Goal: Find specific page/section: Find specific page/section

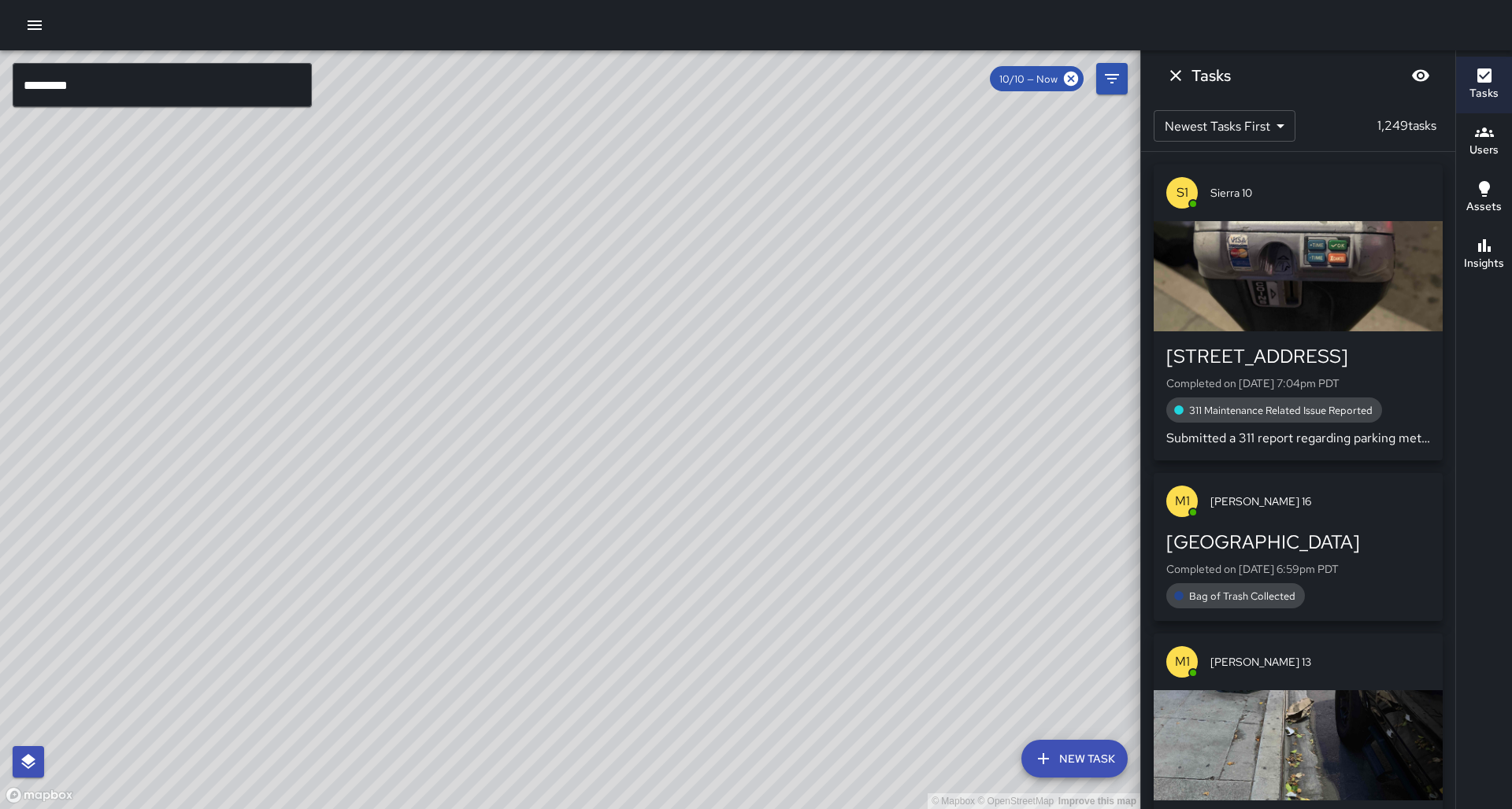
scroll to position [1, 0]
click at [169, 99] on input "*********" at bounding box center [162, 85] width 299 height 44
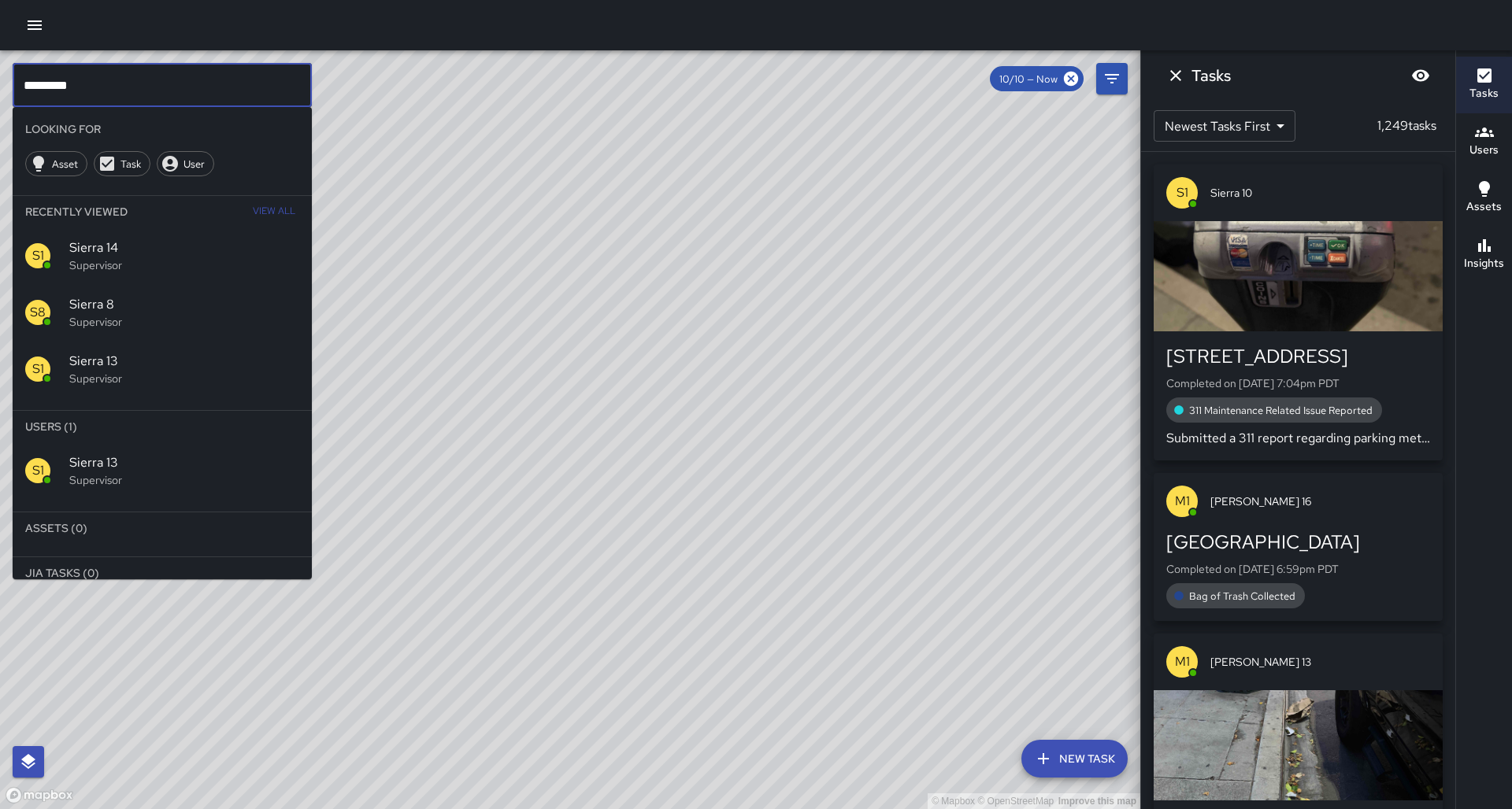
type input "*********"
click at [221, 443] on div "S1 Sierra 13 Supervisor" at bounding box center [162, 471] width 299 height 56
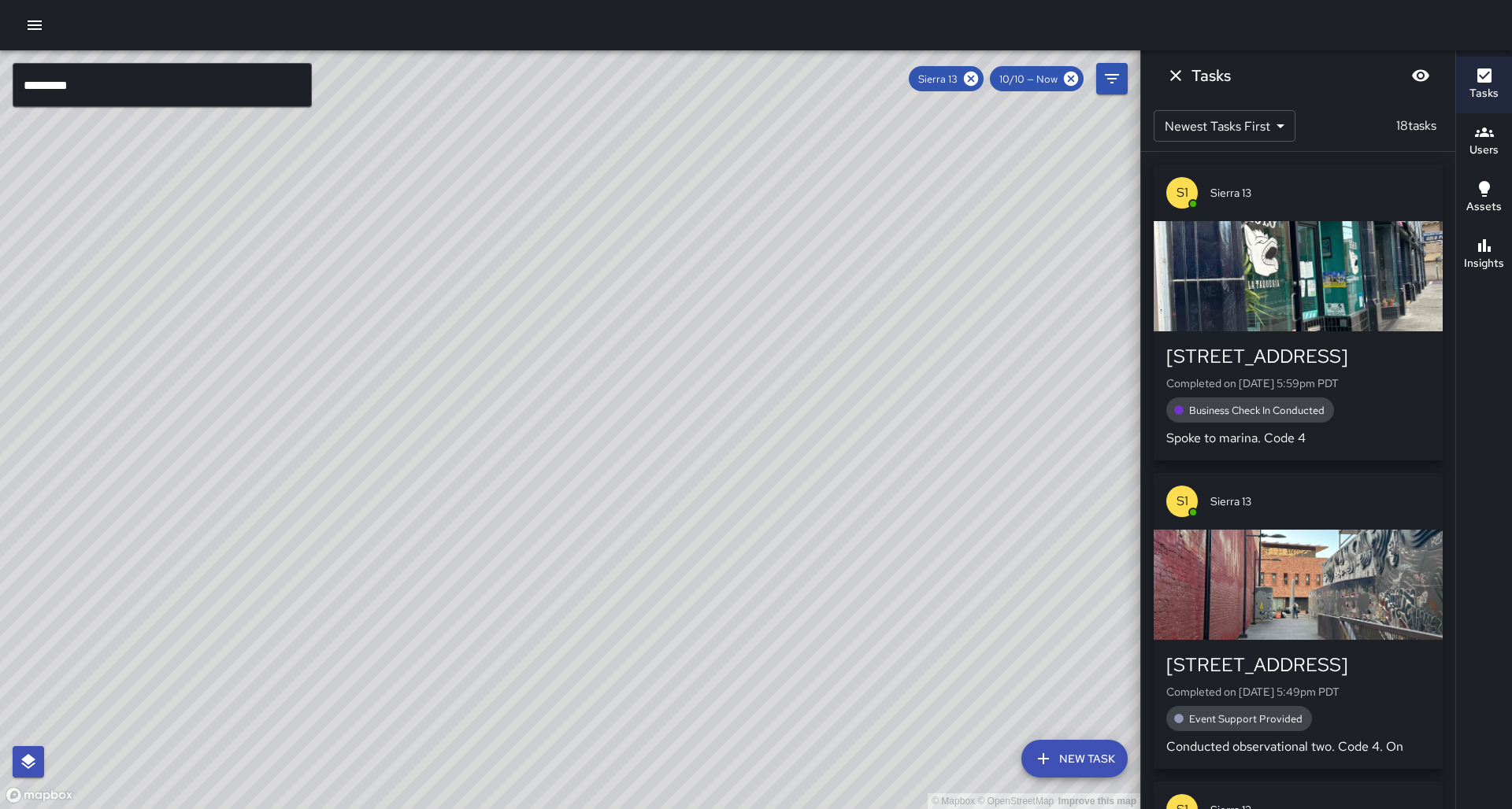
drag, startPoint x: 475, startPoint y: 392, endPoint x: 429, endPoint y: 530, distance: 145.5
click at [429, 530] on div "© Mapbox © OpenStreetMap Improve this map" at bounding box center [570, 429] width 1140 height 759
click at [978, 79] on icon at bounding box center [971, 79] width 15 height 15
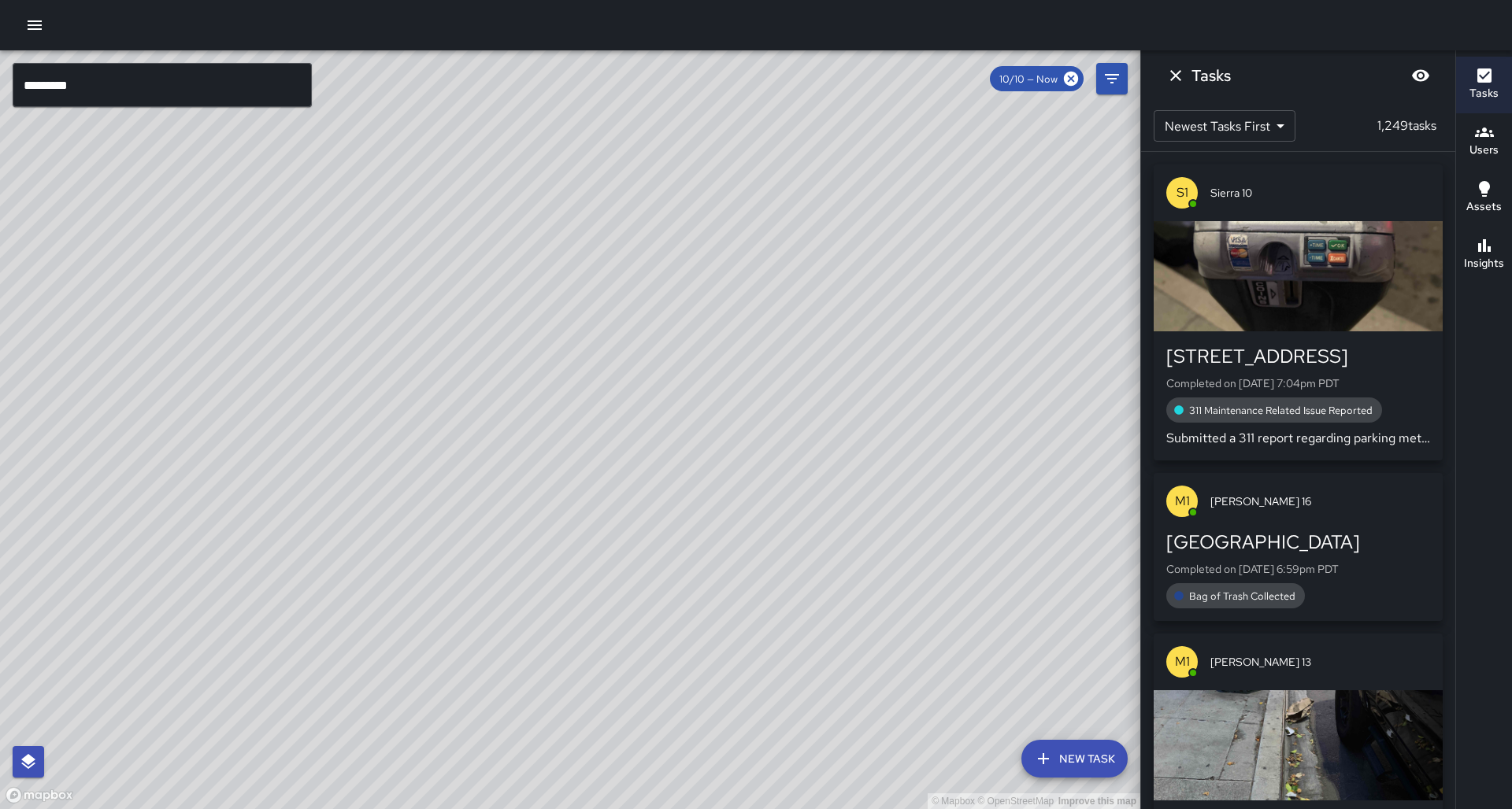
click at [29, 28] on icon "button" at bounding box center [35, 25] width 15 height 10
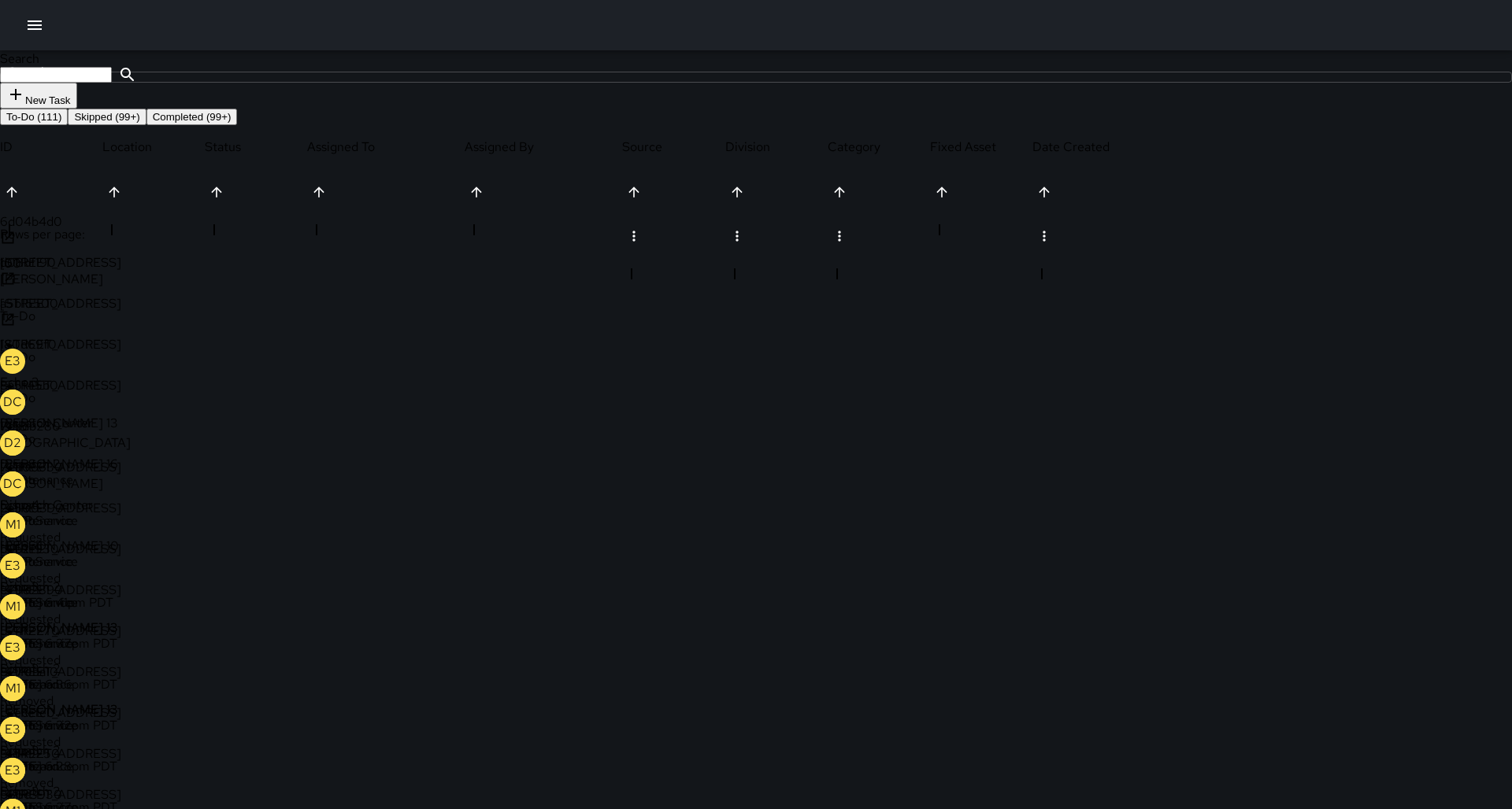
click at [157, 390] on div "DC Dispatch Center" at bounding box center [78, 410] width 157 height 41
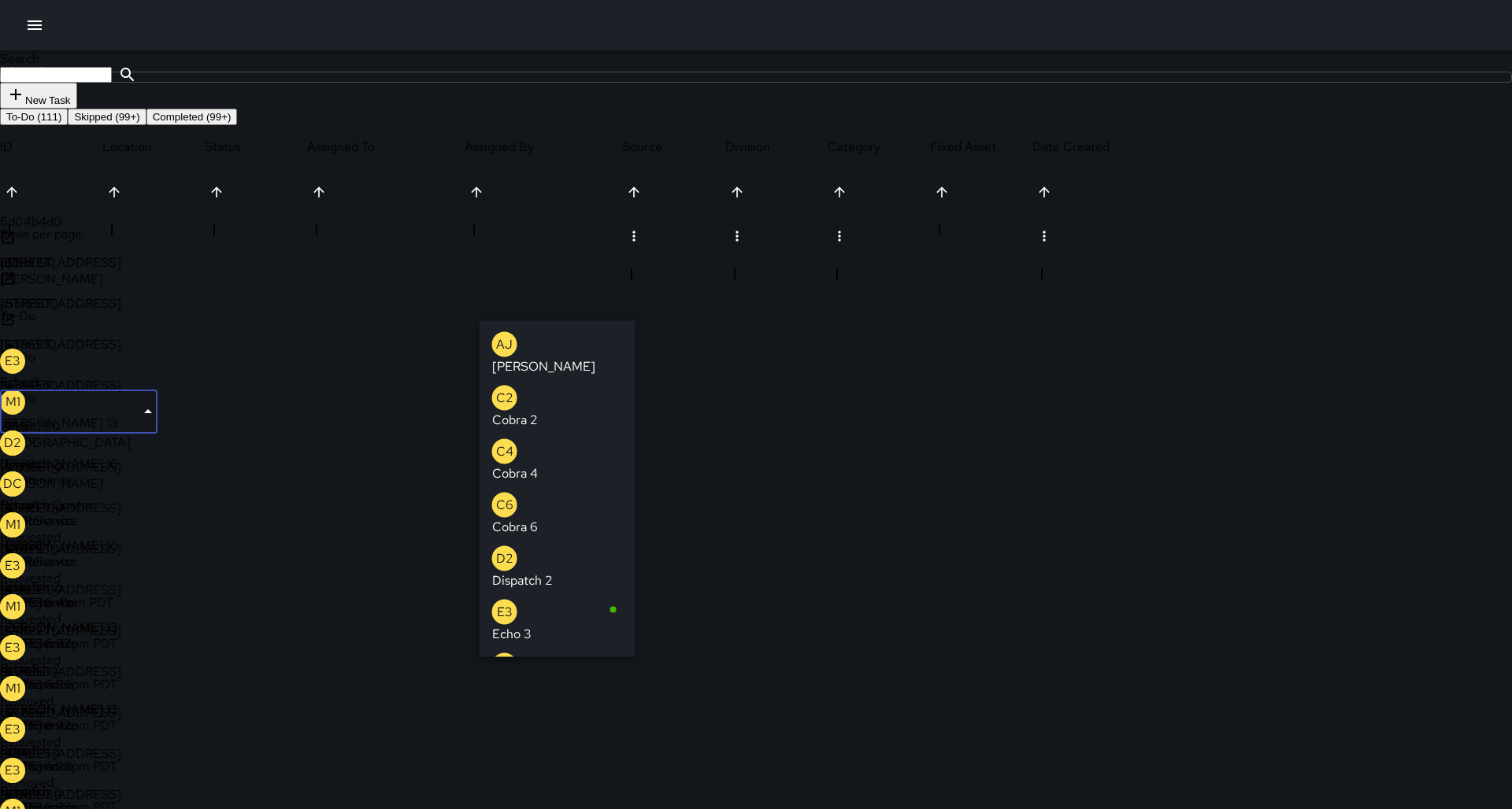
type input "**********"
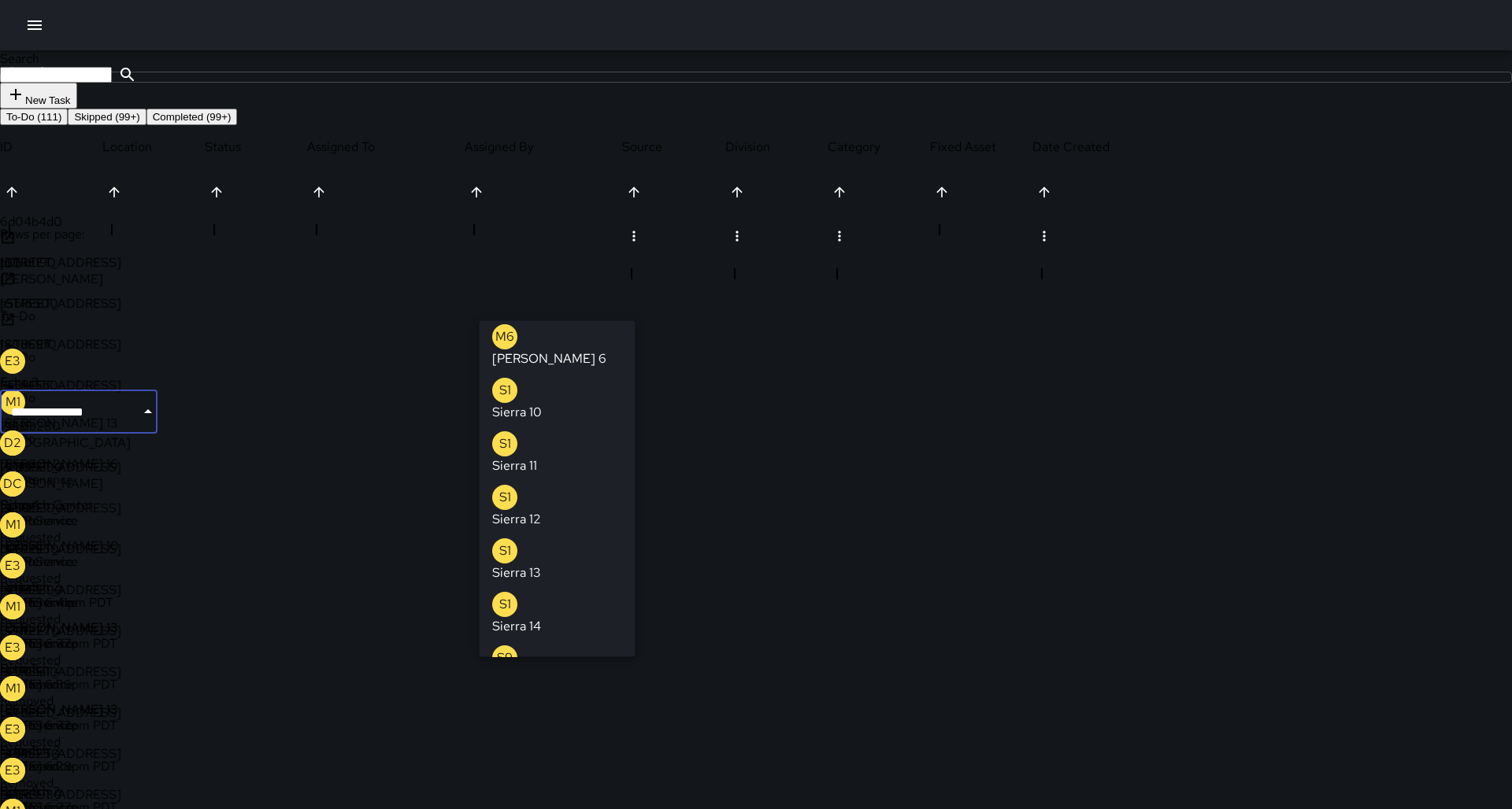
click at [136, 404] on icon "Clear" at bounding box center [127, 412] width 16 height 16
click at [532, 619] on p "Echo 3" at bounding box center [512, 628] width 40 height 19
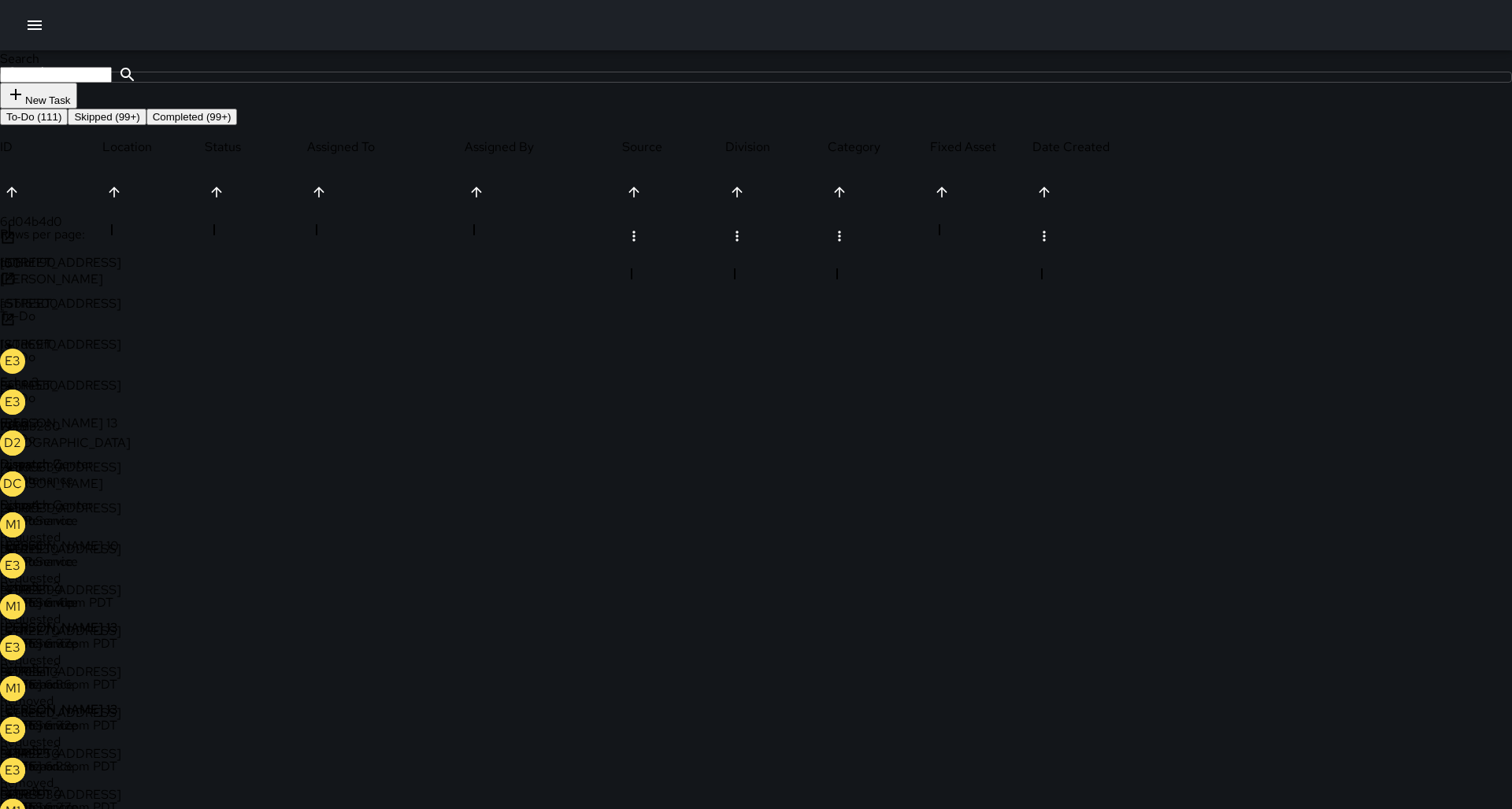
click at [157, 431] on div "D2 Dispatch 2" at bounding box center [78, 451] width 157 height 41
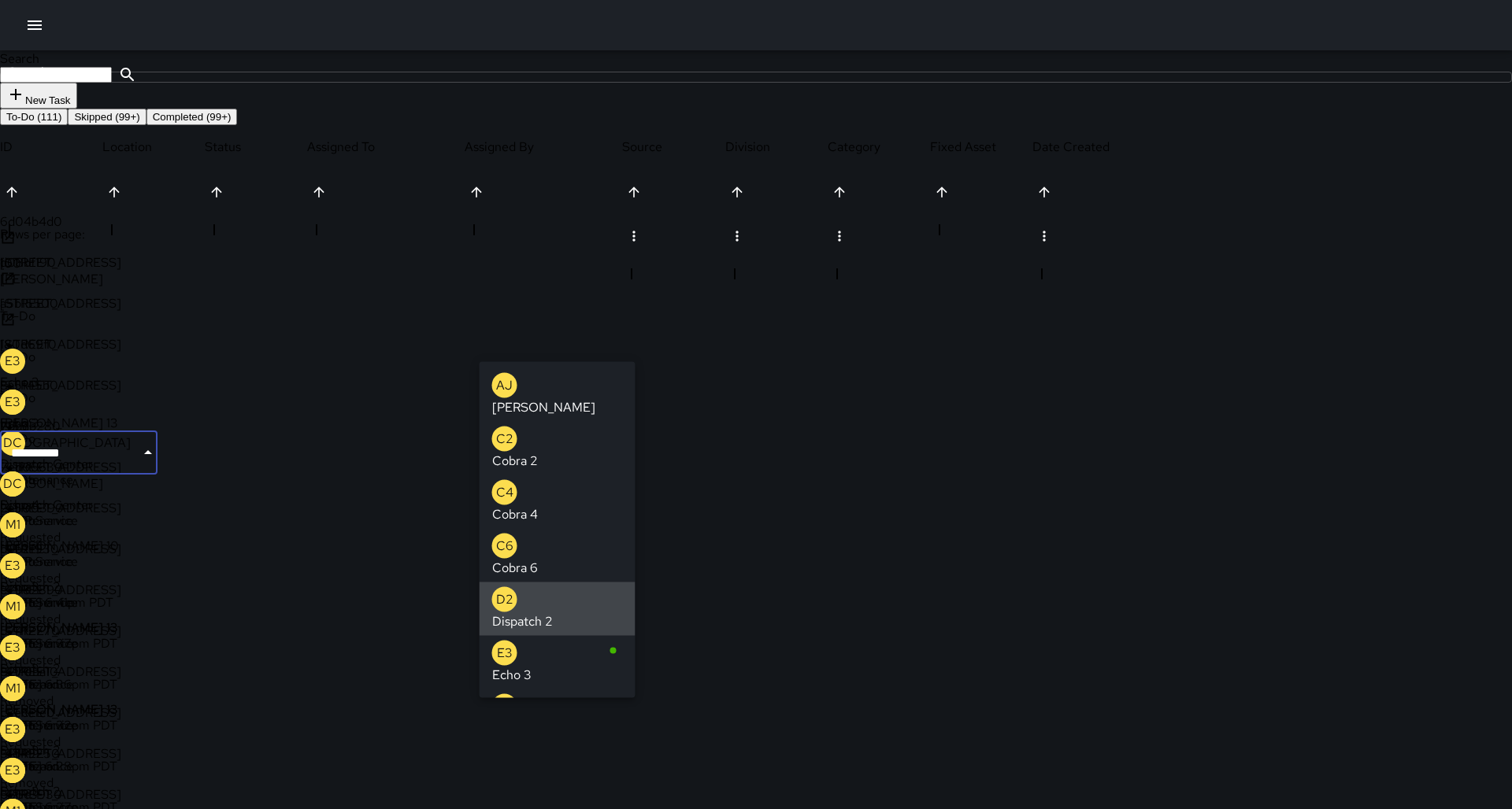
click at [132, 448] on icon "Clear" at bounding box center [127, 452] width 10 height 10
click at [532, 666] on p "Echo 3" at bounding box center [512, 675] width 40 height 19
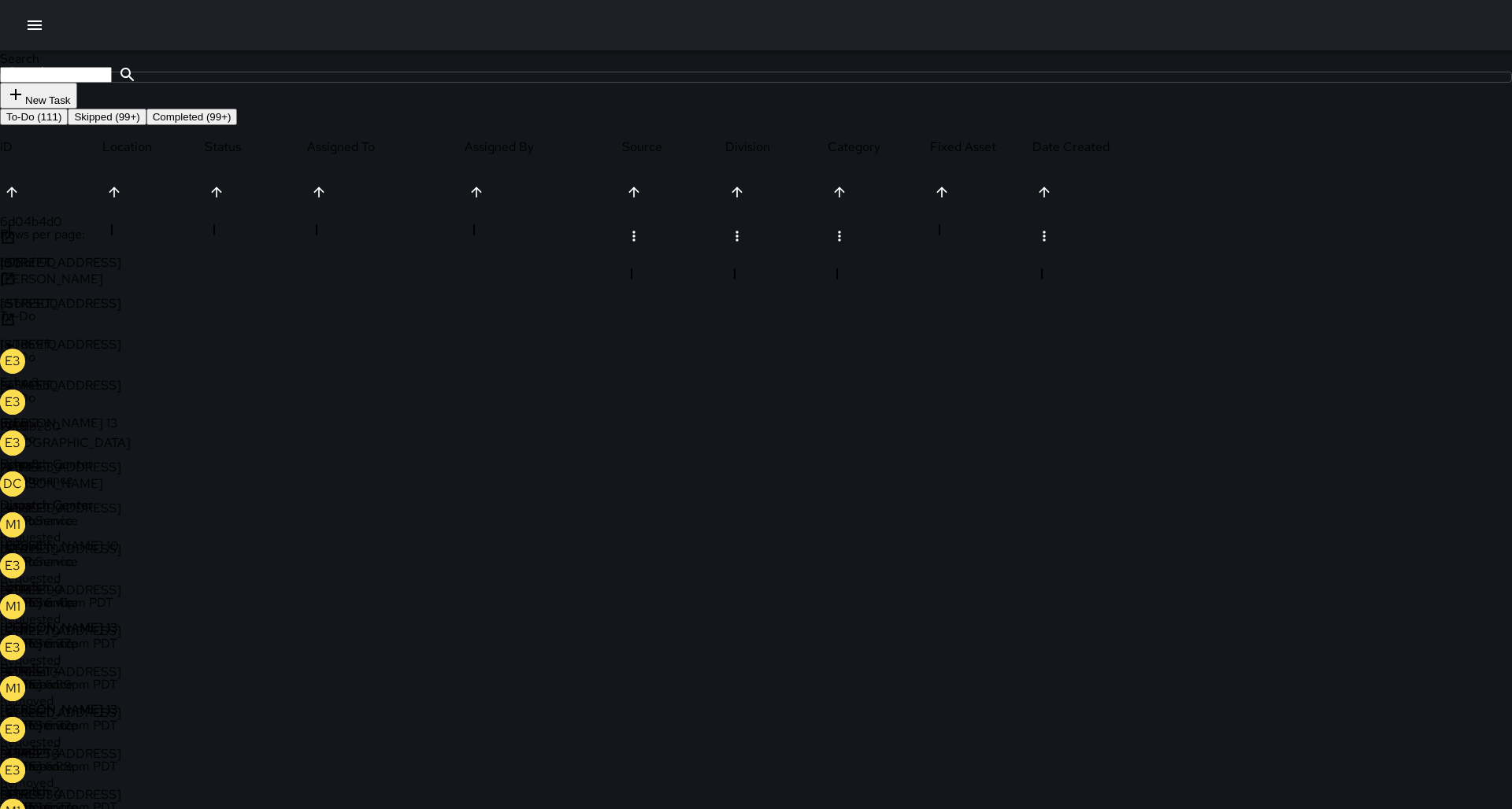
click at [157, 472] on div "DC Dispatch Center" at bounding box center [78, 492] width 157 height 41
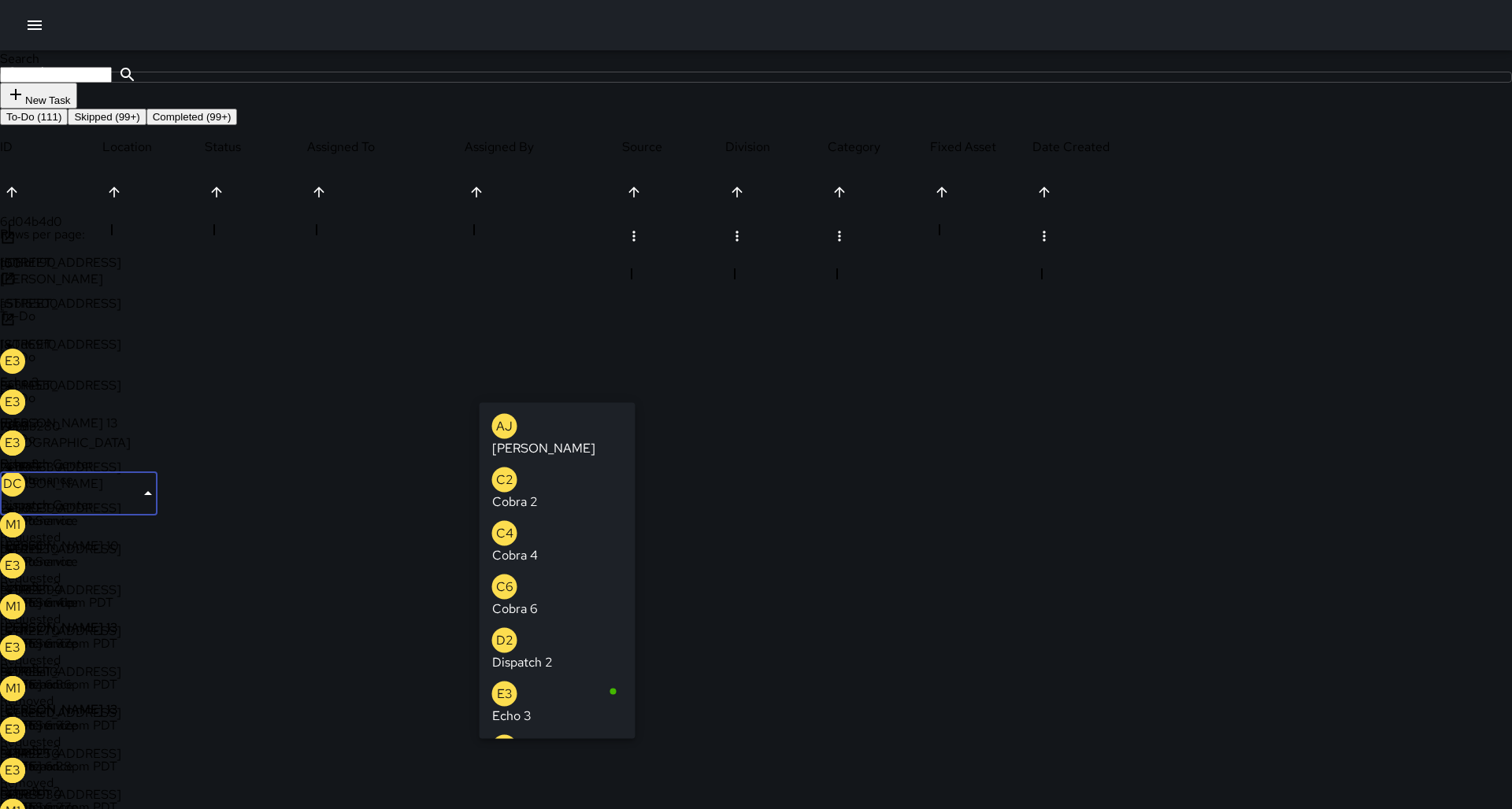
type input "**********"
click at [136, 486] on icon "Clear" at bounding box center [127, 494] width 16 height 16
click at [532, 701] on p "Echo 3" at bounding box center [512, 710] width 40 height 19
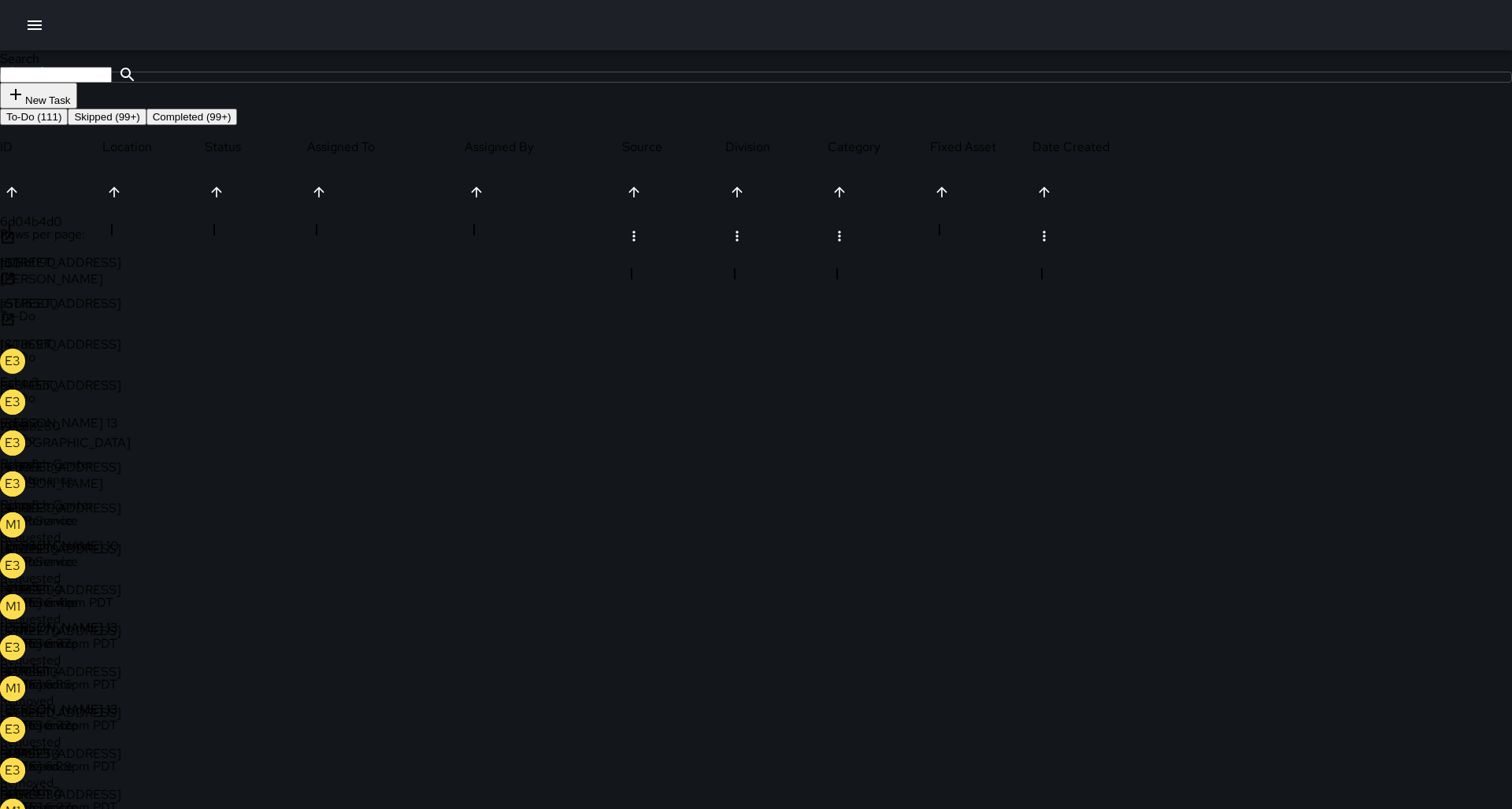
click at [606, 109] on div "Search Search New Task" at bounding box center [756, 79] width 1512 height 58
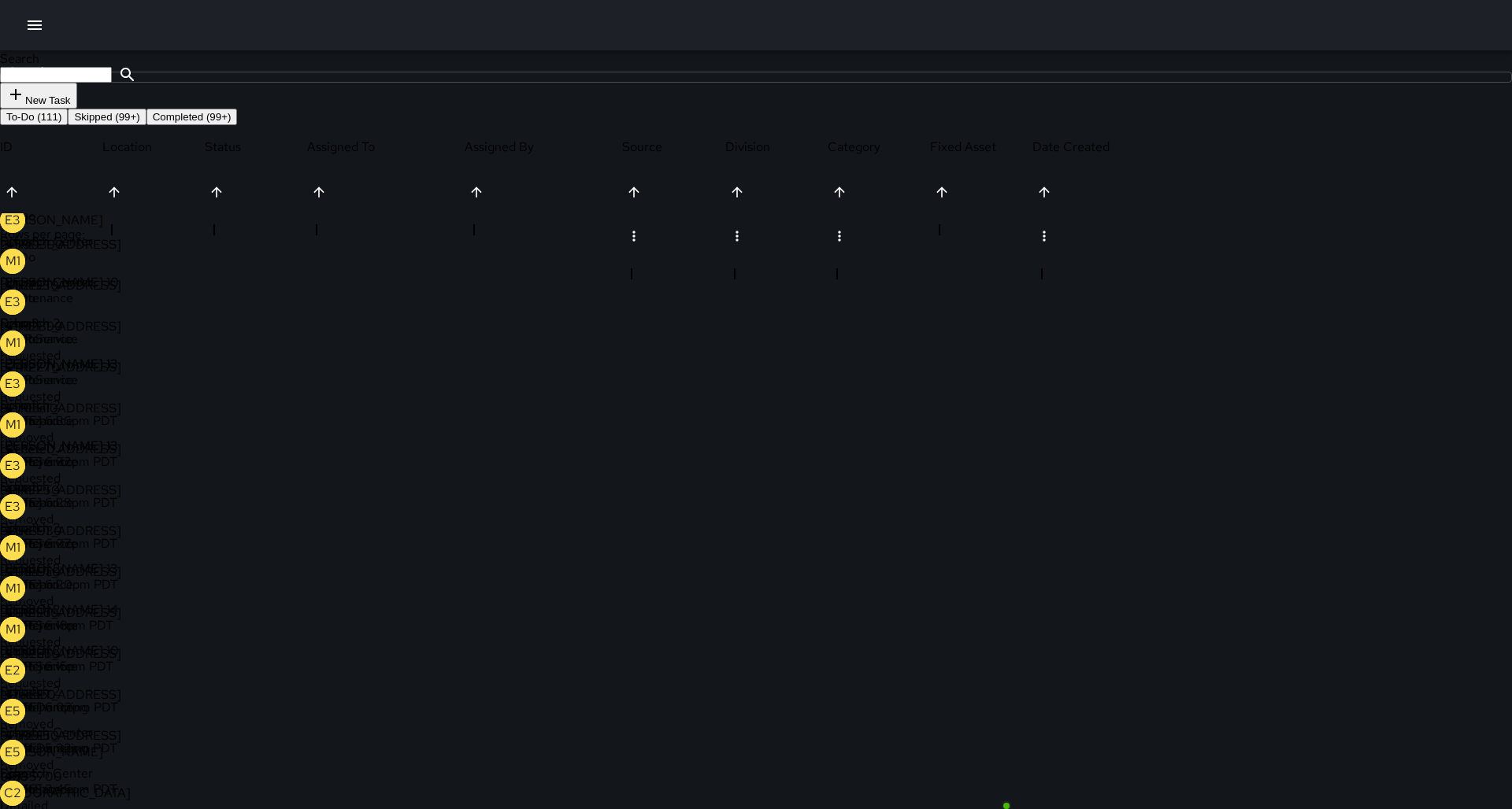
scroll to position [281, 0]
click at [16, 702] on icon at bounding box center [8, 694] width 16 height 16
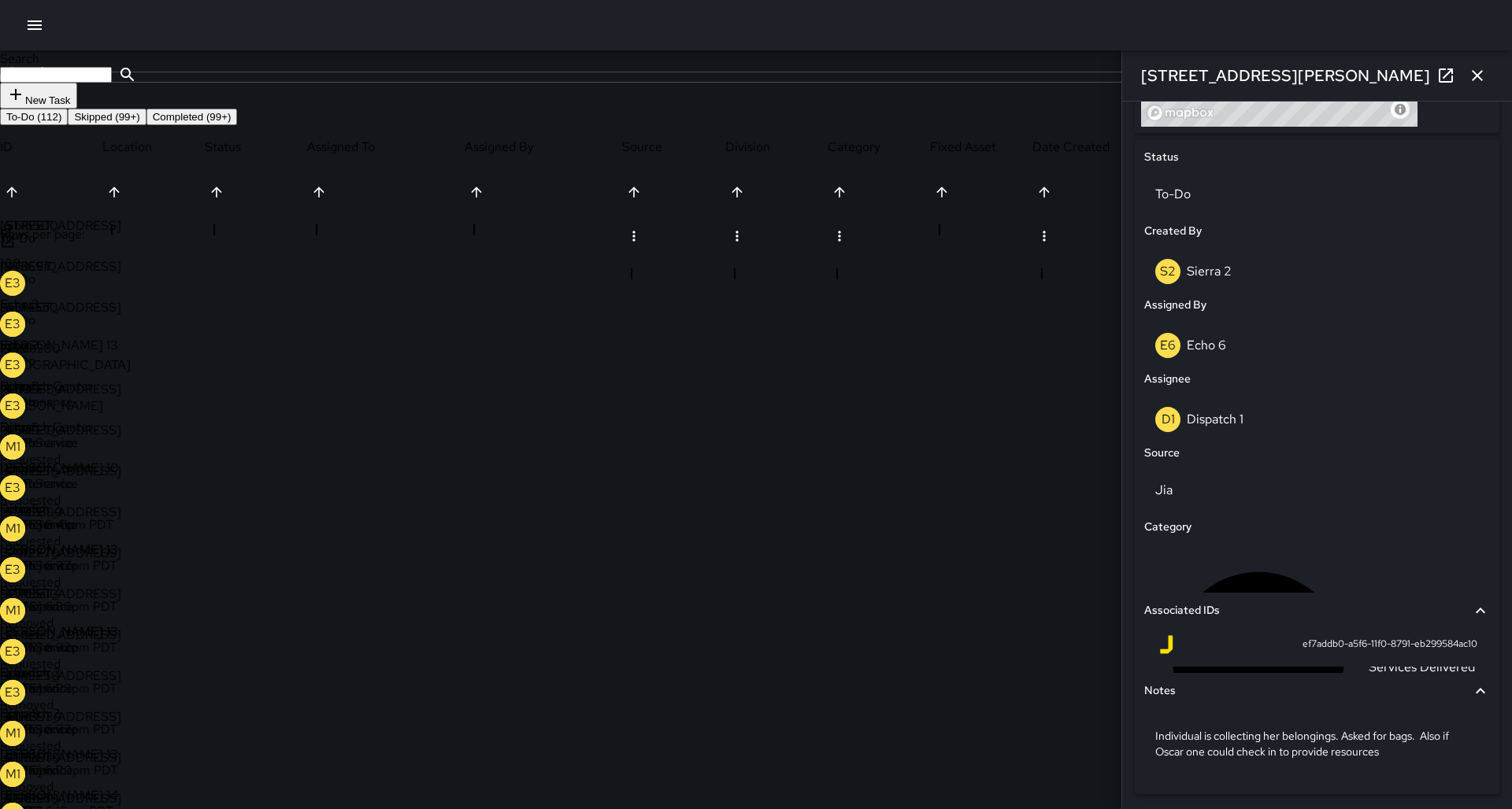
scroll to position [110, 0]
click at [1100, 82] on div "Search Search" at bounding box center [756, 66] width 1512 height 32
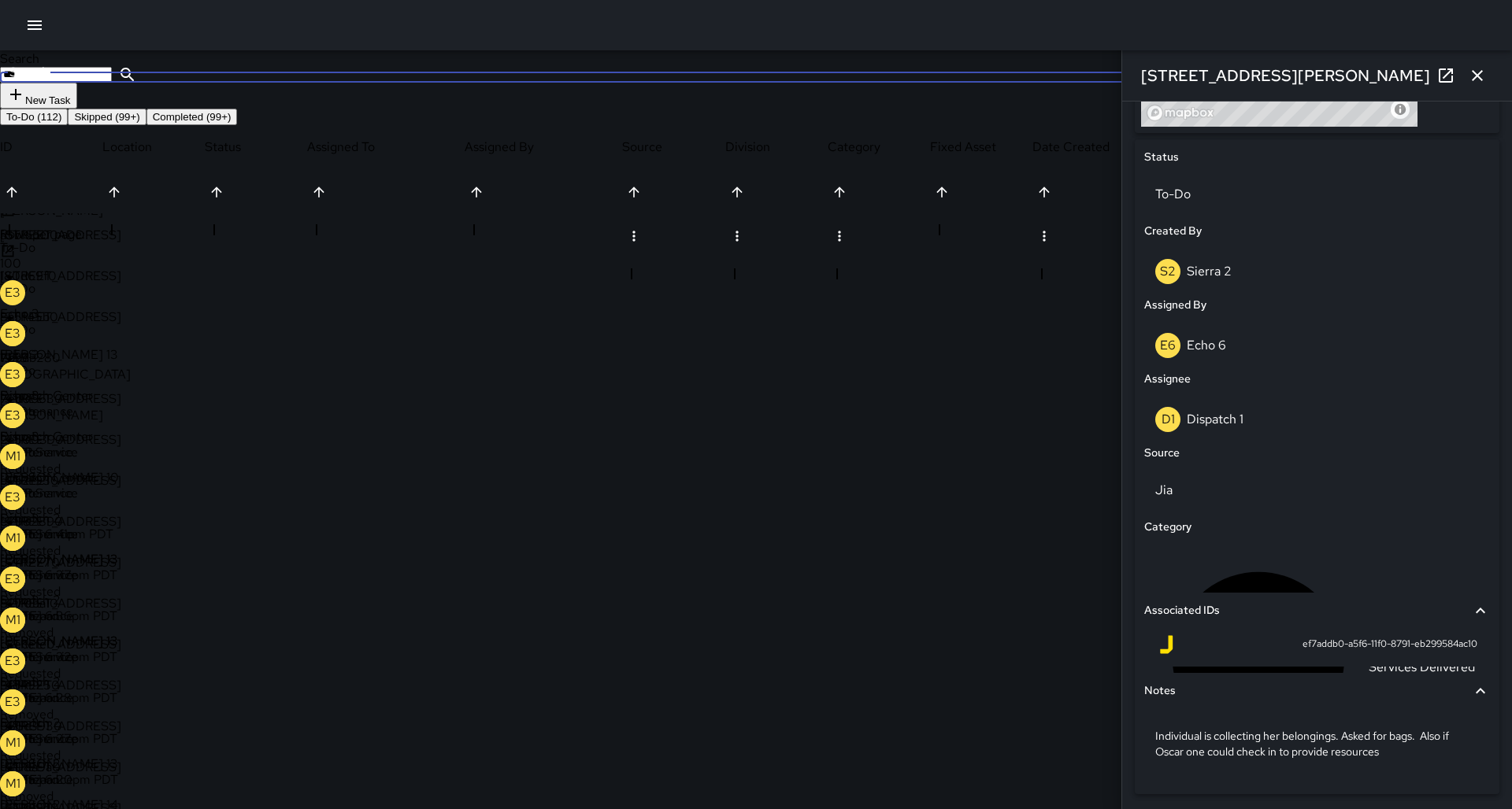
scroll to position [0, 0]
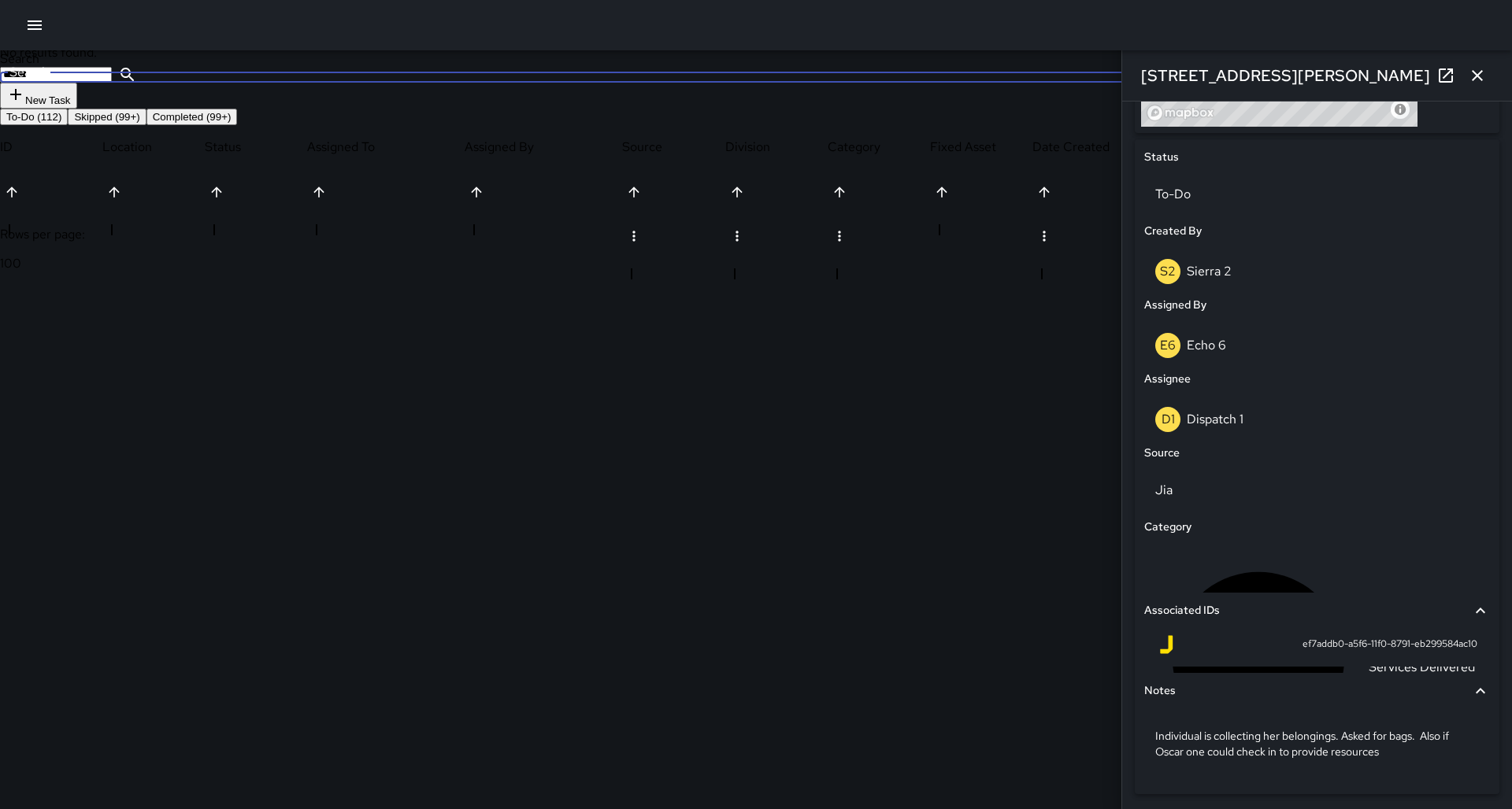
type input "******"
click at [1464, 75] on button "button" at bounding box center [1477, 75] width 31 height 31
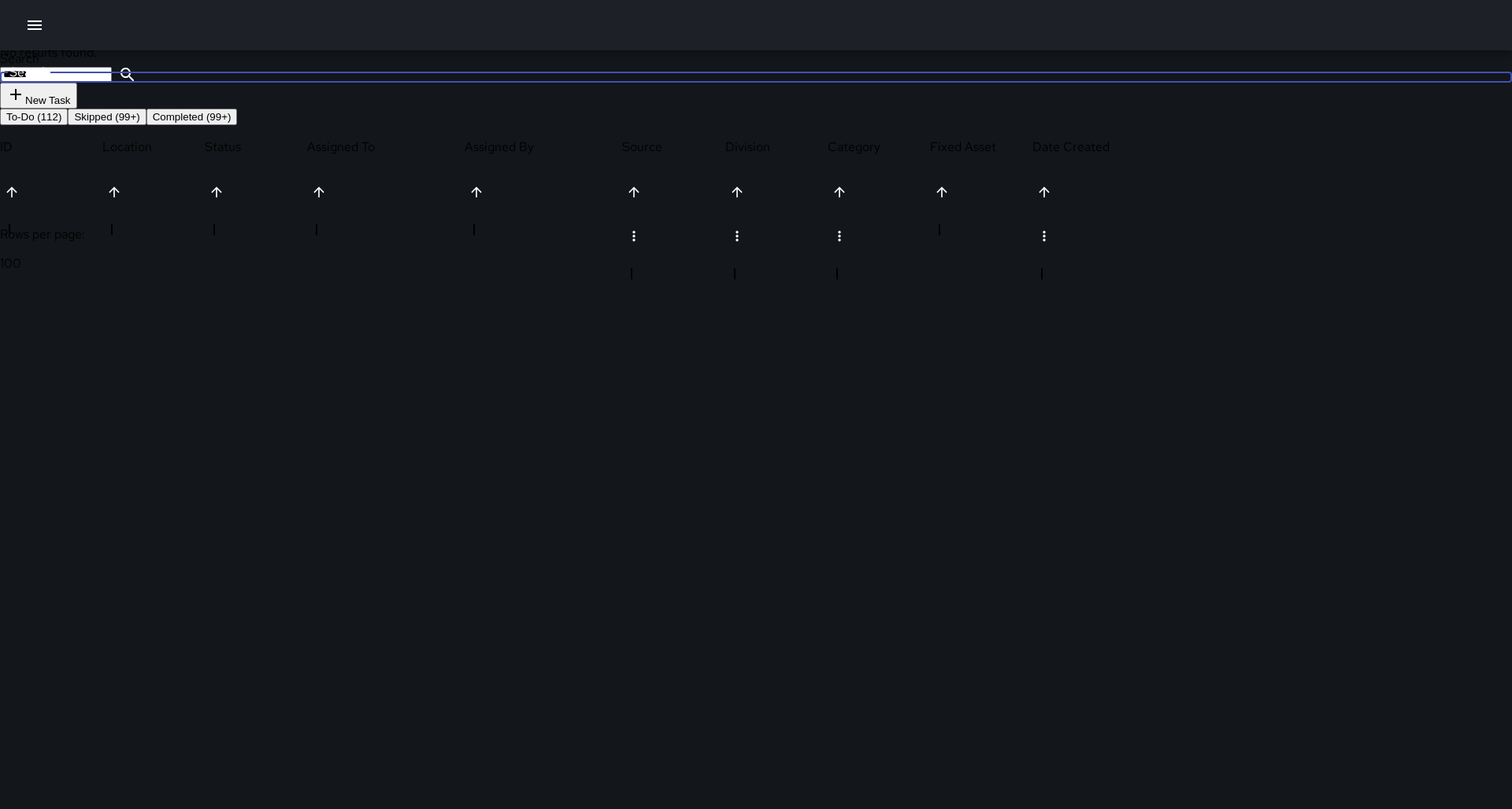
drag, startPoint x: 1146, startPoint y: 117, endPoint x: 1070, endPoint y: 126, distance: 76.5
click at [1070, 109] on div "Search ****** Search New Task" at bounding box center [756, 79] width 1512 height 58
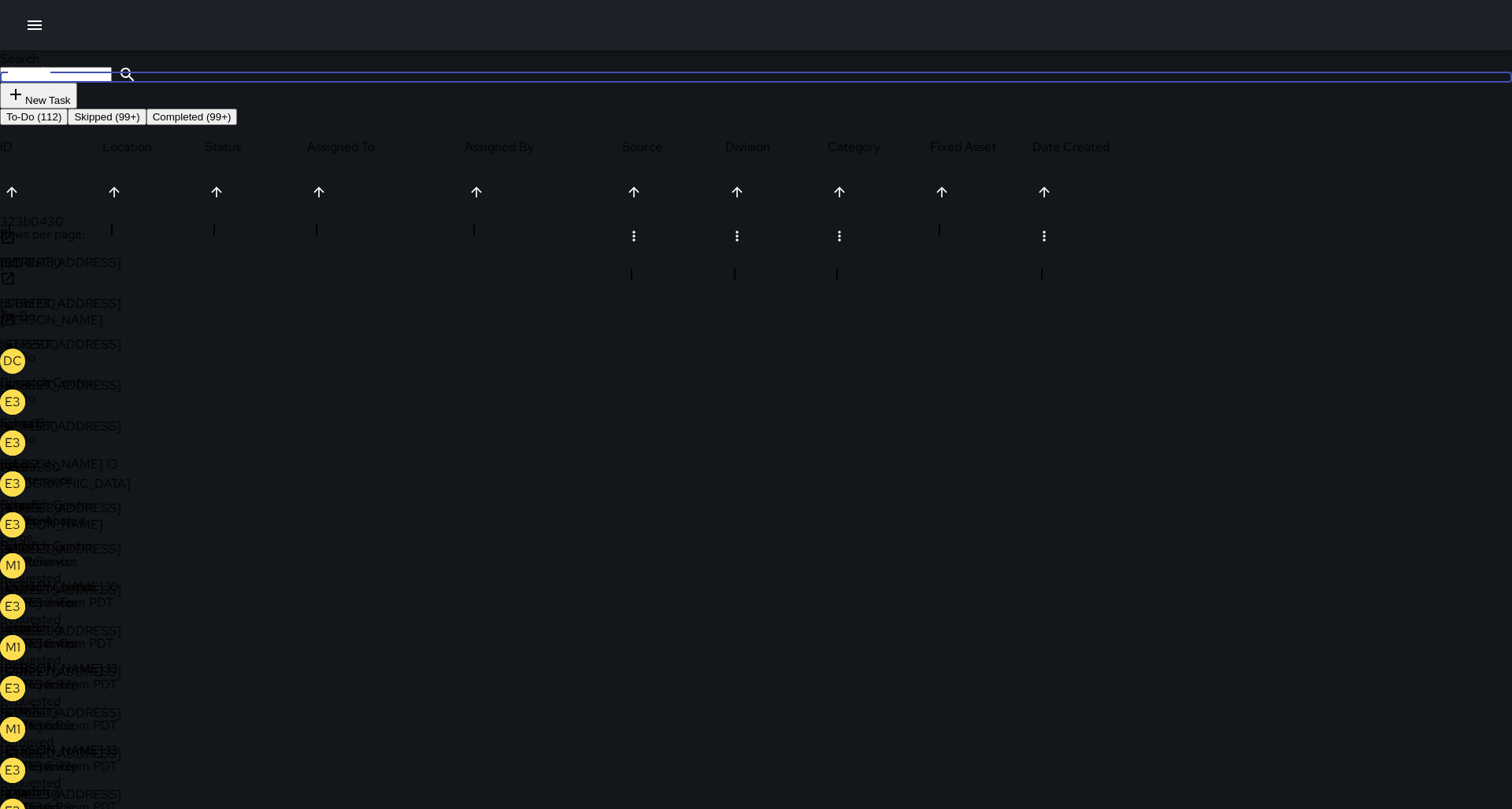
click at [157, 374] on p "Dispatch Center" at bounding box center [78, 382] width 157 height 16
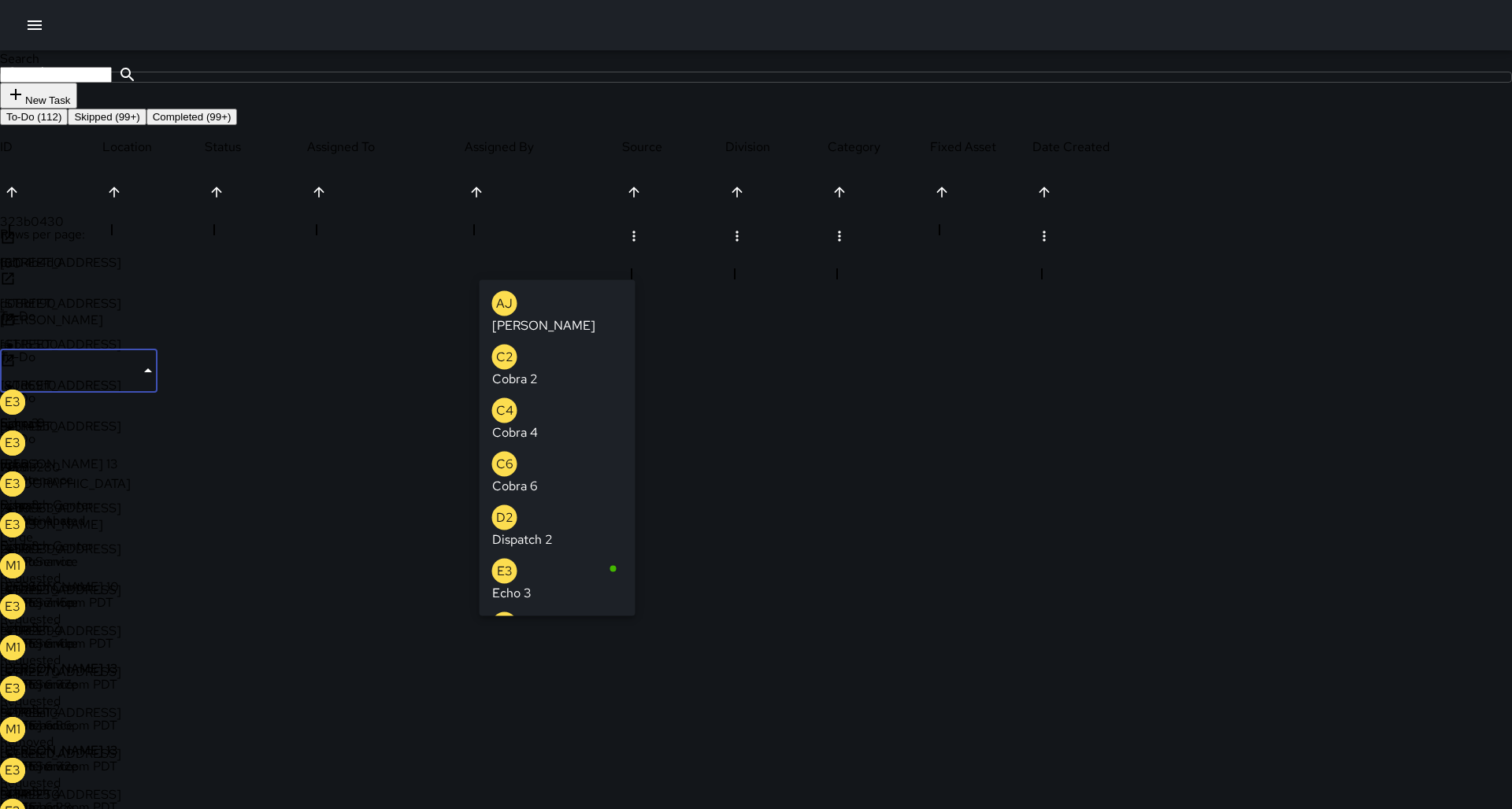
type input "**********"
click at [136, 363] on icon "Clear" at bounding box center [127, 371] width 16 height 16
type input "**"
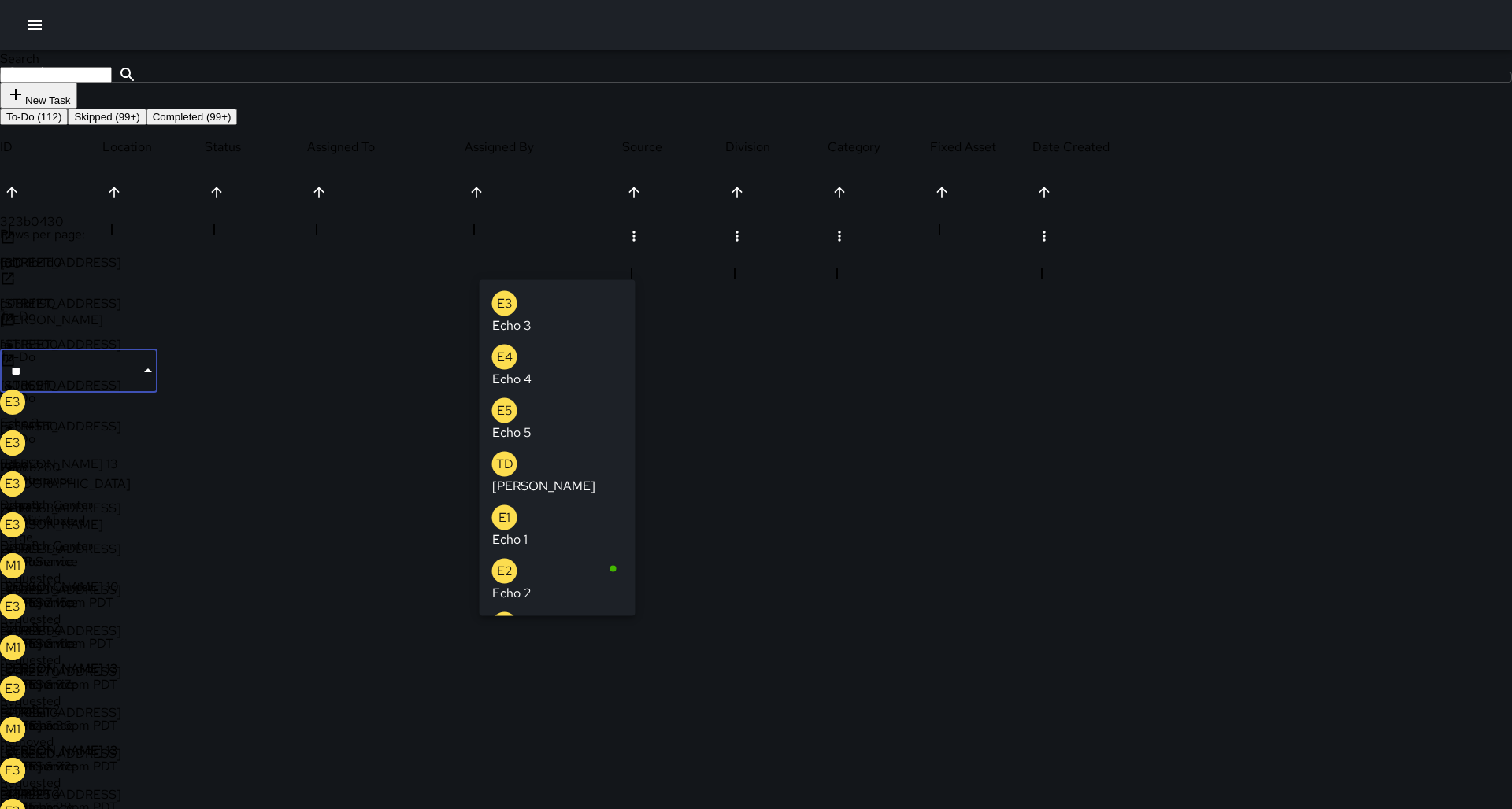
click at [566, 608] on li "E6 Echo 6" at bounding box center [557, 635] width 156 height 53
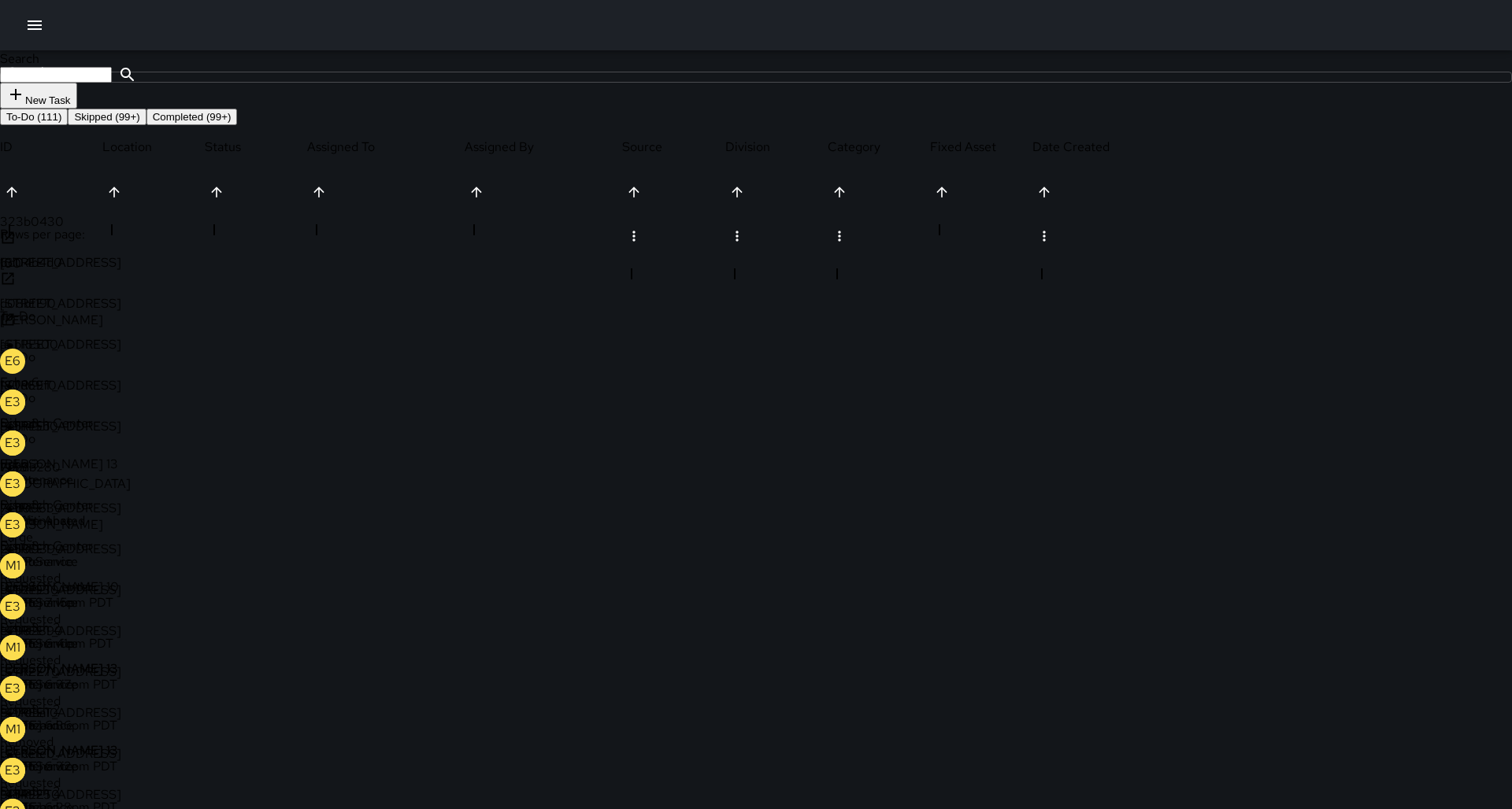
click at [37, 45] on div at bounding box center [756, 25] width 1512 height 50
click at [36, 41] on div at bounding box center [756, 25] width 1512 height 50
click at [36, 40] on button "button" at bounding box center [34, 25] width 31 height 31
click at [34, 31] on icon "button" at bounding box center [34, 25] width 19 height 19
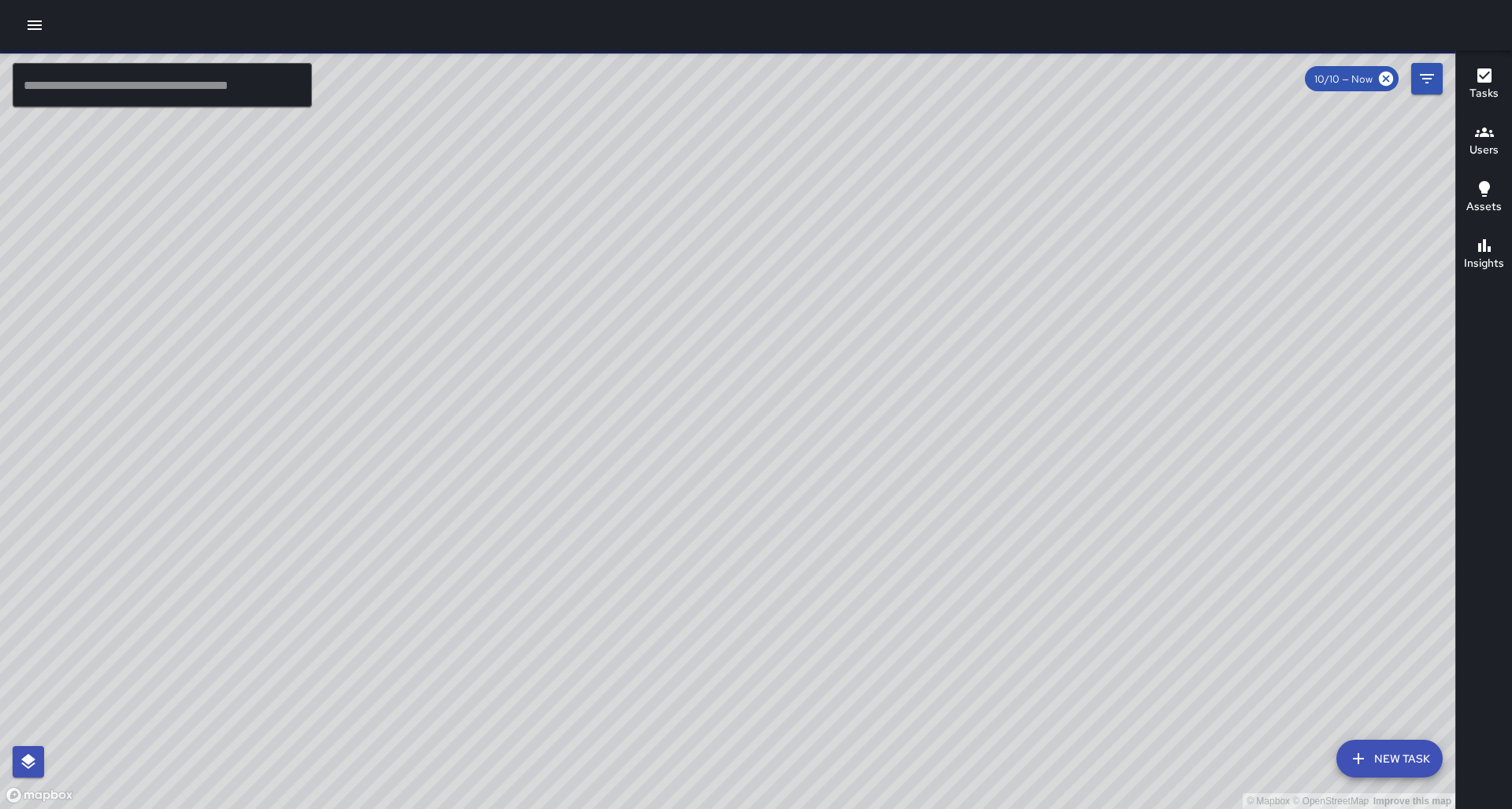
click at [188, 102] on input "text" at bounding box center [162, 85] width 299 height 44
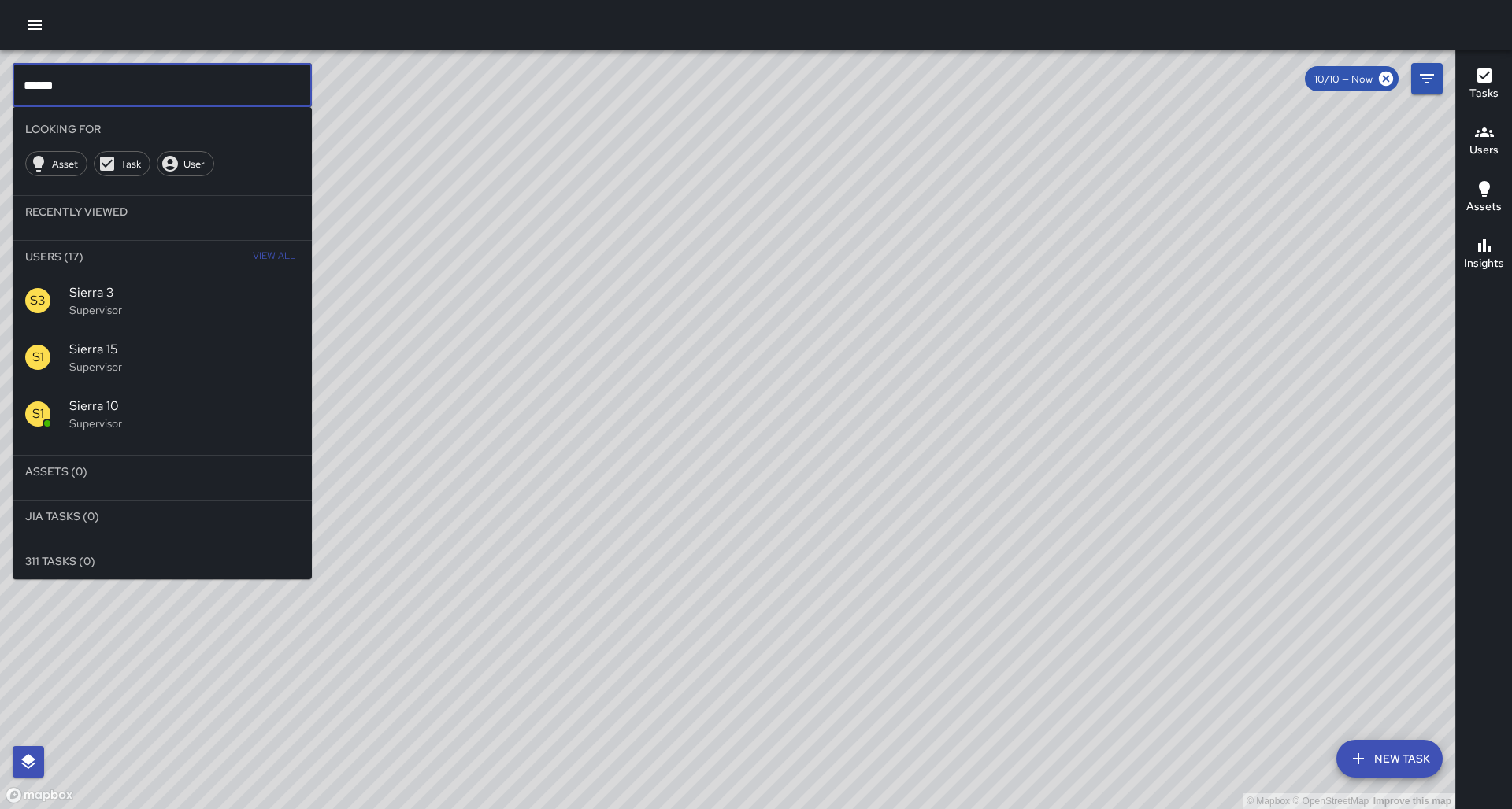
click at [94, 70] on input "******" at bounding box center [162, 85] width 299 height 44
click at [94, 70] on input "******" at bounding box center [162, 85] width 299 height 44
click at [94, 70] on input "******" at bounding box center [162, 85] width 299 height 44
click at [94, 73] on input "******" at bounding box center [162, 85] width 299 height 44
click at [100, 77] on input "******" at bounding box center [162, 85] width 299 height 44
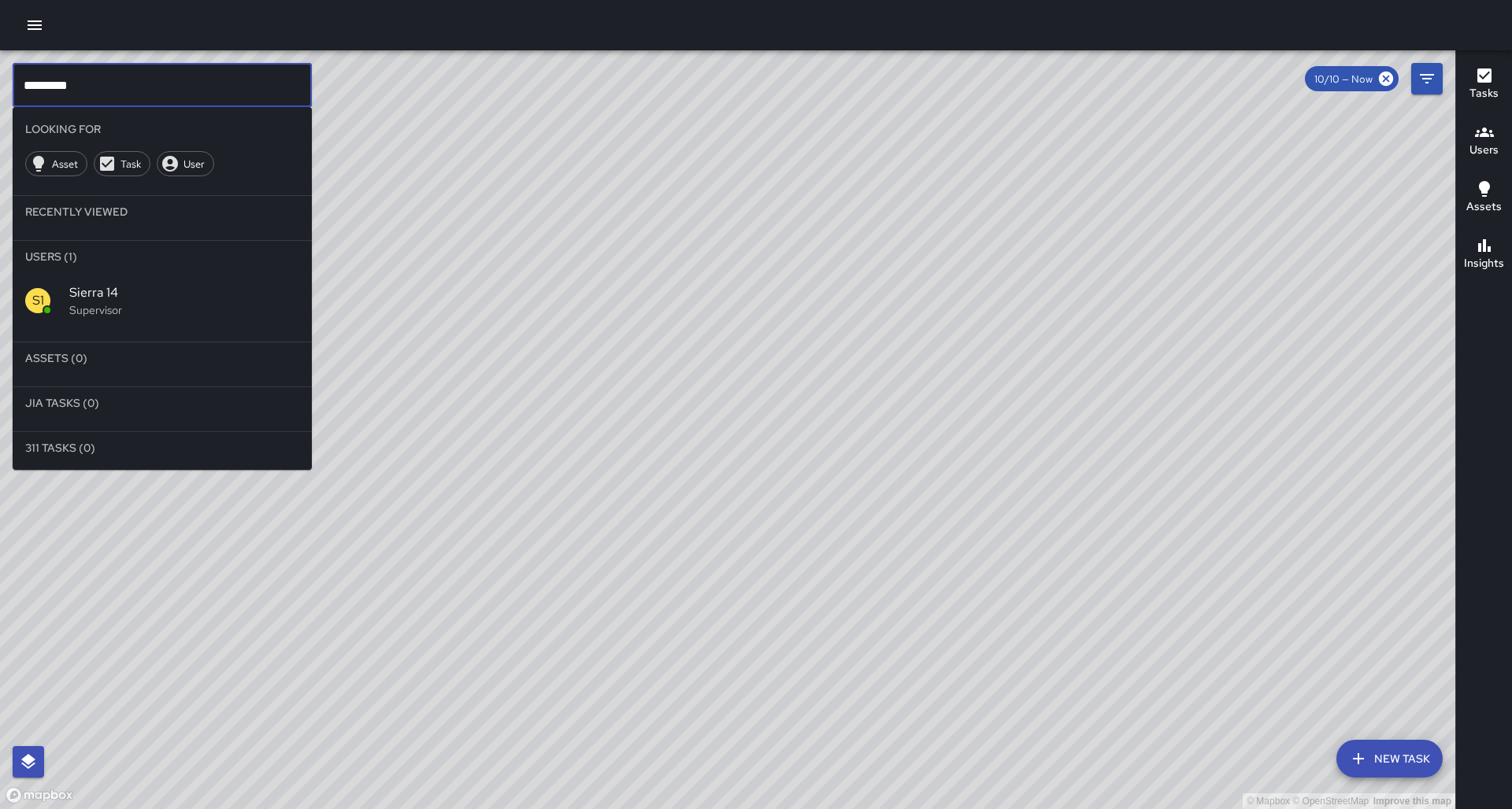
click at [119, 283] on span "Sierra 14" at bounding box center [184, 292] width 230 height 19
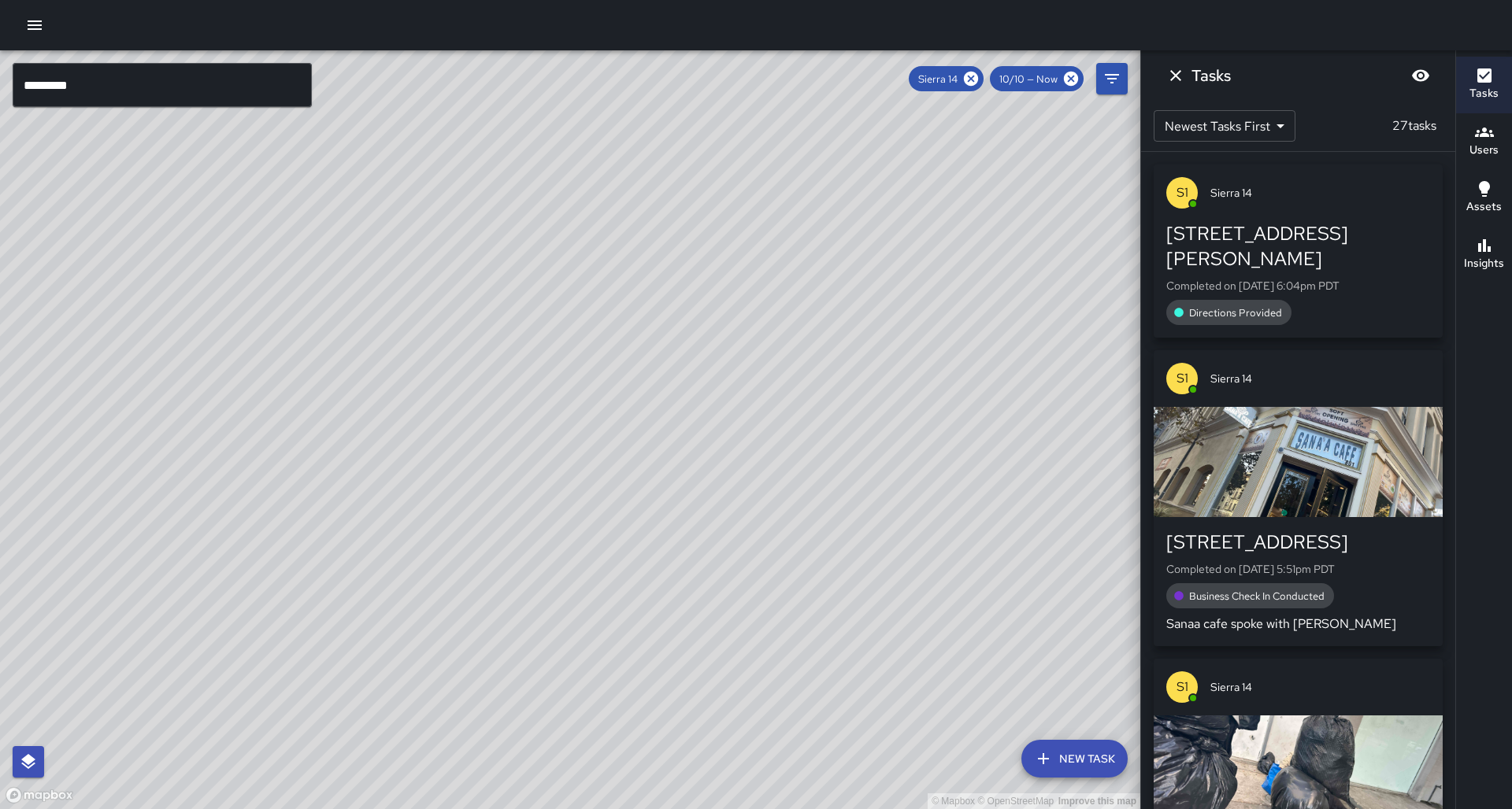
drag, startPoint x: 533, startPoint y: 532, endPoint x: 534, endPoint y: 542, distance: 10.0
click at [534, 542] on div "© Mapbox © OpenStreetMap Improve this map" at bounding box center [570, 429] width 1140 height 759
drag, startPoint x: 408, startPoint y: 557, endPoint x: 408, endPoint y: 518, distance: 39.0
click at [408, 518] on div "© Mapbox © OpenStreetMap Improve this map" at bounding box center [570, 429] width 1140 height 759
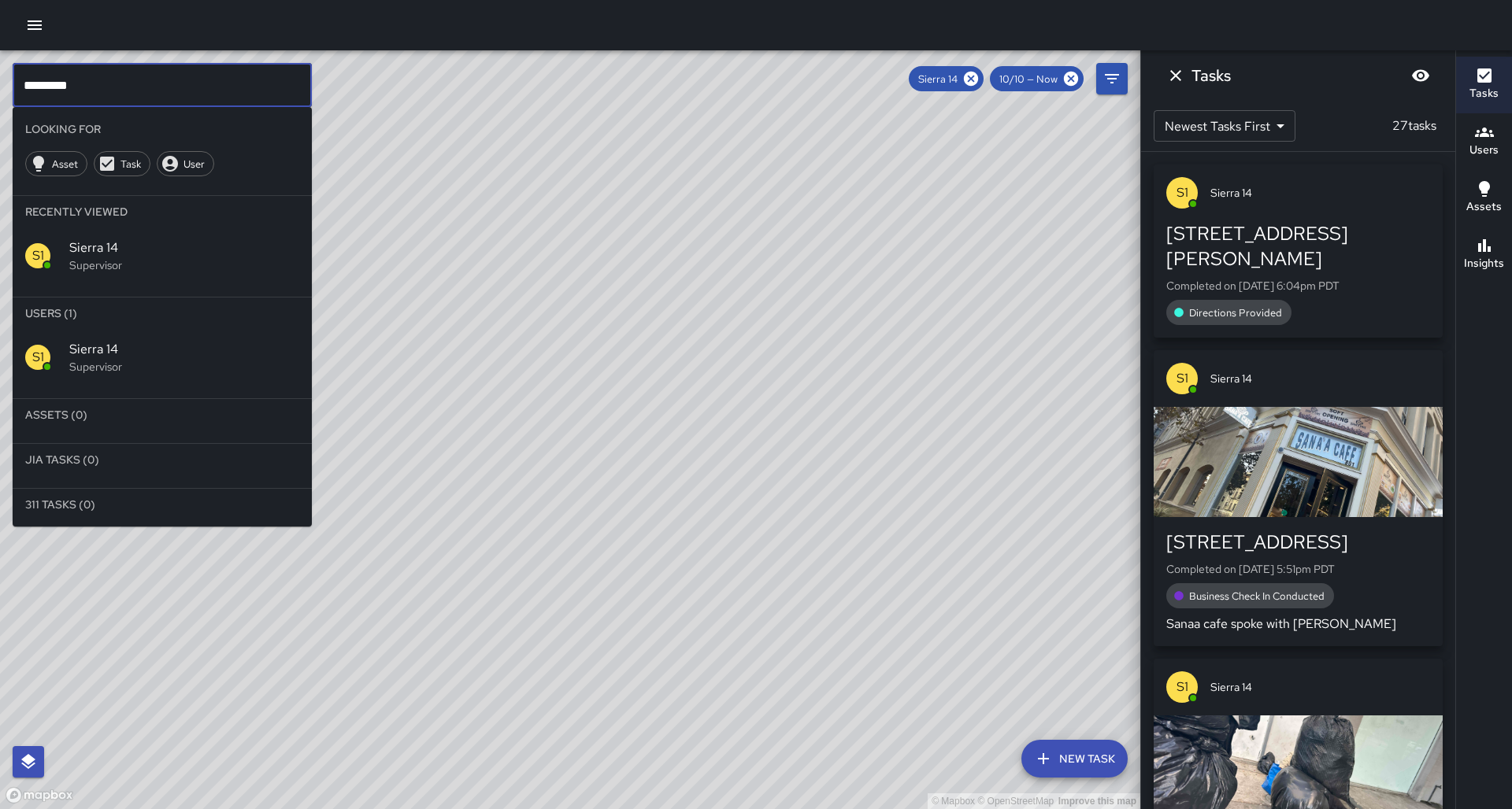
click at [299, 86] on input "*********" at bounding box center [162, 85] width 299 height 44
drag, startPoint x: 71, startPoint y: 90, endPoint x: 0, endPoint y: 98, distance: 71.4
click at [0, 98] on div "© Mapbox © OpenStreetMap Improve this map ********* ​ Looking For Asset Task Us…" at bounding box center [570, 429] width 1140 height 759
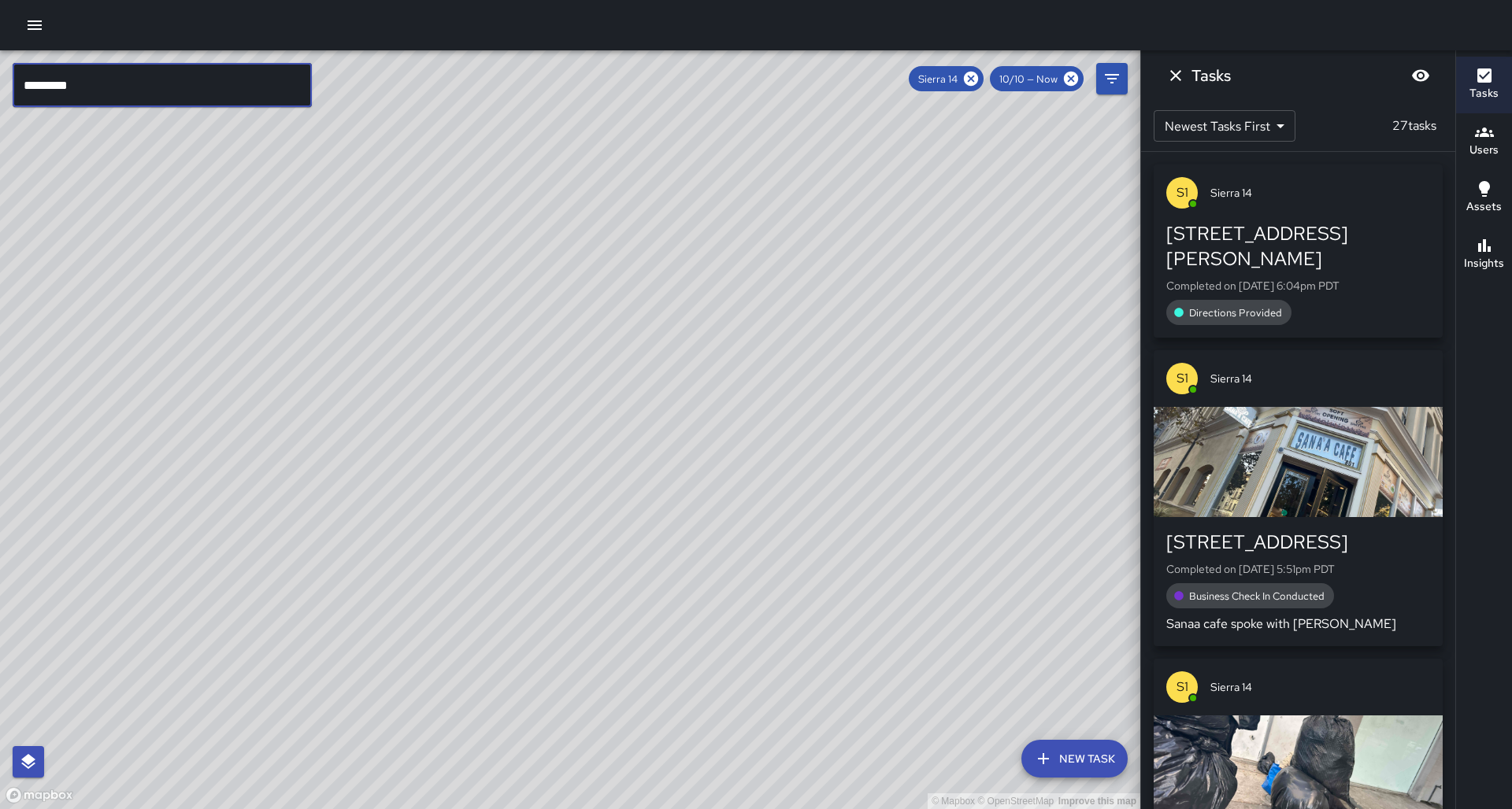
click at [1184, 75] on icon "Dismiss" at bounding box center [1176, 75] width 19 height 19
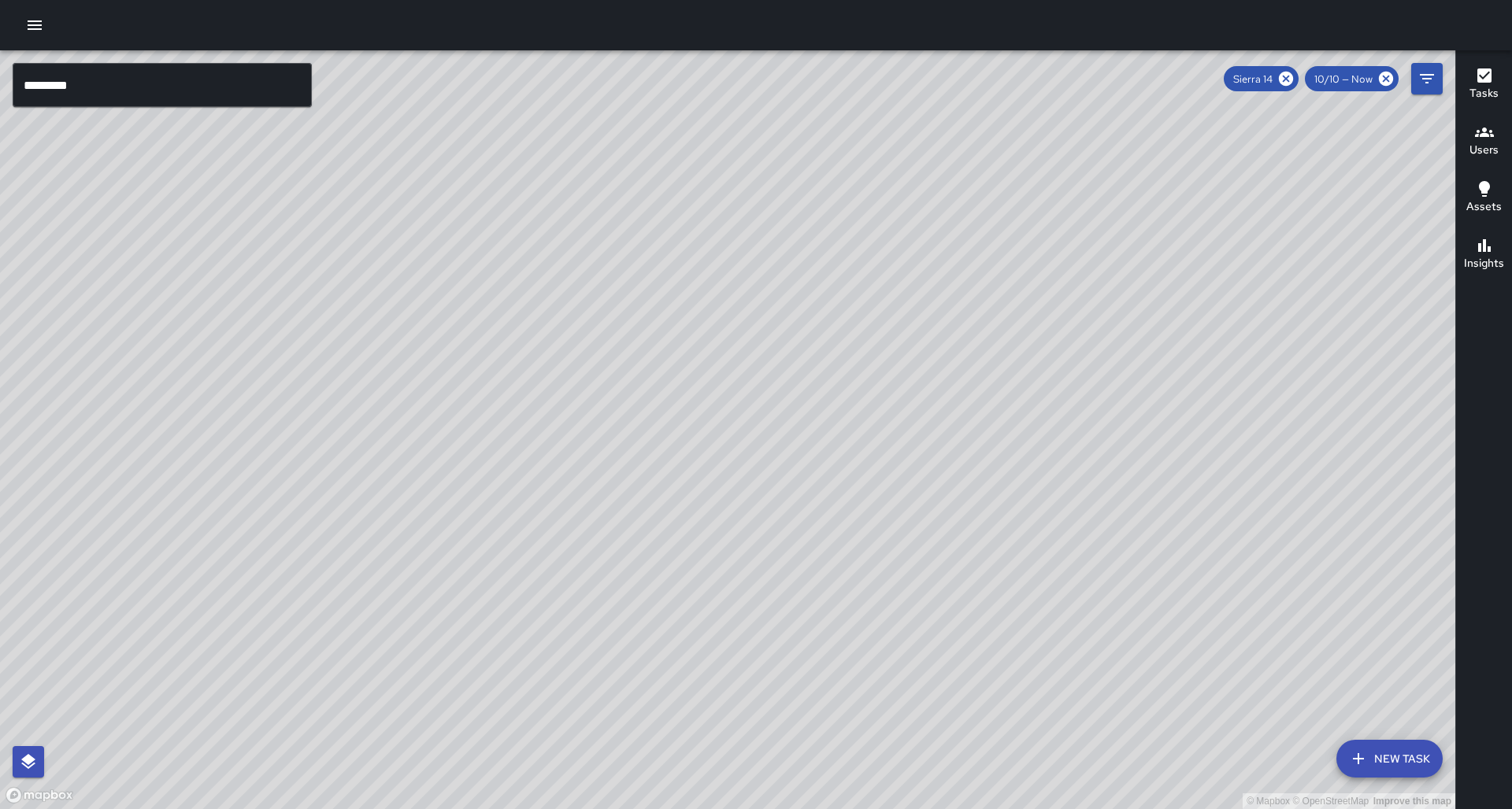
click at [259, 80] on input "*********" at bounding box center [162, 85] width 299 height 44
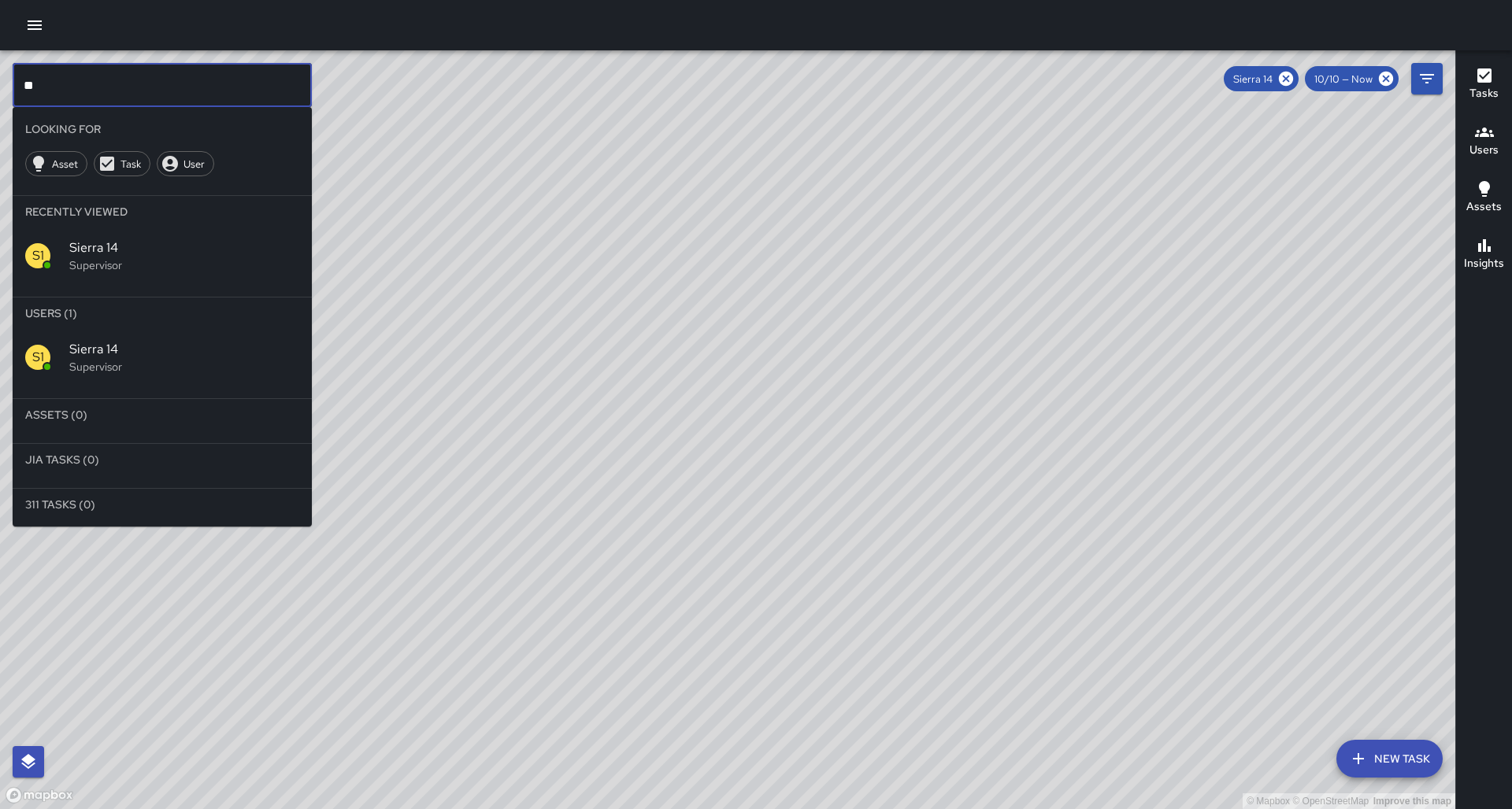
type input "*"
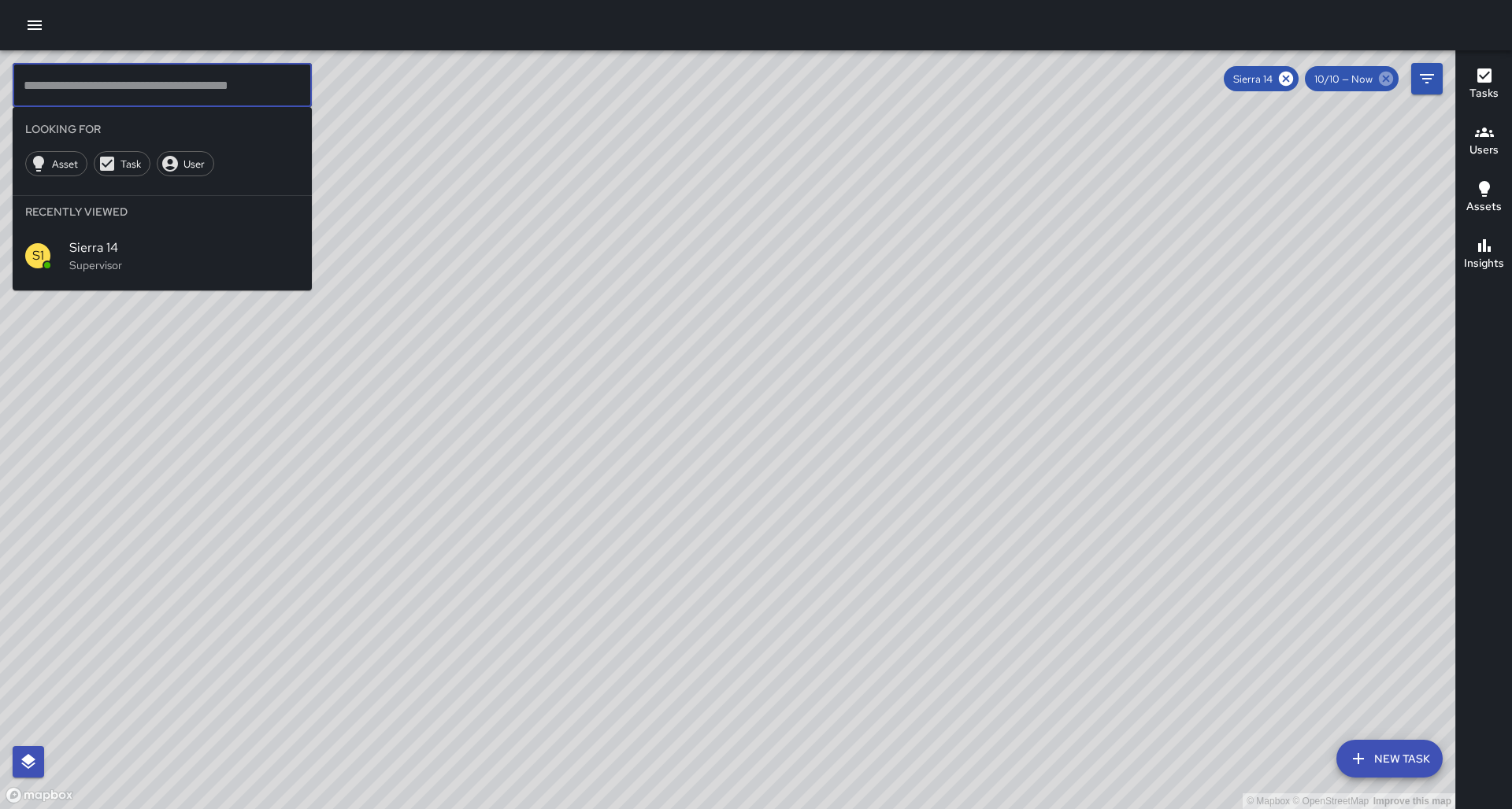
click at [1378, 81] on icon at bounding box center [1385, 78] width 17 height 17
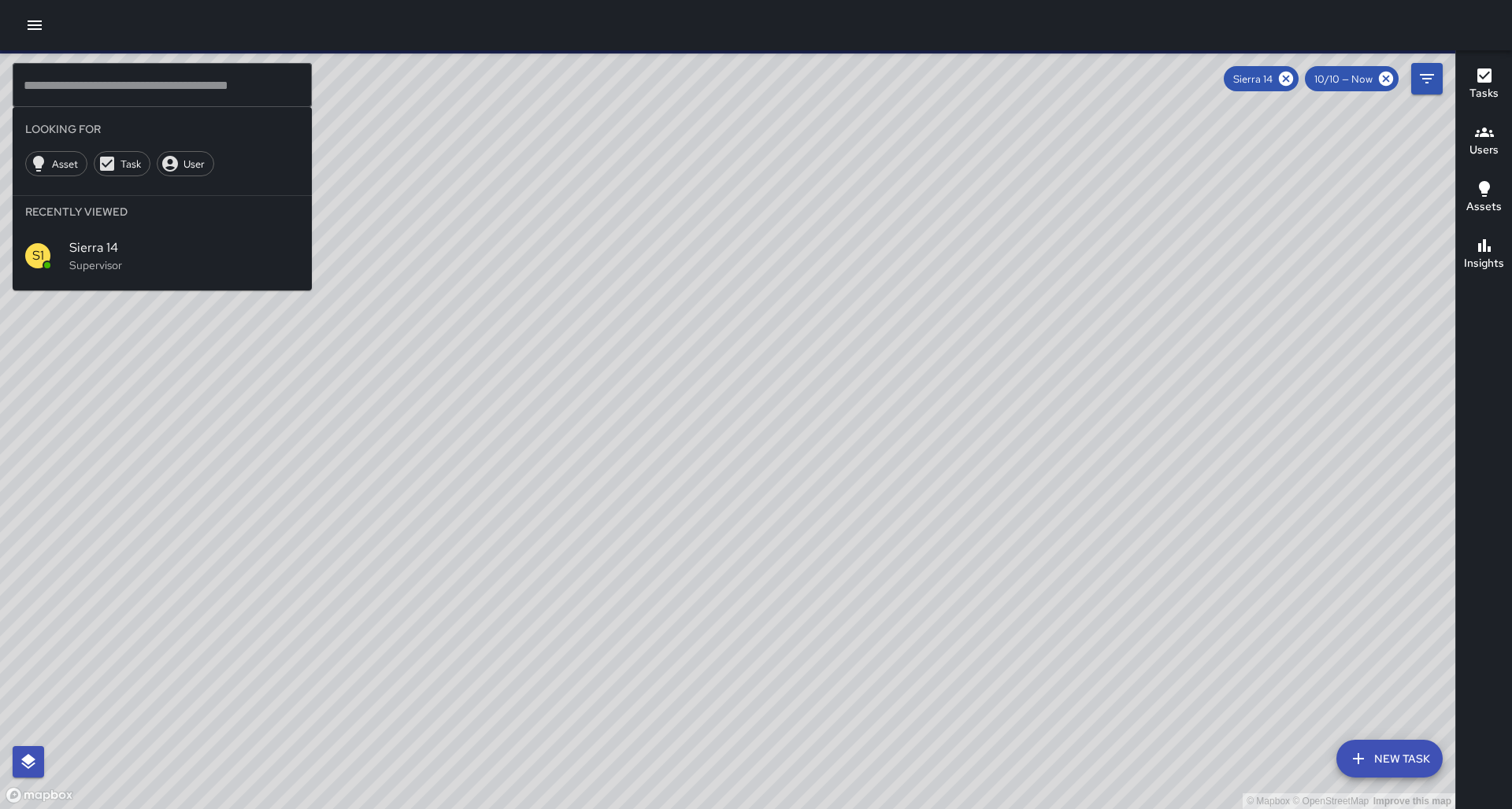
click at [19, 27] on button "button" at bounding box center [34, 25] width 31 height 31
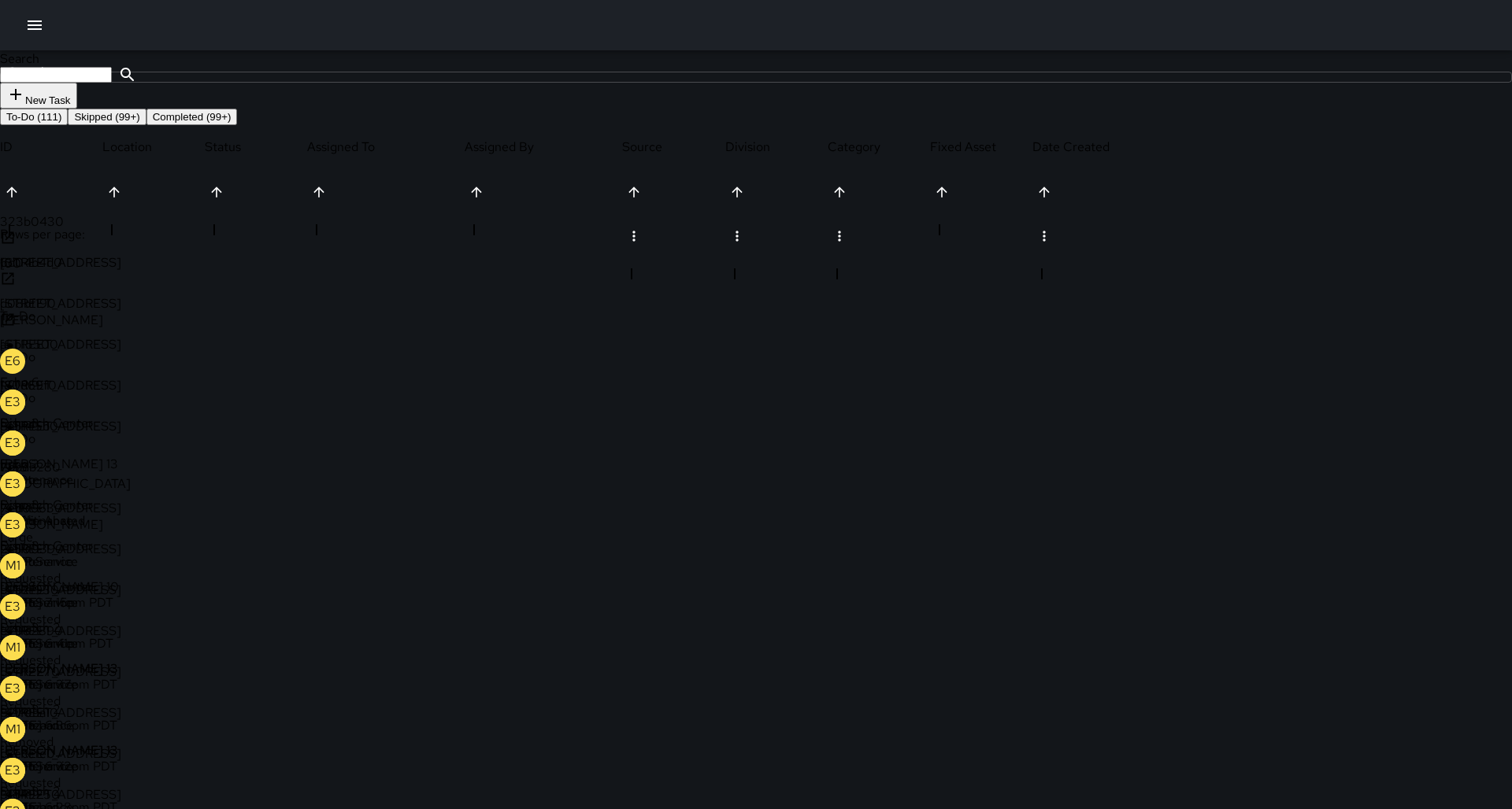
scroll to position [667, 1170]
click at [25, 21] on icon "button" at bounding box center [34, 25] width 19 height 19
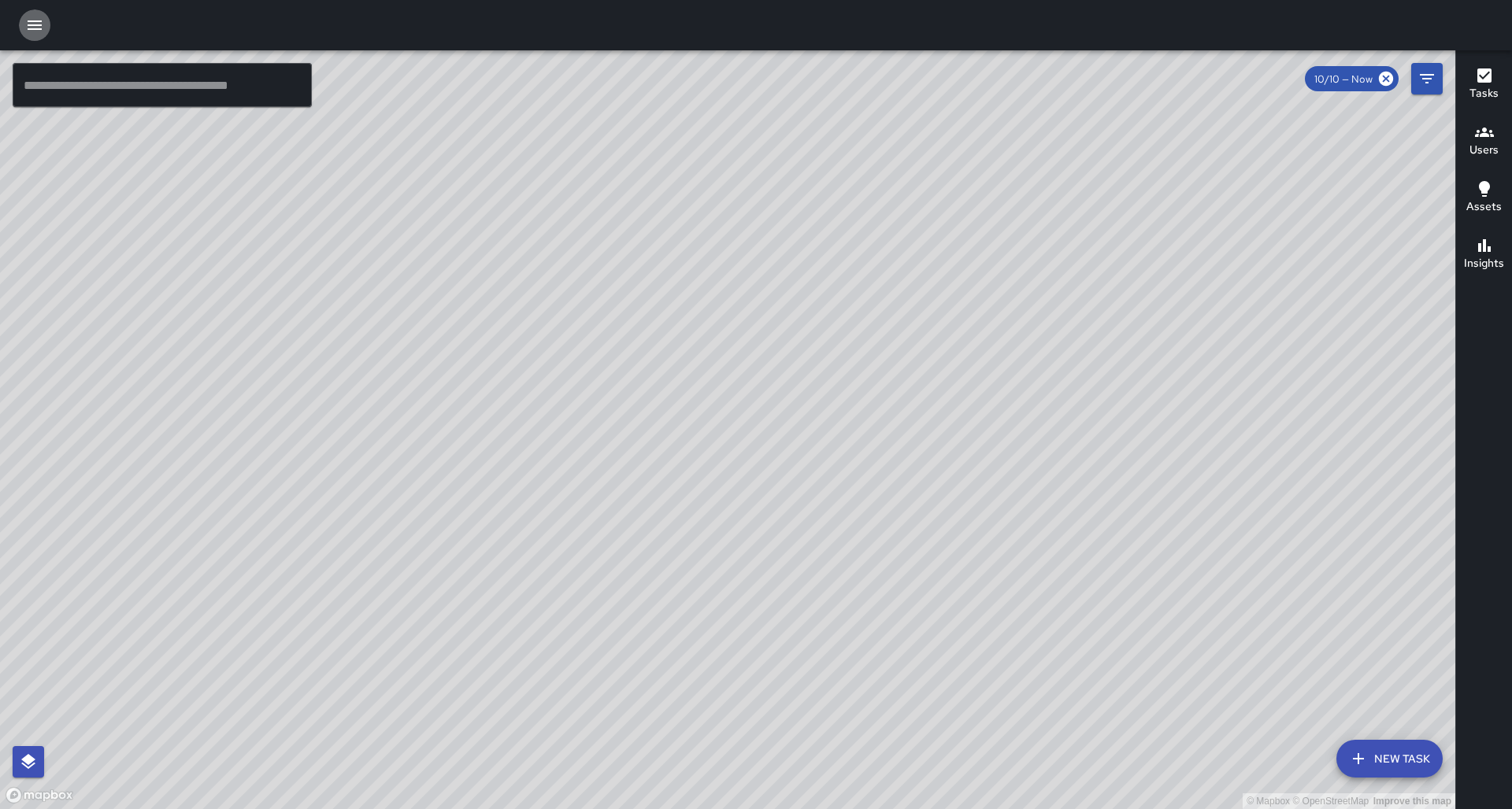
click at [48, 22] on button "button" at bounding box center [34, 25] width 31 height 31
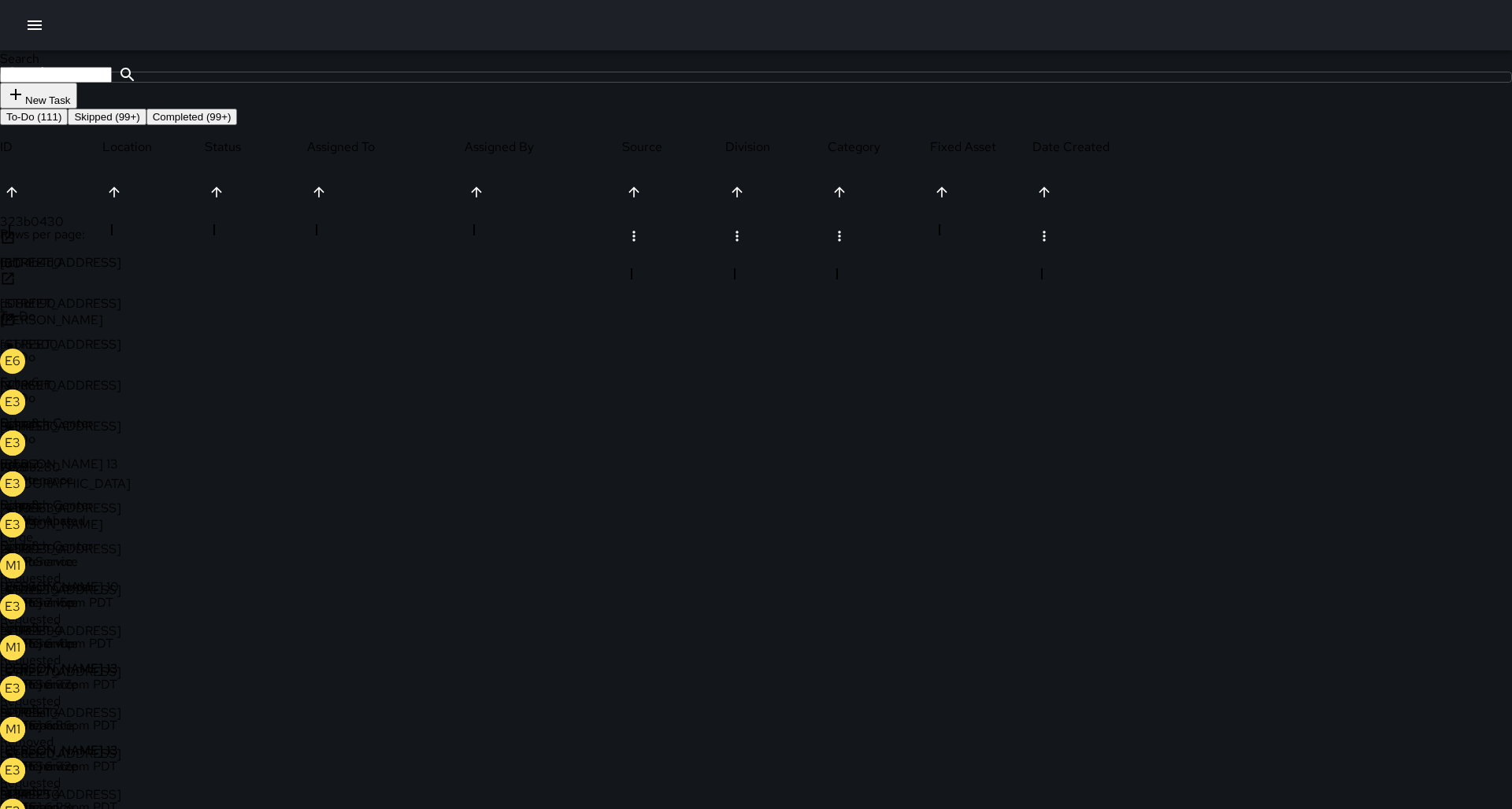
click at [33, 43] on div at bounding box center [756, 25] width 1512 height 50
click at [35, 36] on button "button" at bounding box center [34, 25] width 31 height 31
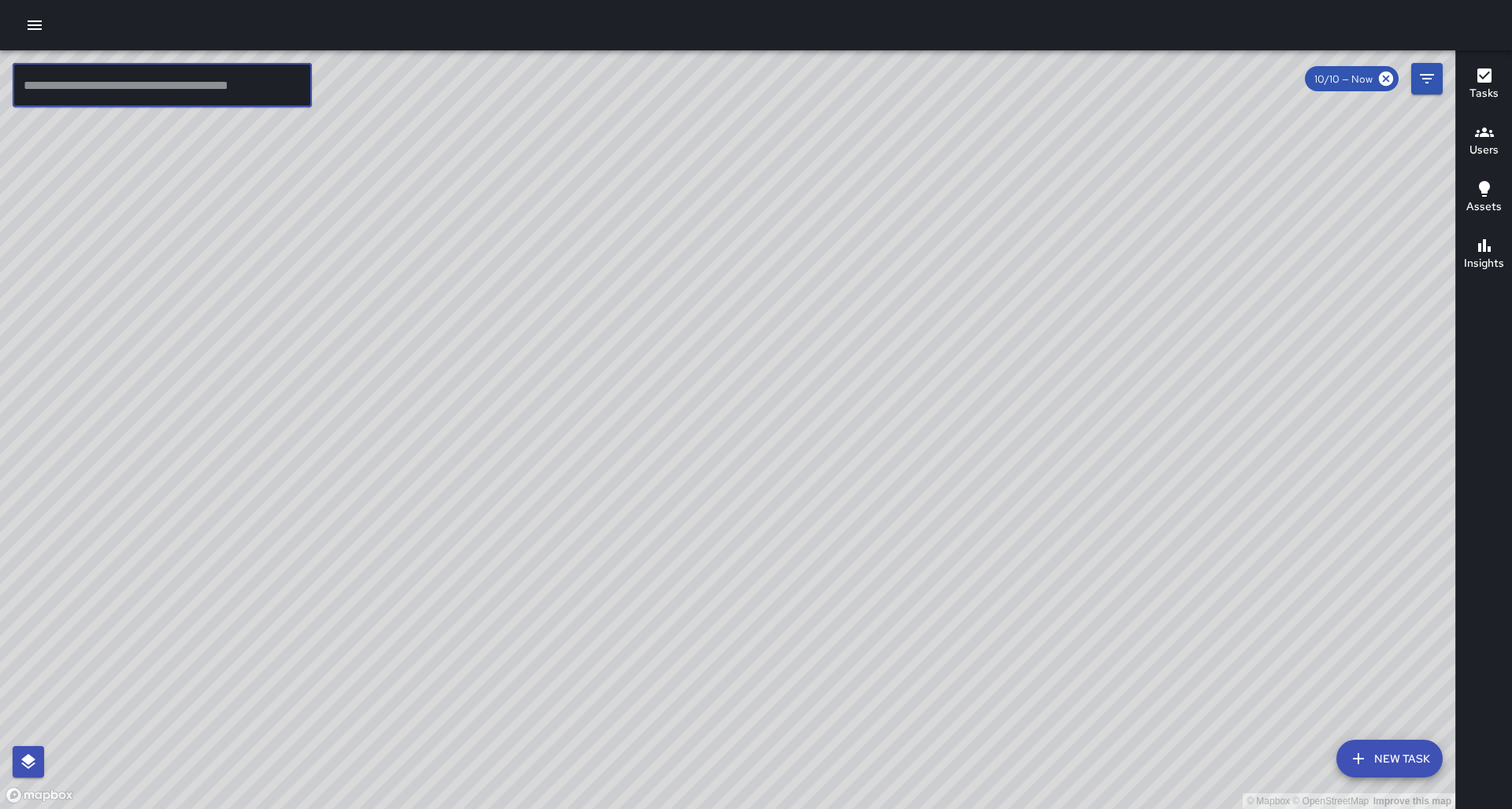
click at [100, 89] on input "text" at bounding box center [162, 85] width 299 height 44
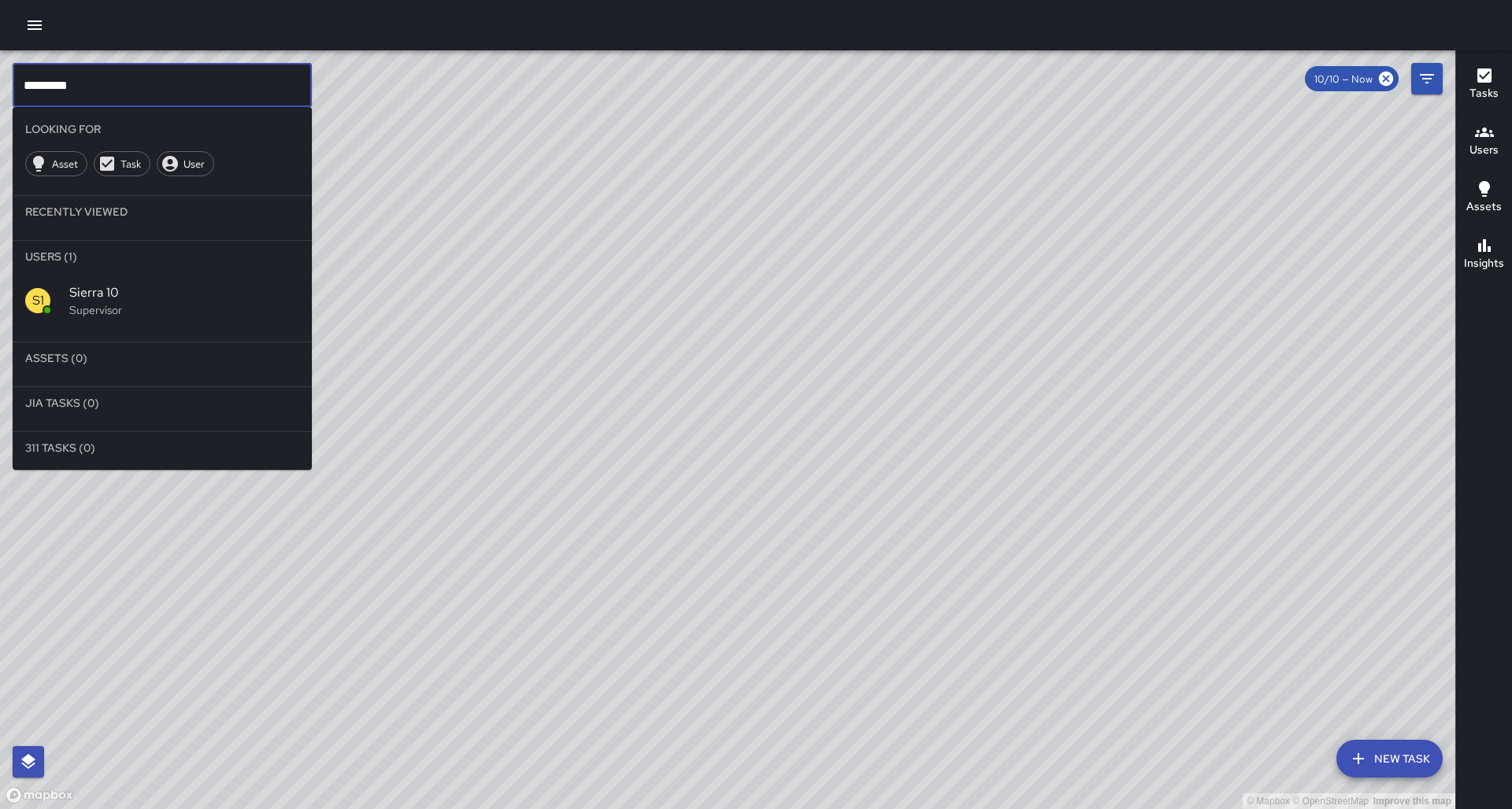
type input "*********"
click at [140, 302] on p "Supervisor" at bounding box center [184, 311] width 230 height 16
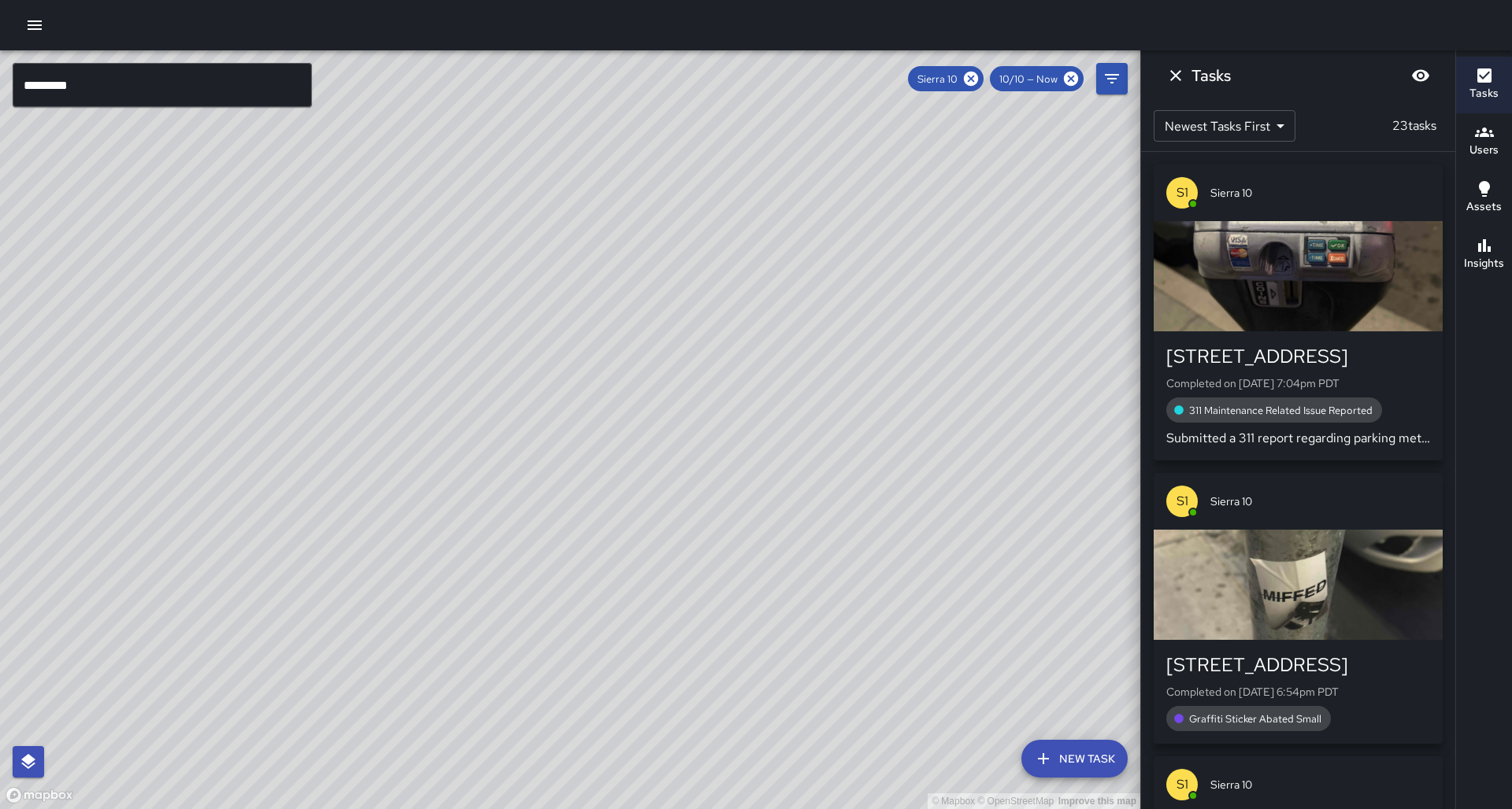
drag, startPoint x: 728, startPoint y: 346, endPoint x: 604, endPoint y: 333, distance: 124.7
click at [604, 333] on div "© Mapbox © OpenStreetMap Improve this map" at bounding box center [570, 429] width 1140 height 759
drag, startPoint x: 550, startPoint y: 385, endPoint x: 551, endPoint y: 315, distance: 70.0
click at [551, 315] on div "© Mapbox © OpenStreetMap Improve this map" at bounding box center [570, 429] width 1140 height 759
click at [1484, 257] on h6 "Insights" at bounding box center [1485, 263] width 40 height 17
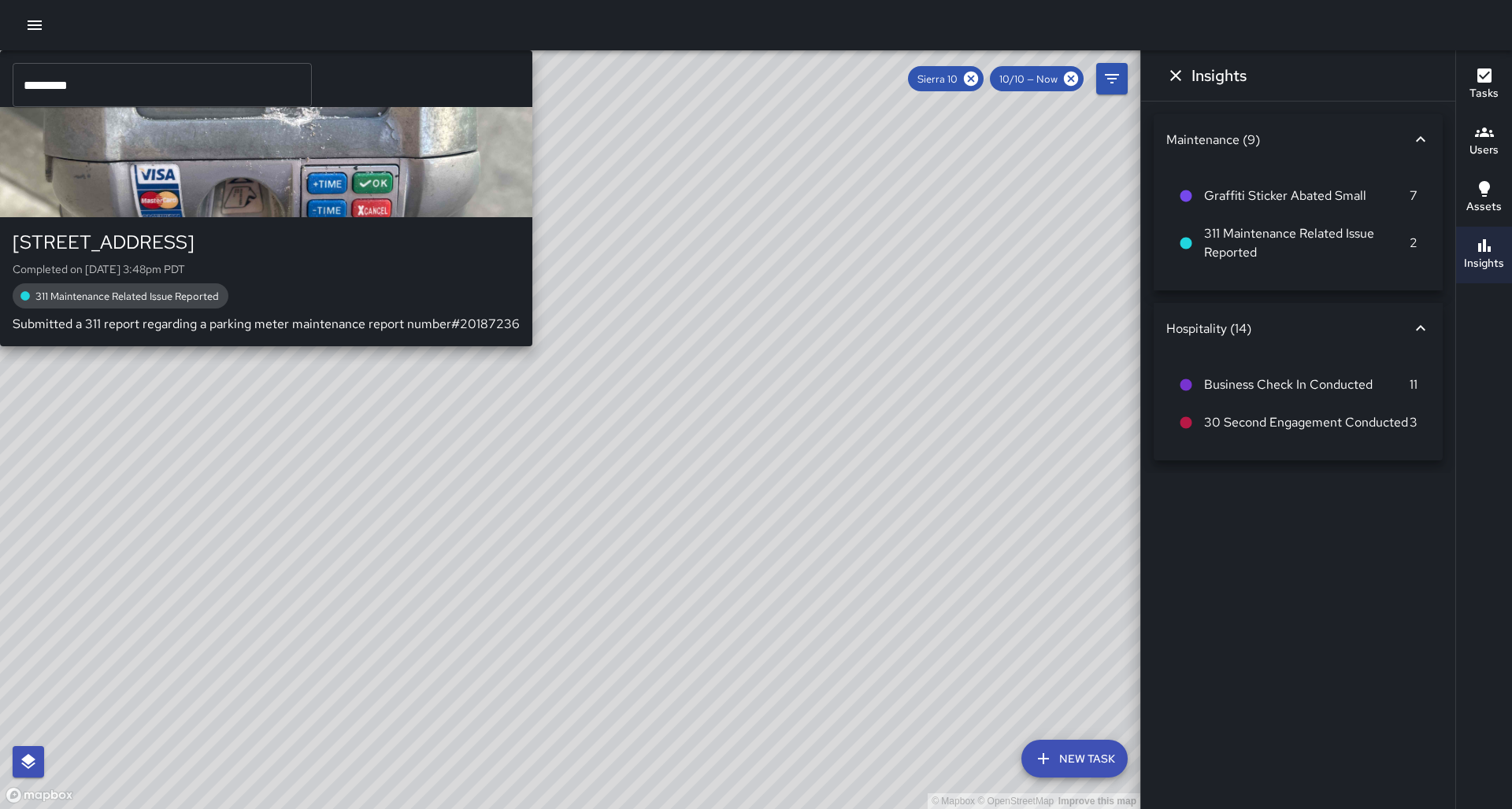
click at [574, 563] on div "© Mapbox © OpenStreetMap Improve this map S1 Sierra [GEOGRAPHIC_DATA][STREET_AD…" at bounding box center [570, 429] width 1140 height 759
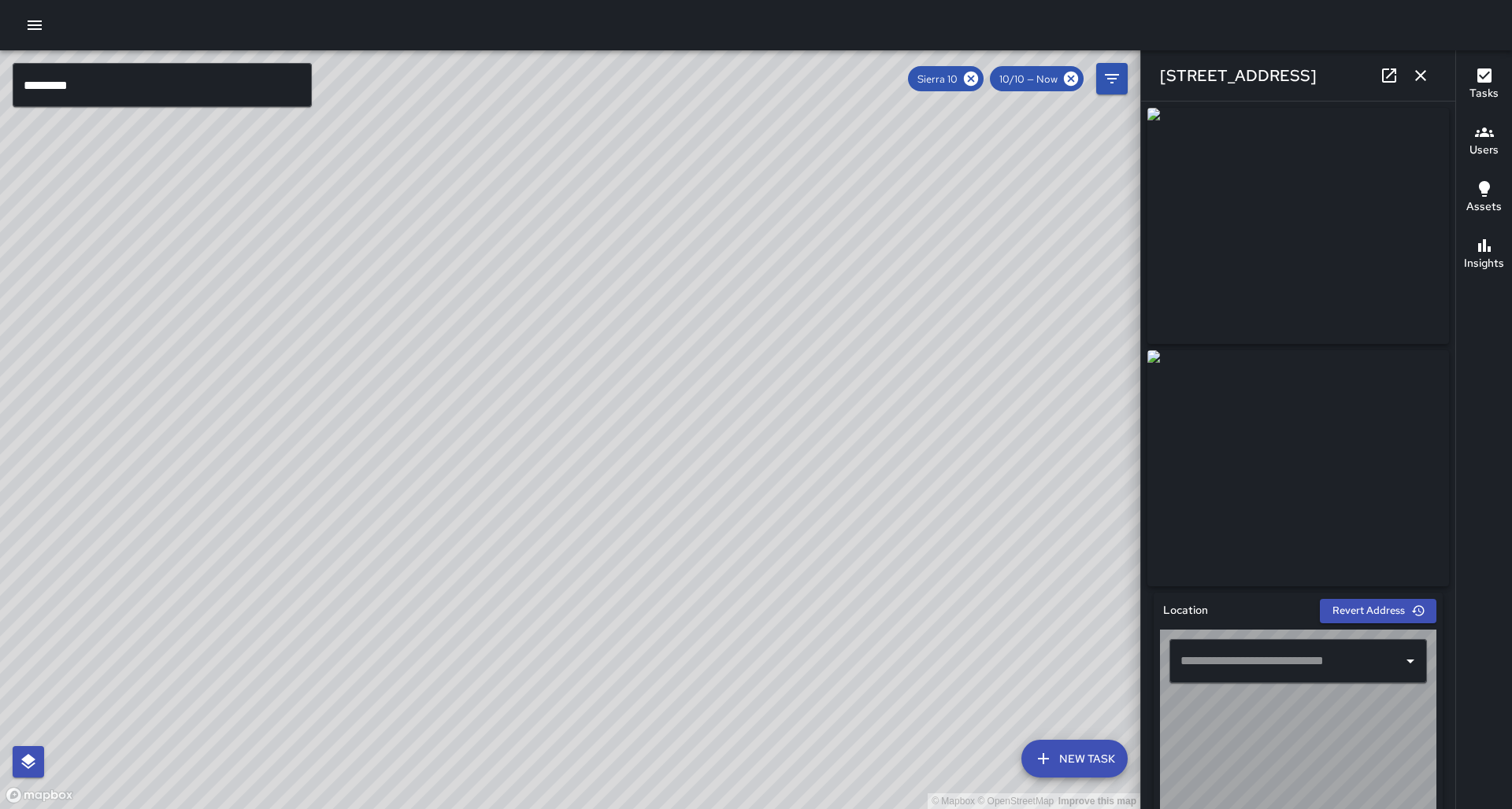
type input "**********"
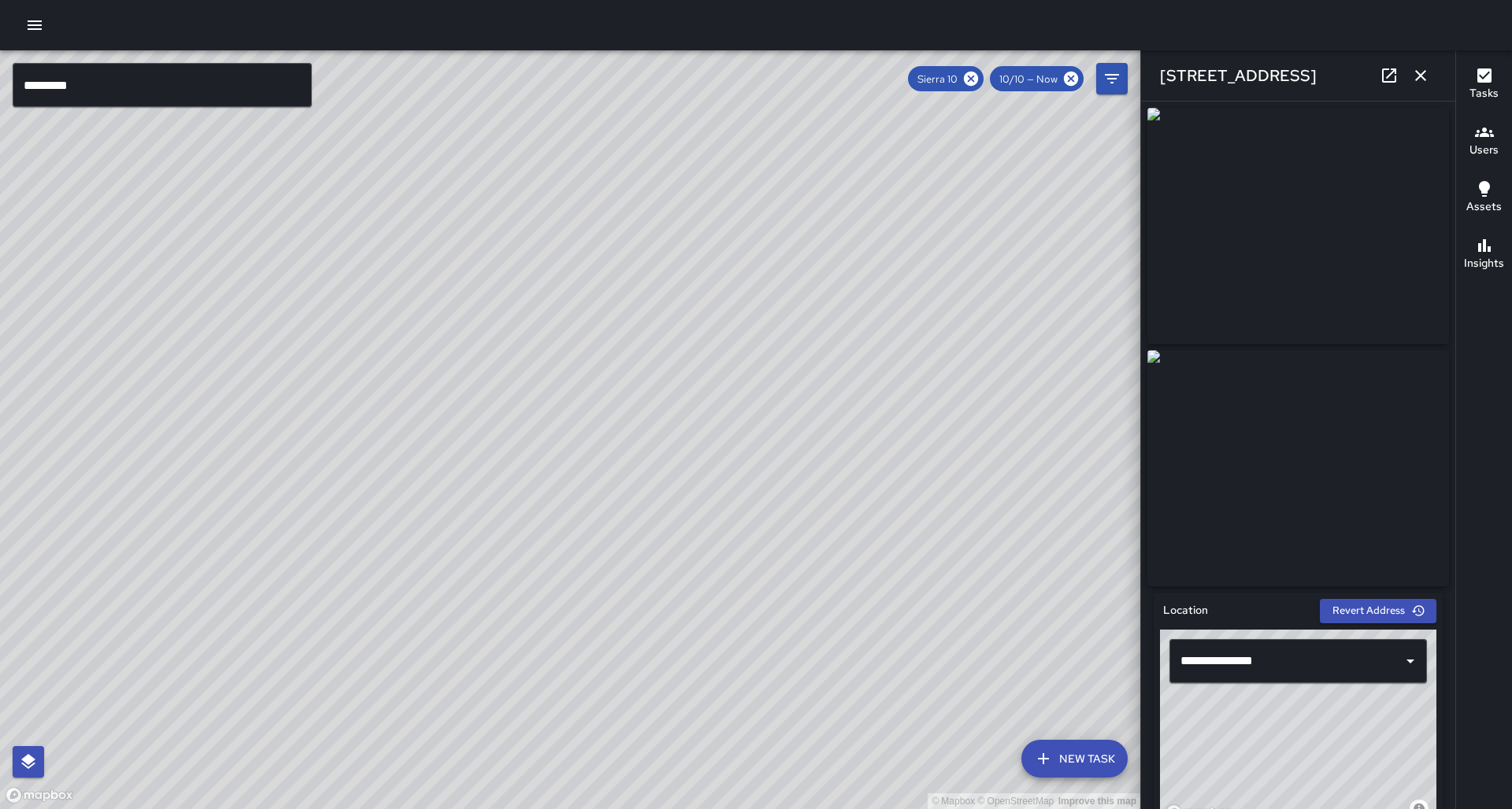
click at [1422, 70] on icon "button" at bounding box center [1420, 75] width 19 height 19
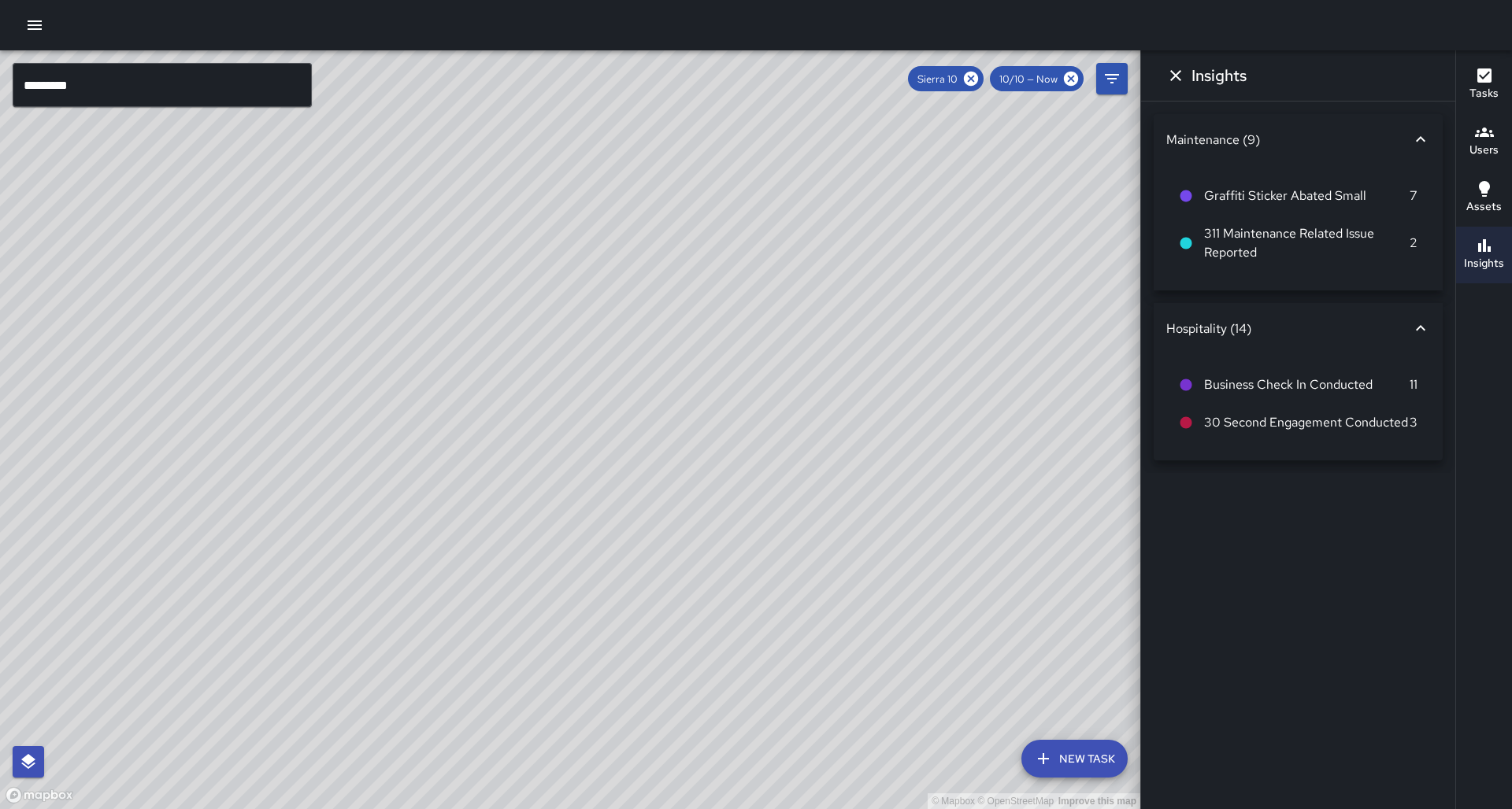
drag, startPoint x: 406, startPoint y: 213, endPoint x: 645, endPoint y: 483, distance: 360.6
click at [645, 483] on div "© Mapbox © OpenStreetMap Improve this map" at bounding box center [570, 429] width 1140 height 759
drag, startPoint x: 340, startPoint y: 327, endPoint x: 319, endPoint y: 317, distance: 23.3
click at [371, 387] on div "© Mapbox © OpenStreetMap Improve this map" at bounding box center [570, 429] width 1140 height 759
drag, startPoint x: 429, startPoint y: 344, endPoint x: 366, endPoint y: 302, distance: 75.7
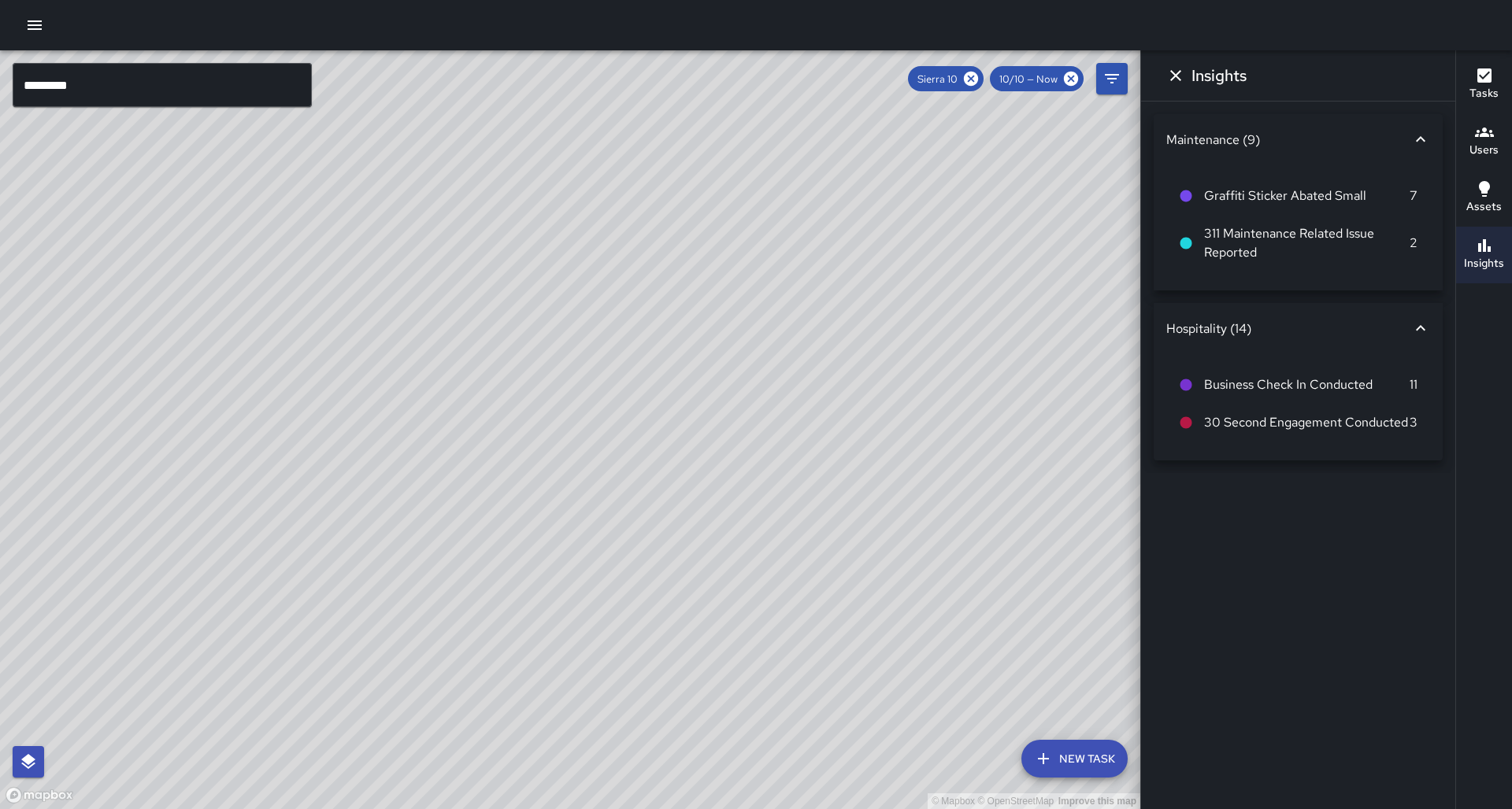
click at [366, 302] on div "© Mapbox © OpenStreetMap Improve this map" at bounding box center [570, 429] width 1140 height 759
drag, startPoint x: 355, startPoint y: 437, endPoint x: 320, endPoint y: 515, distance: 85.5
click at [320, 515] on div "© Mapbox © OpenStreetMap Improve this map" at bounding box center [570, 429] width 1140 height 759
drag, startPoint x: 328, startPoint y: 564, endPoint x: 300, endPoint y: 629, distance: 70.8
click at [300, 629] on div "© Mapbox © OpenStreetMap Improve this map" at bounding box center [570, 429] width 1140 height 759
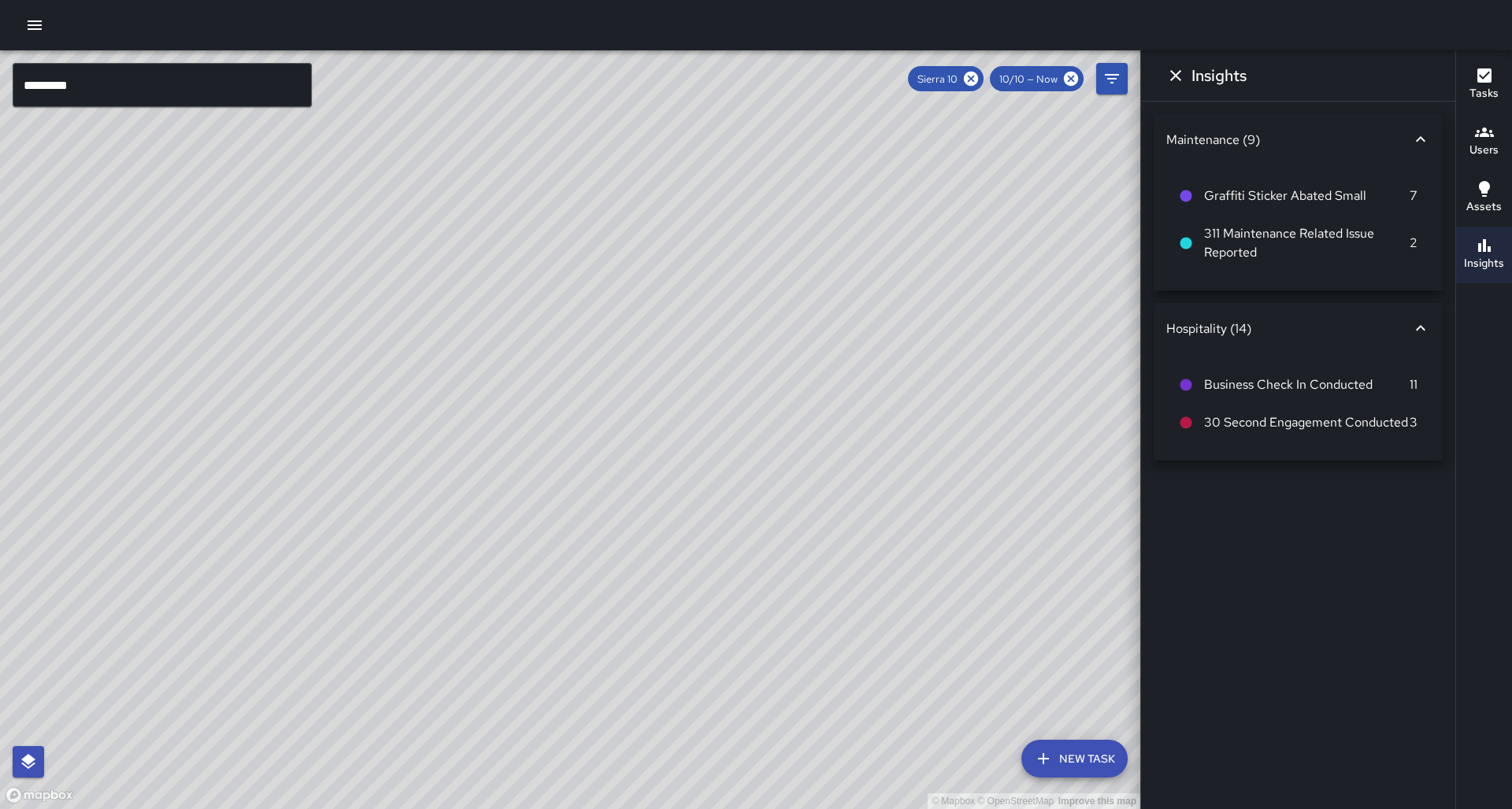
drag, startPoint x: 302, startPoint y: 626, endPoint x: 352, endPoint y: 588, distance: 62.8
click at [352, 588] on div "© Mapbox © OpenStreetMap Improve this map" at bounding box center [570, 429] width 1140 height 759
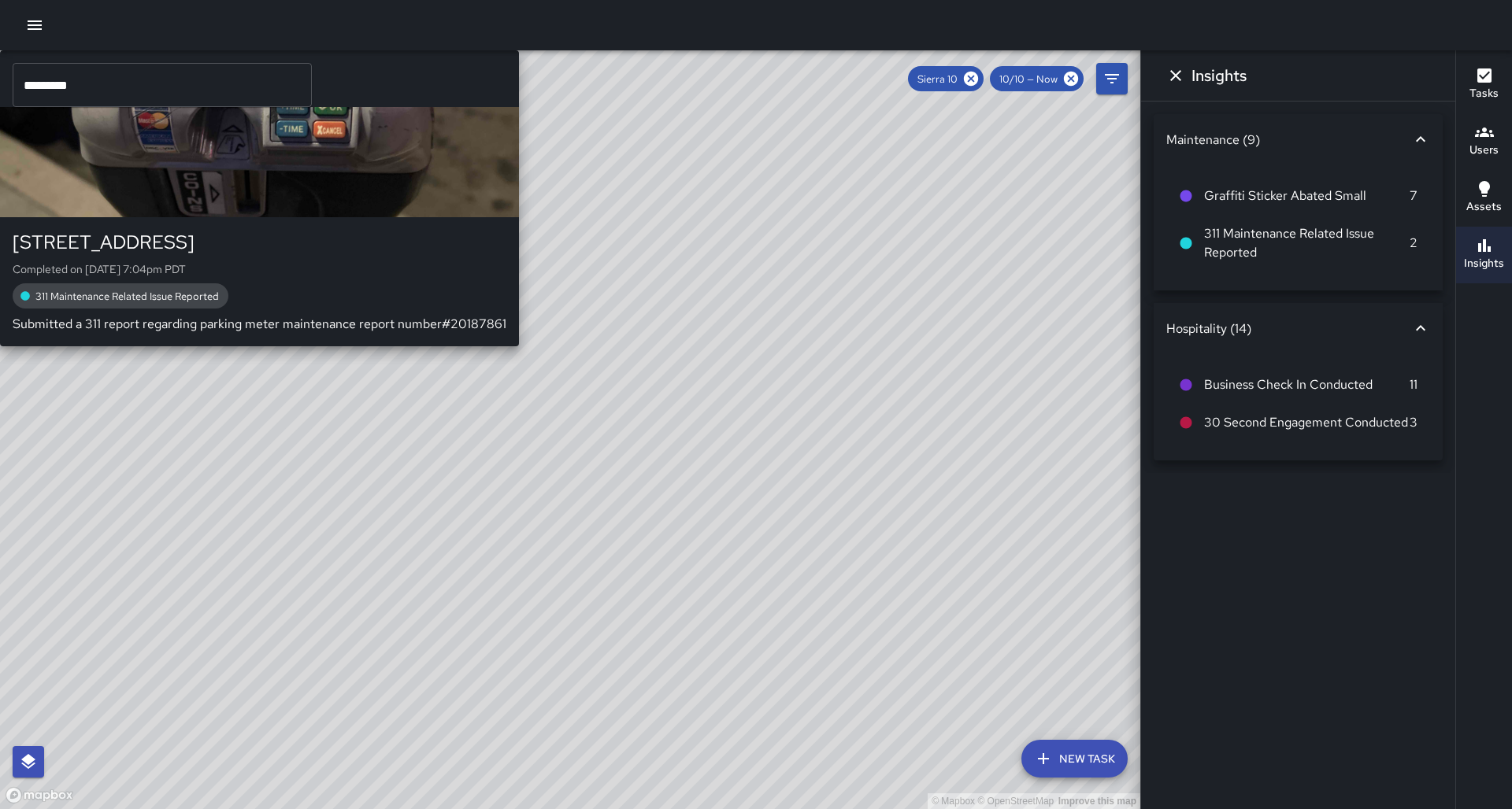
click at [223, 332] on div "© Mapbox © OpenStreetMap Improve this map S1 Sierra [STREET_ADDRESS] Completed …" at bounding box center [570, 429] width 1140 height 759
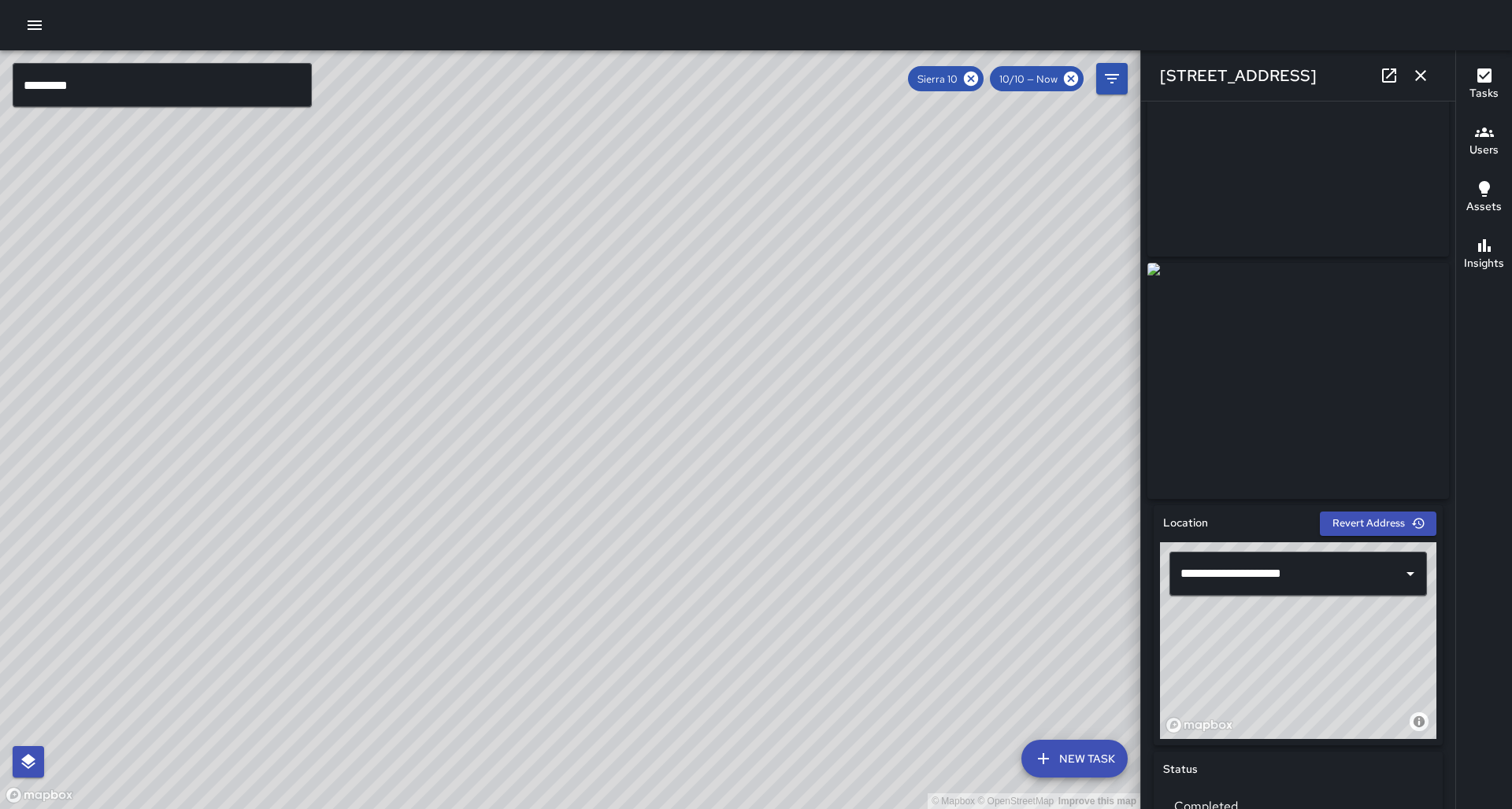
scroll to position [84, 0]
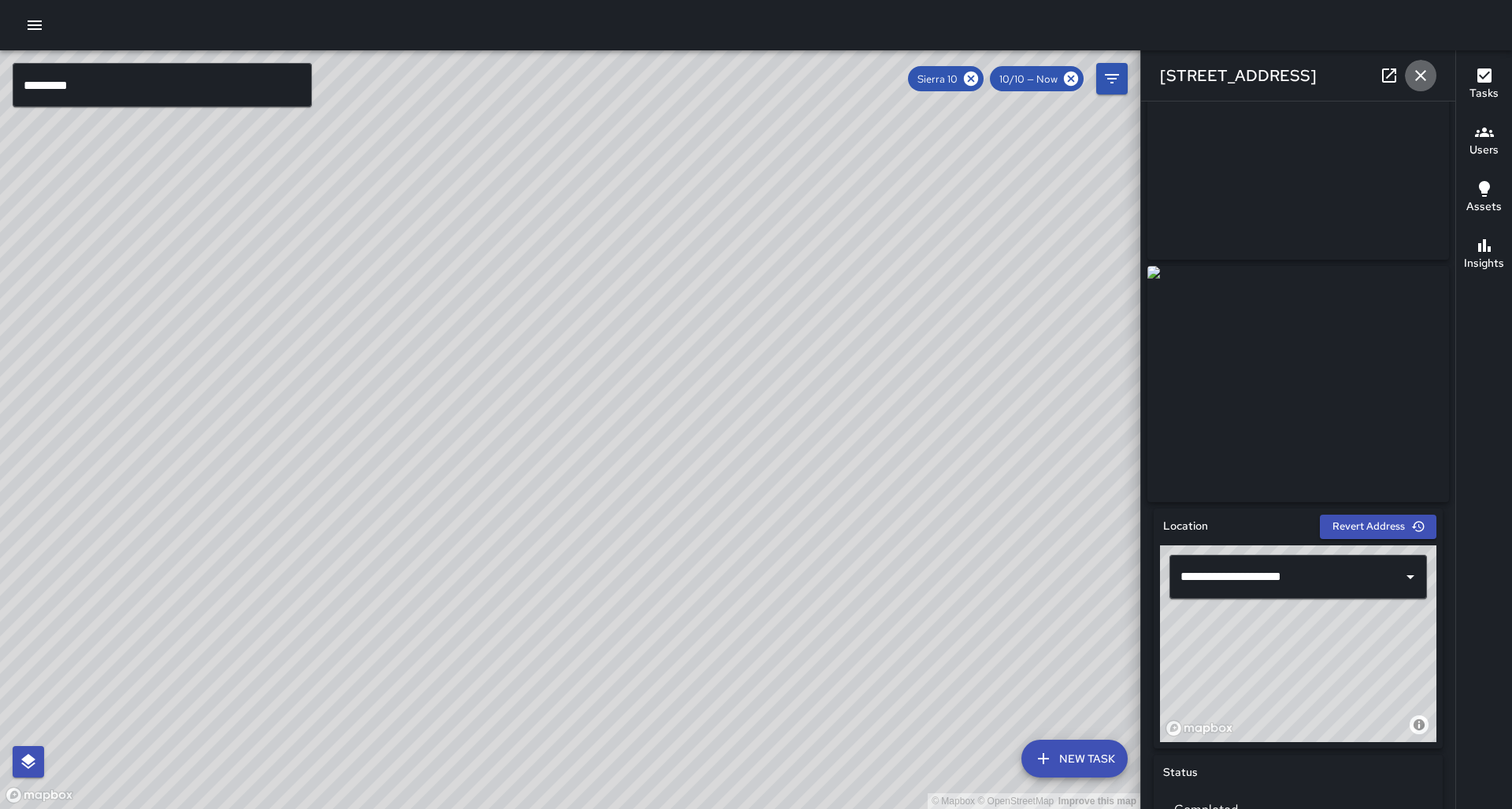
click at [1426, 82] on icon "button" at bounding box center [1420, 75] width 19 height 19
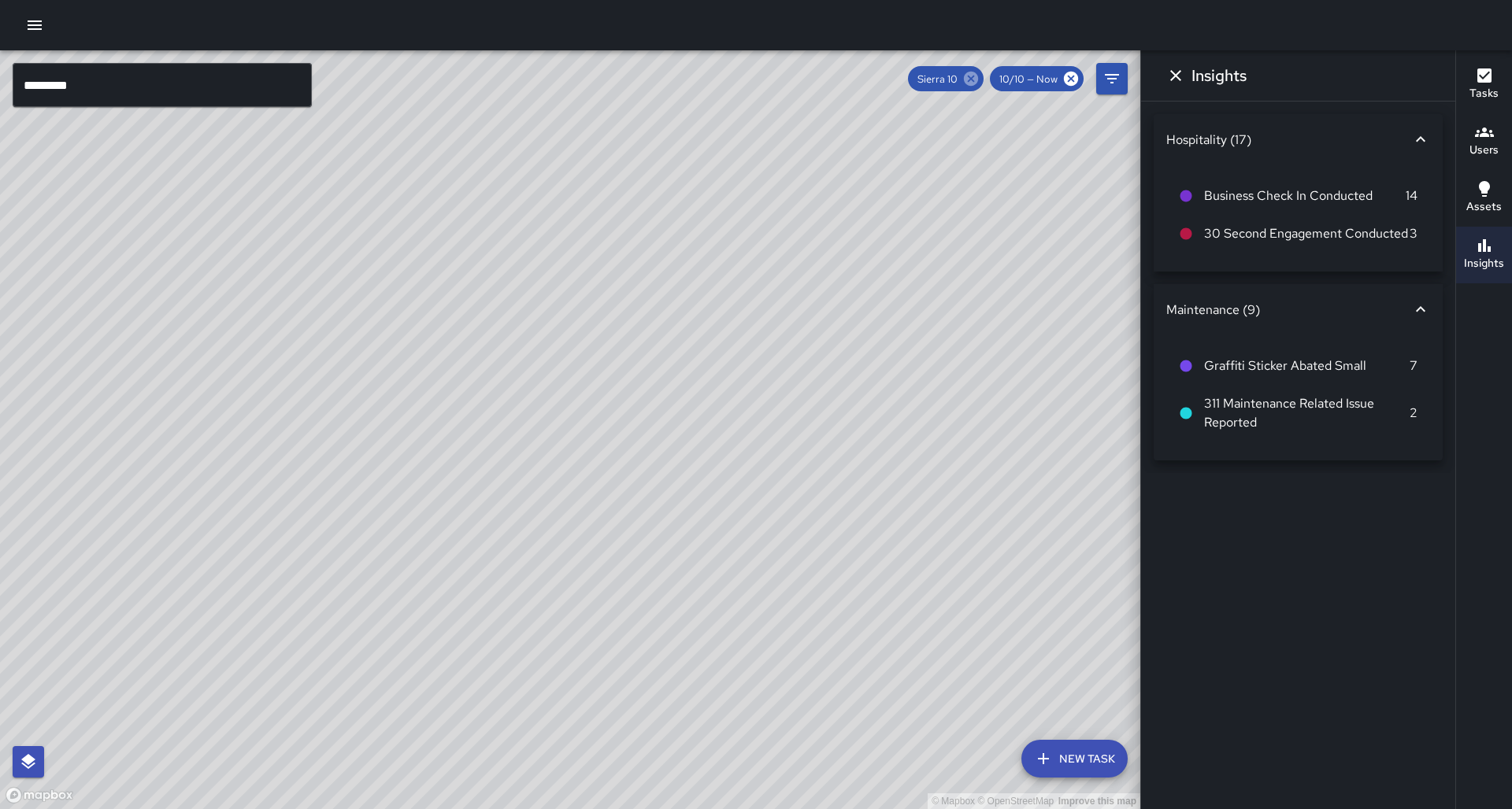
click at [976, 80] on icon at bounding box center [971, 79] width 15 height 15
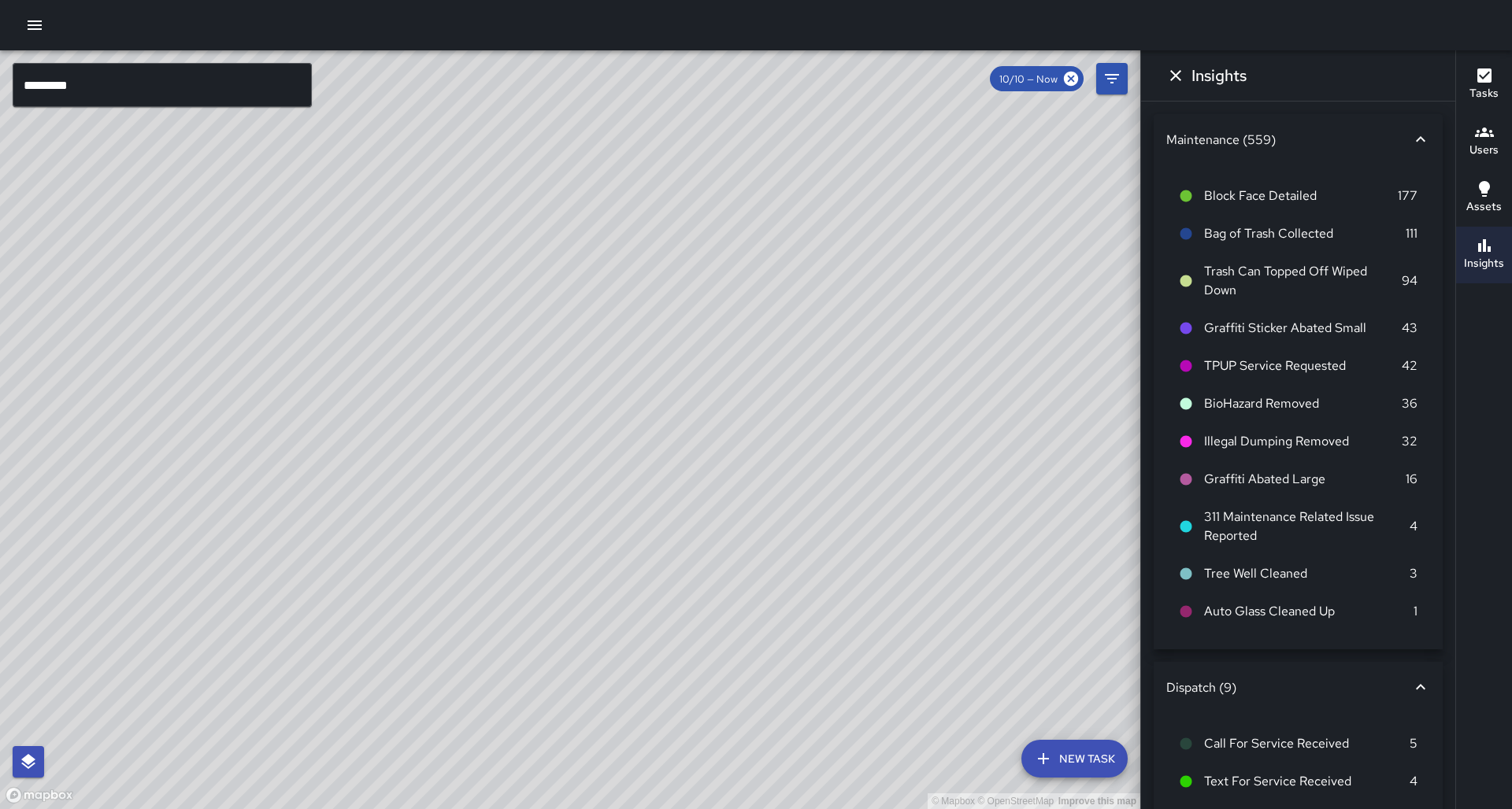
drag, startPoint x: 842, startPoint y: 235, endPoint x: 255, endPoint y: 475, distance: 634.2
click at [254, 475] on div "© Mapbox © OpenStreetMap Improve this map" at bounding box center [570, 429] width 1140 height 759
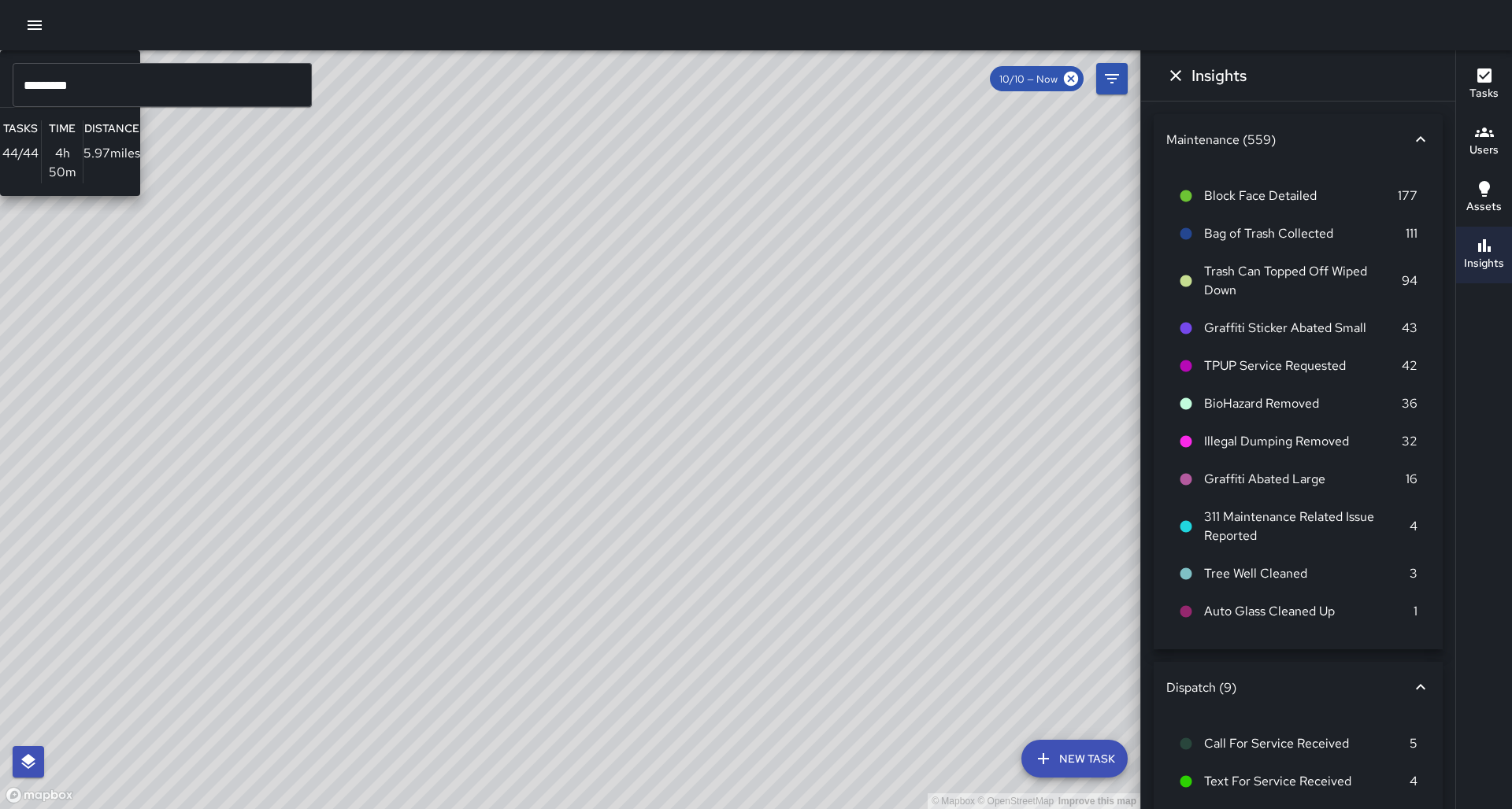
drag, startPoint x: 727, startPoint y: 274, endPoint x: 578, endPoint y: 300, distance: 151.3
click at [578, 300] on div "© Mapbox © OpenStreetMap Improve this map E4 Echo 4 Supervisor Tasks 44 / 44 Ti…" at bounding box center [570, 429] width 1140 height 759
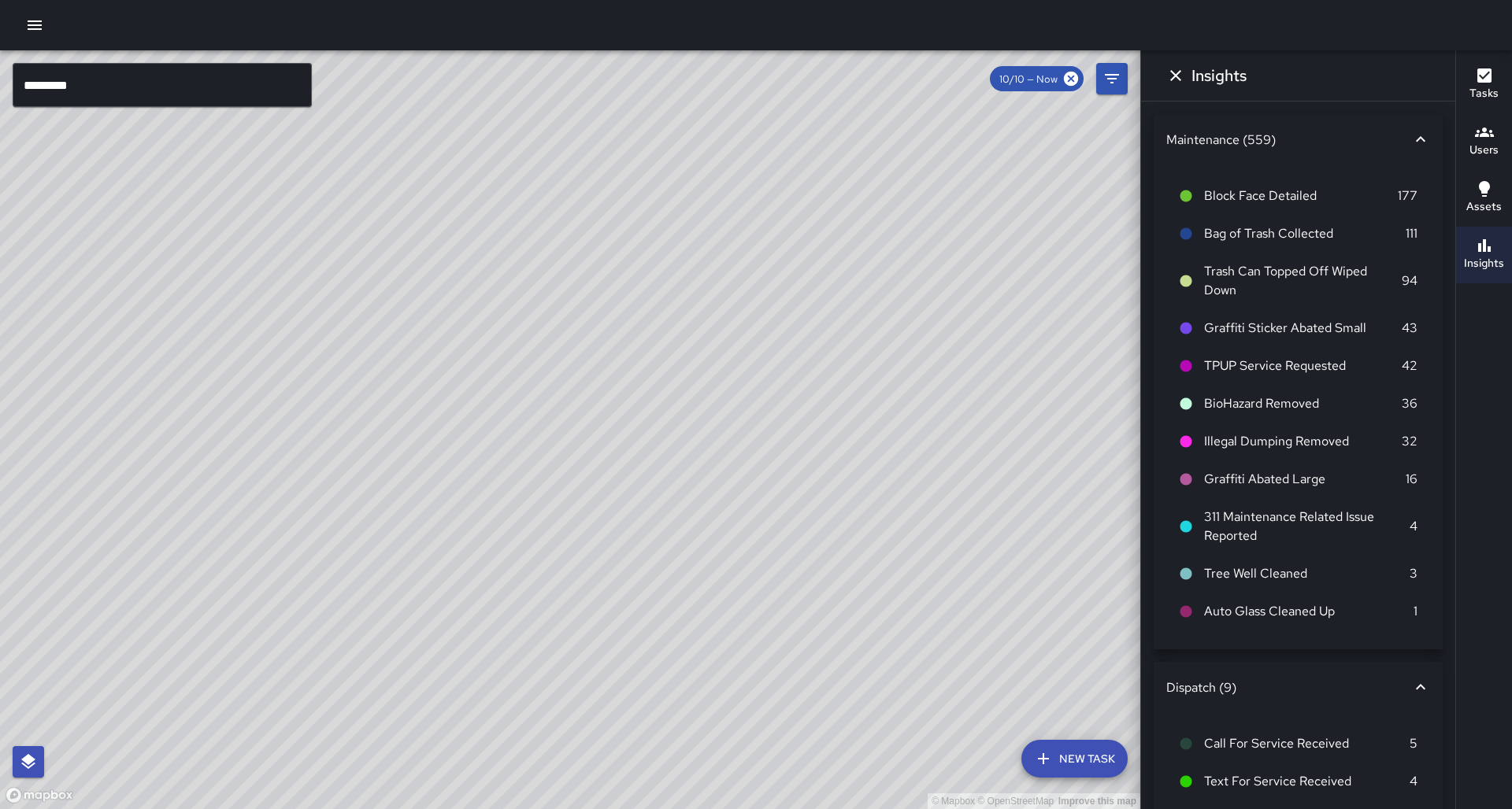
drag, startPoint x: 307, startPoint y: 575, endPoint x: 537, endPoint y: 114, distance: 515.2
click at [553, 91] on div "© Mapbox © OpenStreetMap Improve this map" at bounding box center [570, 429] width 1140 height 759
drag, startPoint x: 292, startPoint y: 551, endPoint x: 608, endPoint y: 273, distance: 420.9
click at [608, 273] on div "© Mapbox © OpenStreetMap Improve this map" at bounding box center [570, 429] width 1140 height 759
drag, startPoint x: 190, startPoint y: 635, endPoint x: 402, endPoint y: 573, distance: 220.9
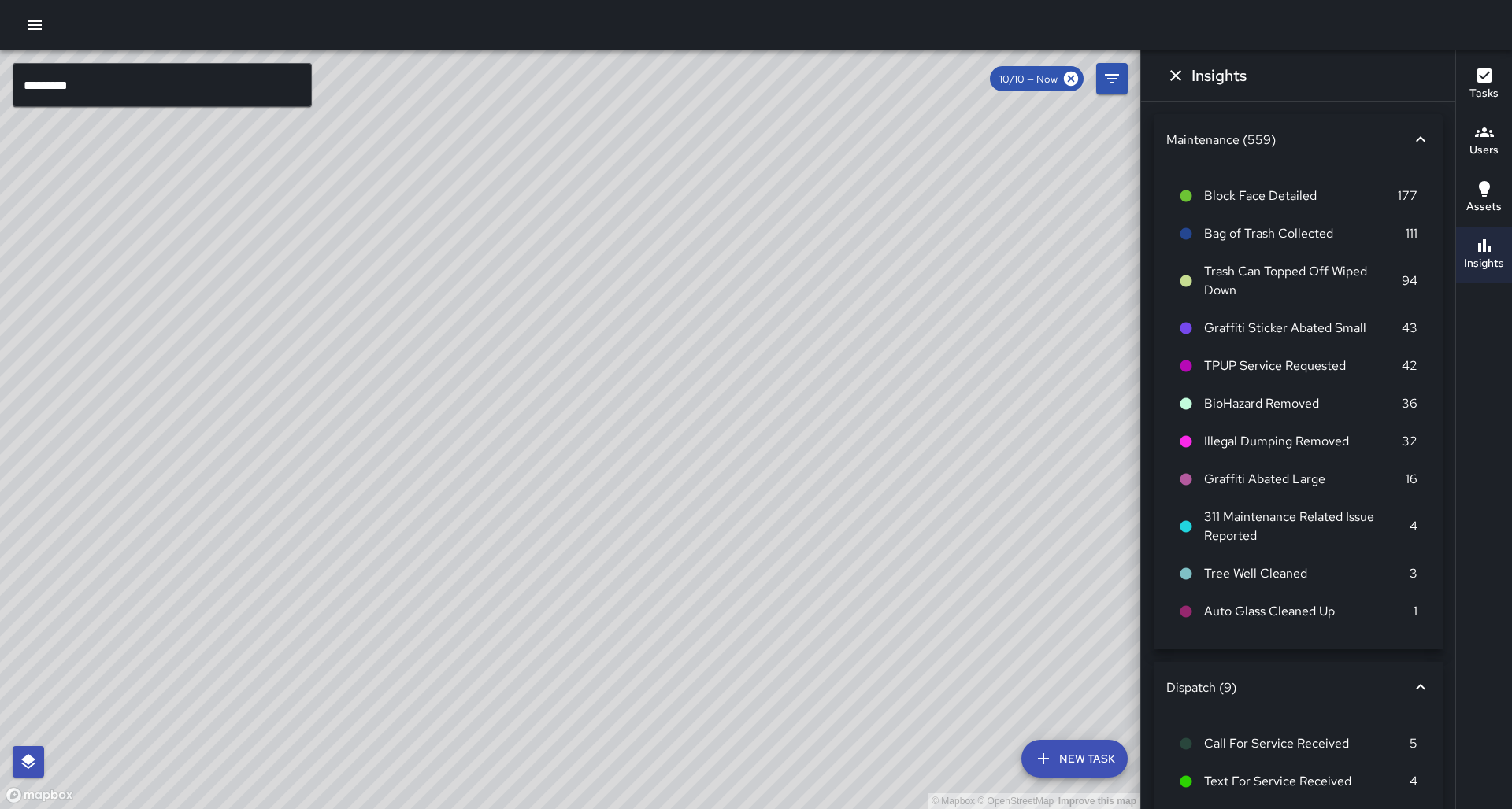
click at [447, 612] on div "© Mapbox © OpenStreetMap Improve this map" at bounding box center [570, 429] width 1140 height 759
drag, startPoint x: 850, startPoint y: 360, endPoint x: 495, endPoint y: 498, distance: 380.9
click at [495, 498] on div "© Mapbox © OpenStreetMap Improve this map" at bounding box center [570, 429] width 1140 height 759
drag, startPoint x: 371, startPoint y: 426, endPoint x: 473, endPoint y: 498, distance: 124.9
click at [473, 498] on div "© Mapbox © OpenStreetMap Improve this map" at bounding box center [570, 429] width 1140 height 759
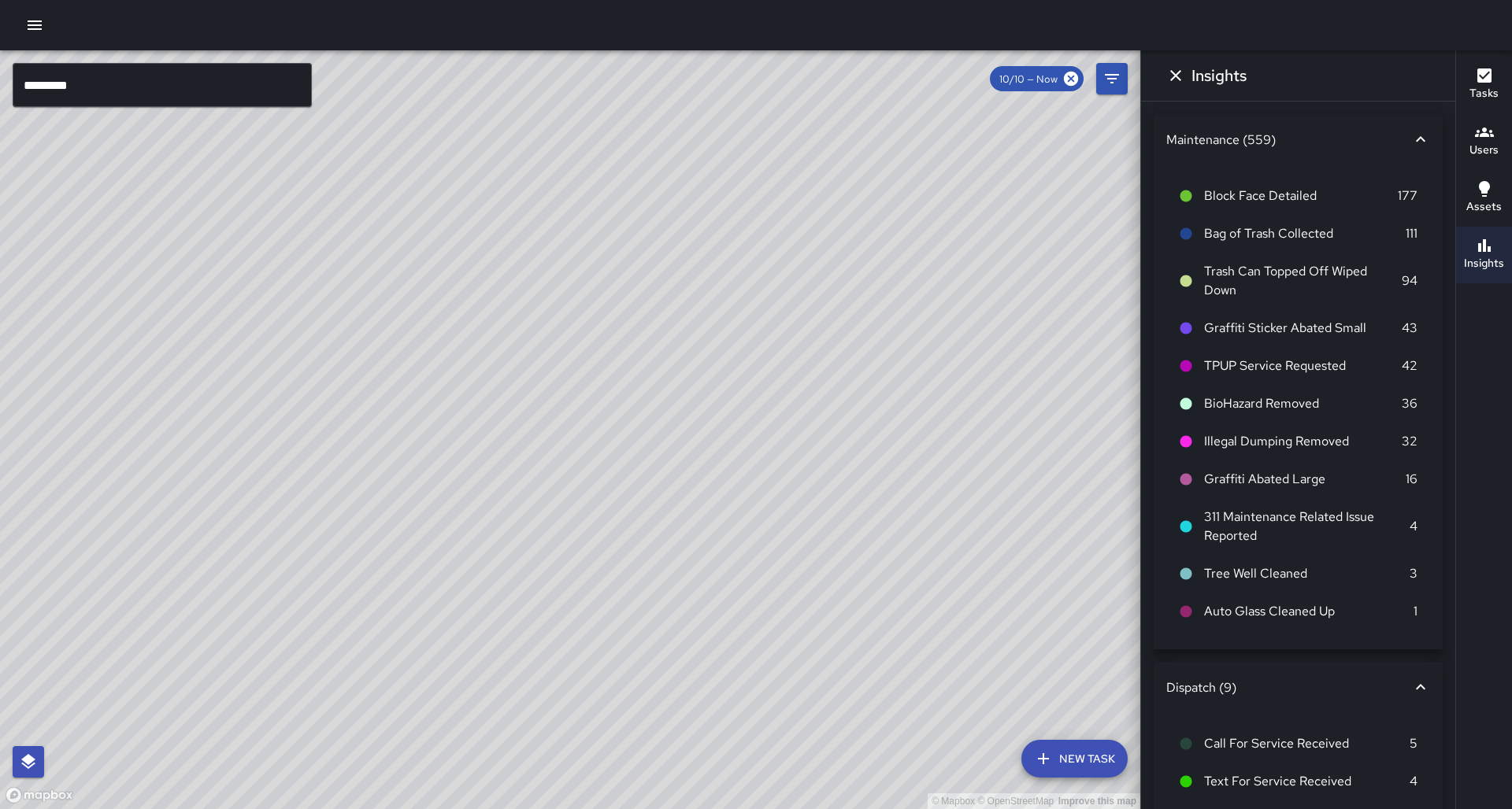
drag, startPoint x: 112, startPoint y: 573, endPoint x: 397, endPoint y: 445, distance: 312.4
click at [397, 445] on div "© Mapbox © OpenStreetMap Improve this map" at bounding box center [570, 429] width 1140 height 759
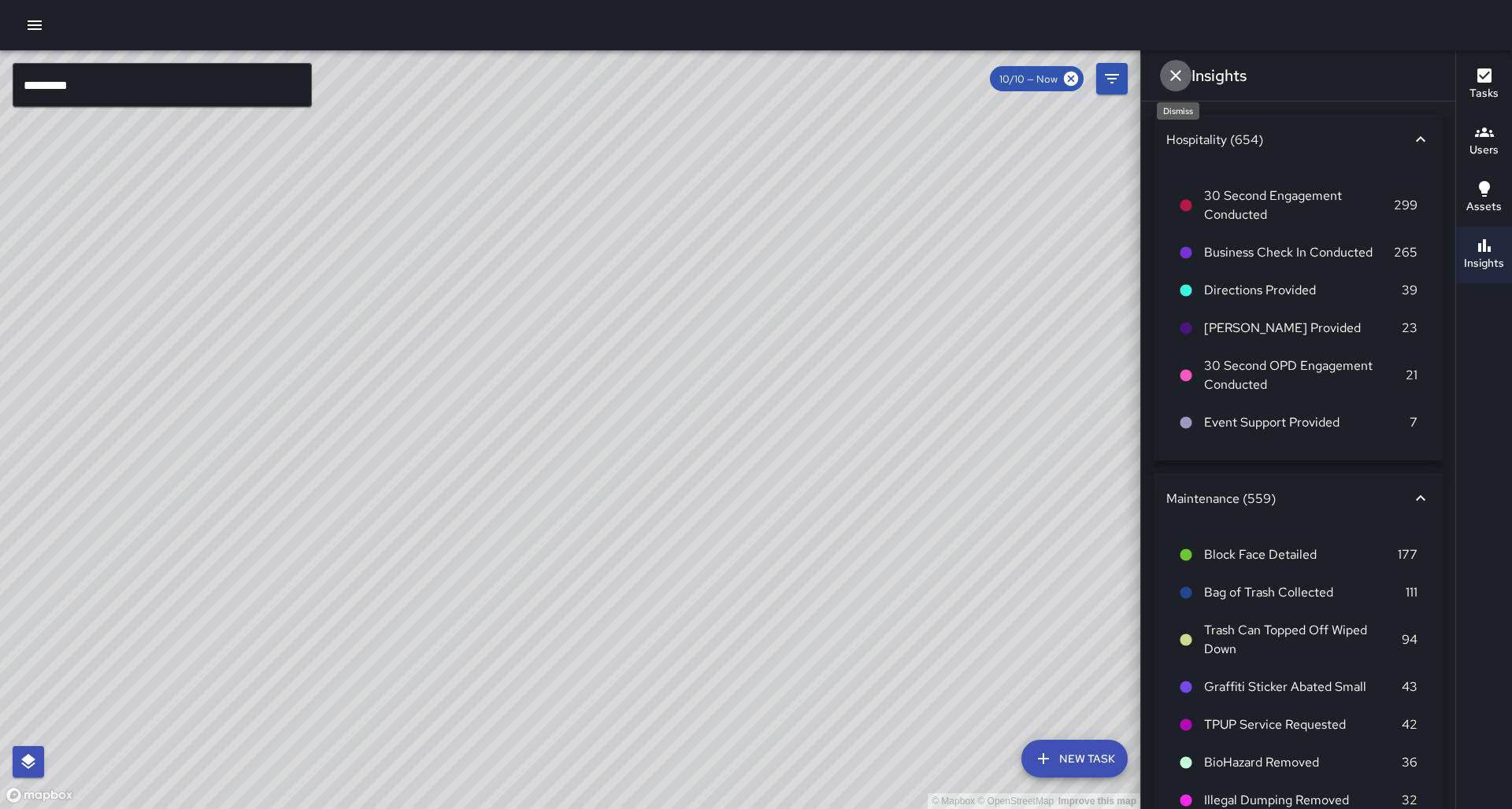
click at [1178, 79] on icon "Dismiss" at bounding box center [1176, 76] width 11 height 11
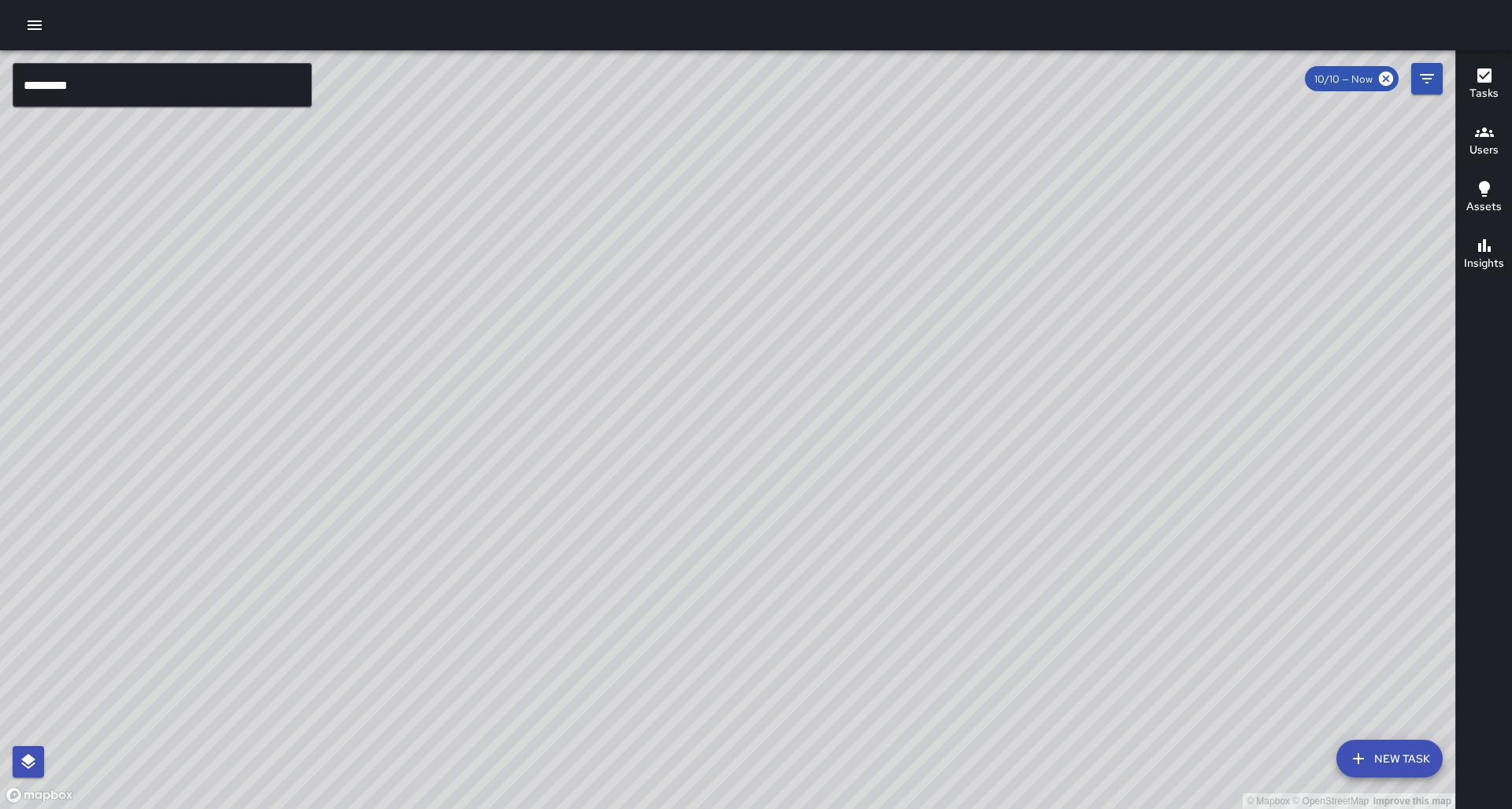
drag, startPoint x: 1050, startPoint y: 336, endPoint x: 864, endPoint y: 297, distance: 190.0
click at [863, 297] on div "© Mapbox © OpenStreetMap Improve this map" at bounding box center [728, 429] width 1456 height 759
drag, startPoint x: 1001, startPoint y: 373, endPoint x: 825, endPoint y: 425, distance: 183.5
click at [825, 425] on div "© Mapbox © OpenStreetMap Improve this map" at bounding box center [728, 429] width 1456 height 759
drag, startPoint x: 726, startPoint y: 365, endPoint x: 525, endPoint y: 507, distance: 246.1
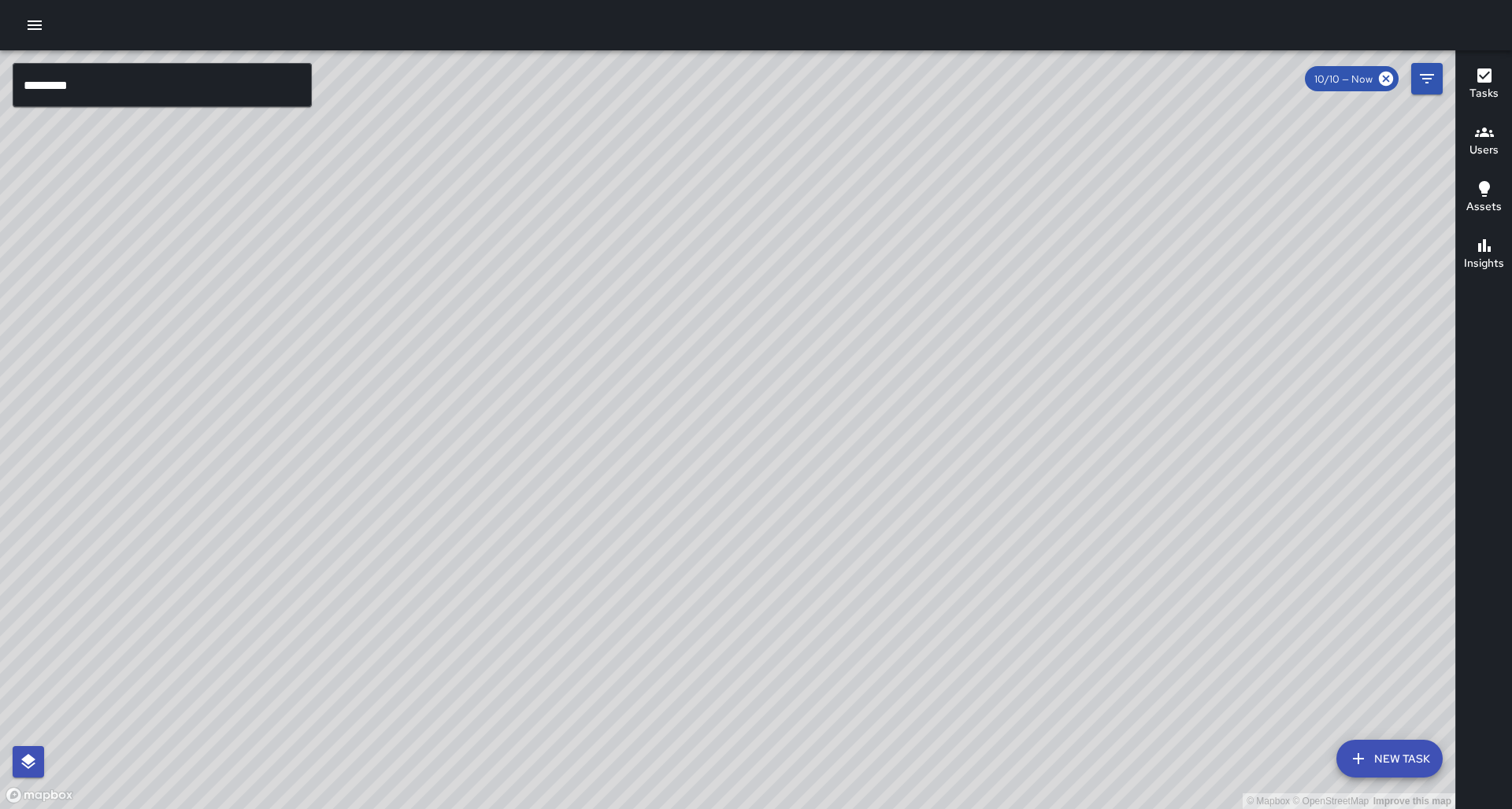
click at [525, 507] on div "© Mapbox © OpenStreetMap Improve this map" at bounding box center [728, 429] width 1456 height 759
drag, startPoint x: 506, startPoint y: 504, endPoint x: 576, endPoint y: 438, distance: 96.2
click at [576, 438] on div "© Mapbox © OpenStreetMap Improve this map" at bounding box center [728, 429] width 1456 height 759
drag, startPoint x: 643, startPoint y: 262, endPoint x: 299, endPoint y: 734, distance: 584.1
click at [299, 734] on div "© Mapbox © OpenStreetMap Improve this map" at bounding box center [728, 429] width 1456 height 759
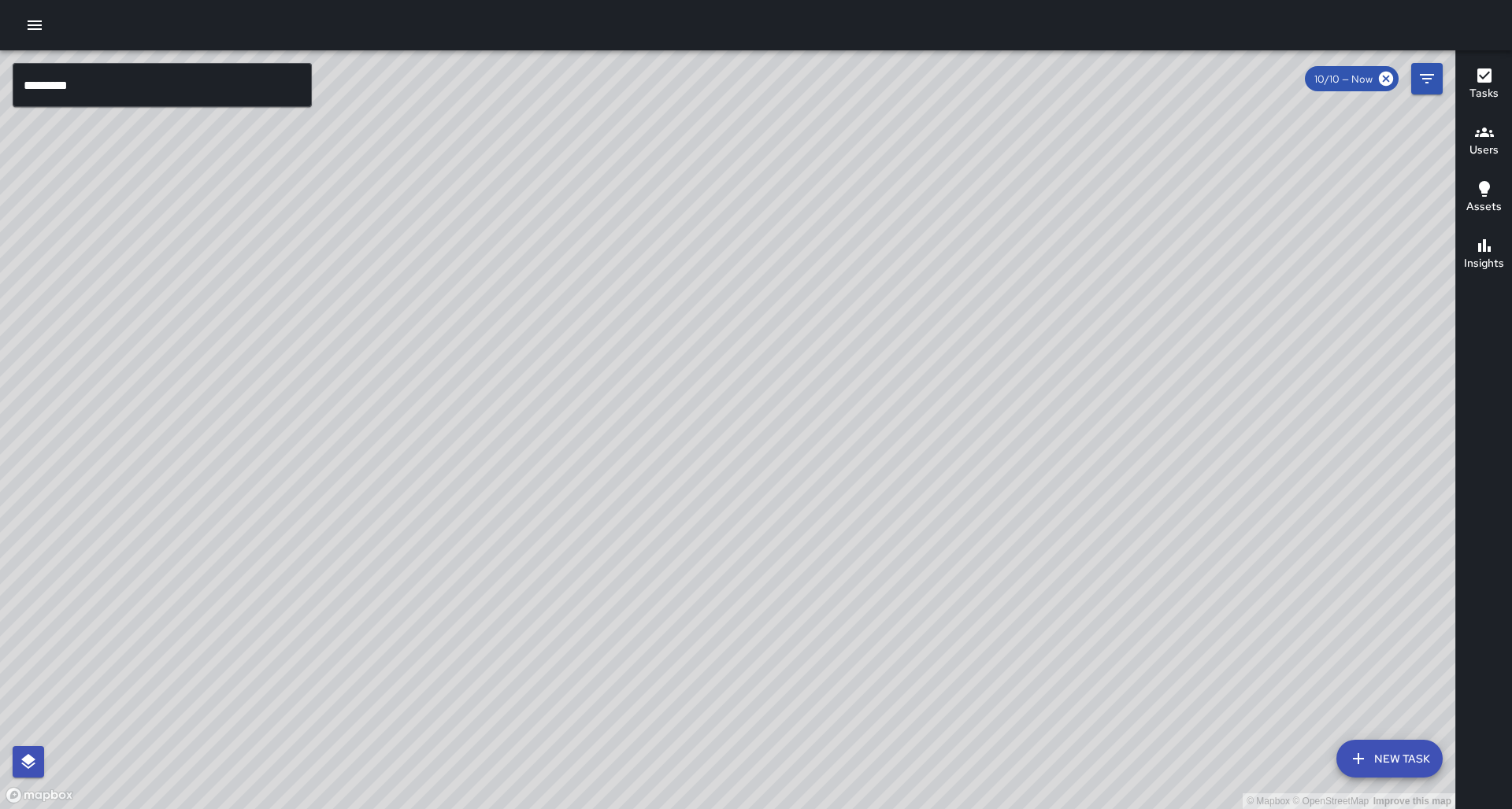
drag, startPoint x: 551, startPoint y: 240, endPoint x: 433, endPoint y: 295, distance: 130.2
click at [433, 295] on div "© Mapbox © OpenStreetMap Improve this map" at bounding box center [728, 429] width 1456 height 759
drag, startPoint x: 386, startPoint y: 523, endPoint x: 760, endPoint y: 227, distance: 477.0
click at [766, 219] on div "© Mapbox © OpenStreetMap Improve this map" at bounding box center [728, 429] width 1456 height 759
click at [34, 39] on button "button" at bounding box center [34, 25] width 31 height 31
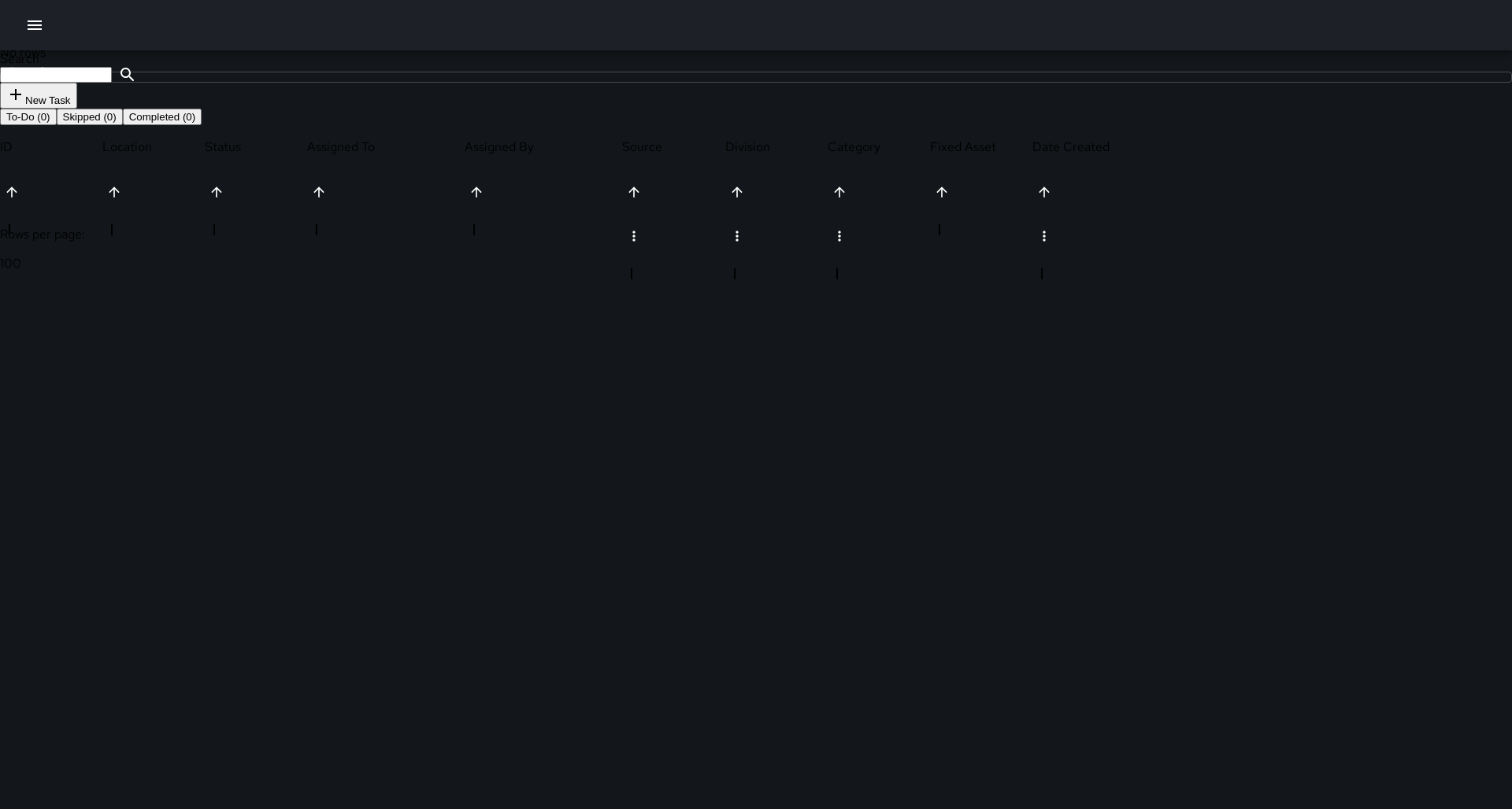
scroll to position [667, 1170]
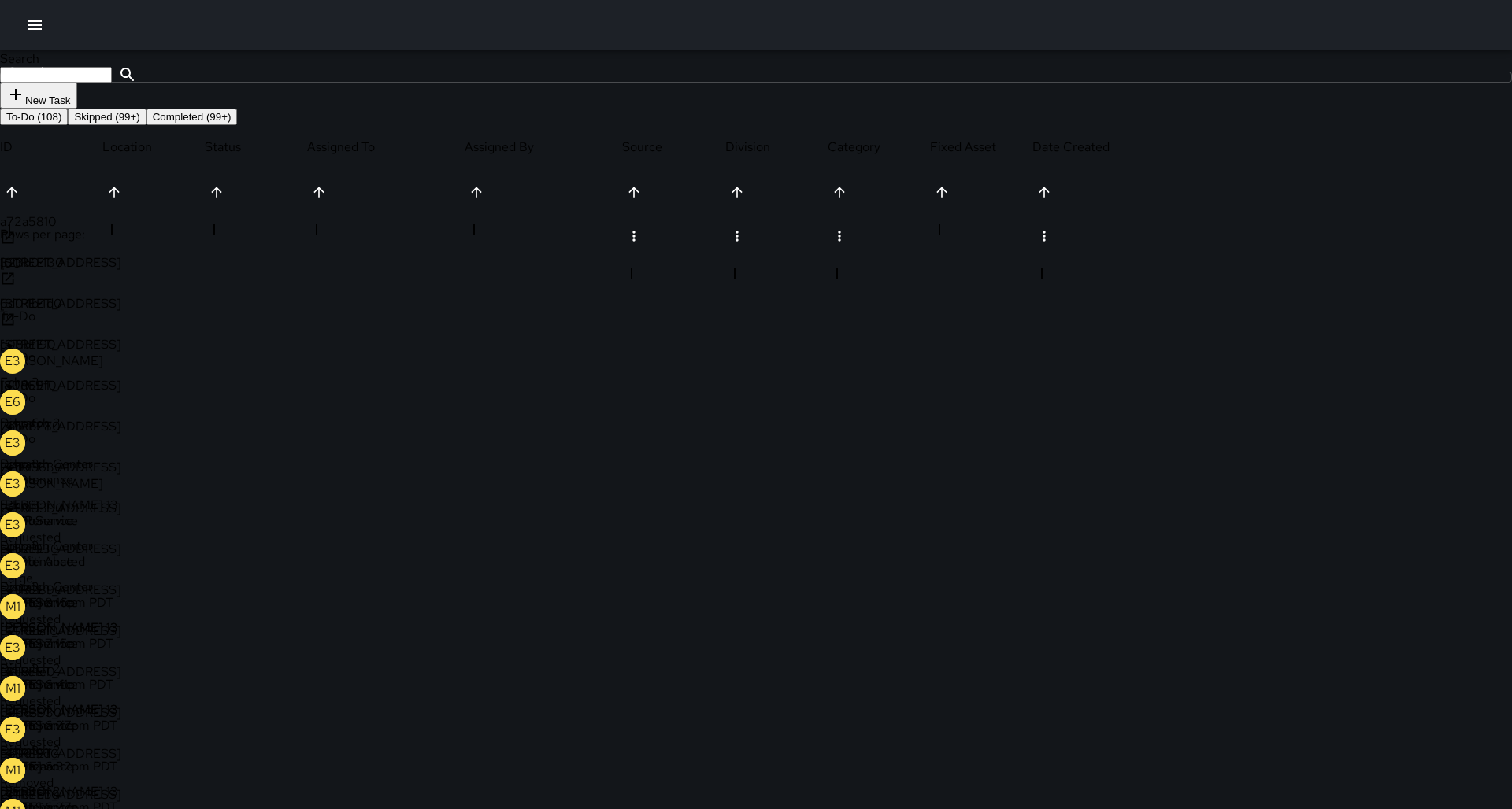
click at [451, 775] on li "Completed" at bounding box center [427, 787] width 101 height 28
